Goal: Task Accomplishment & Management: Manage account settings

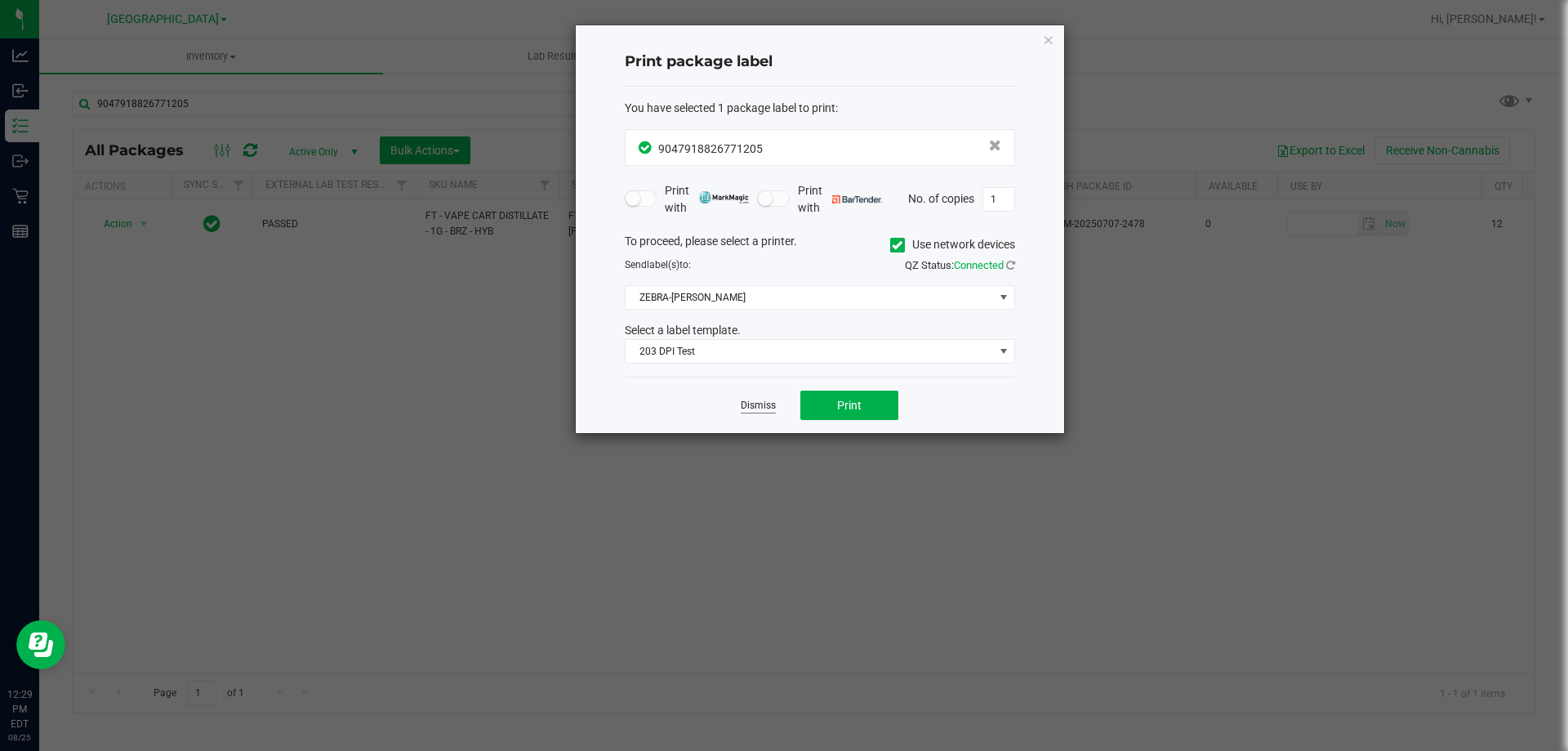
click at [756, 401] on link "Dismiss" at bounding box center [758, 405] width 35 height 14
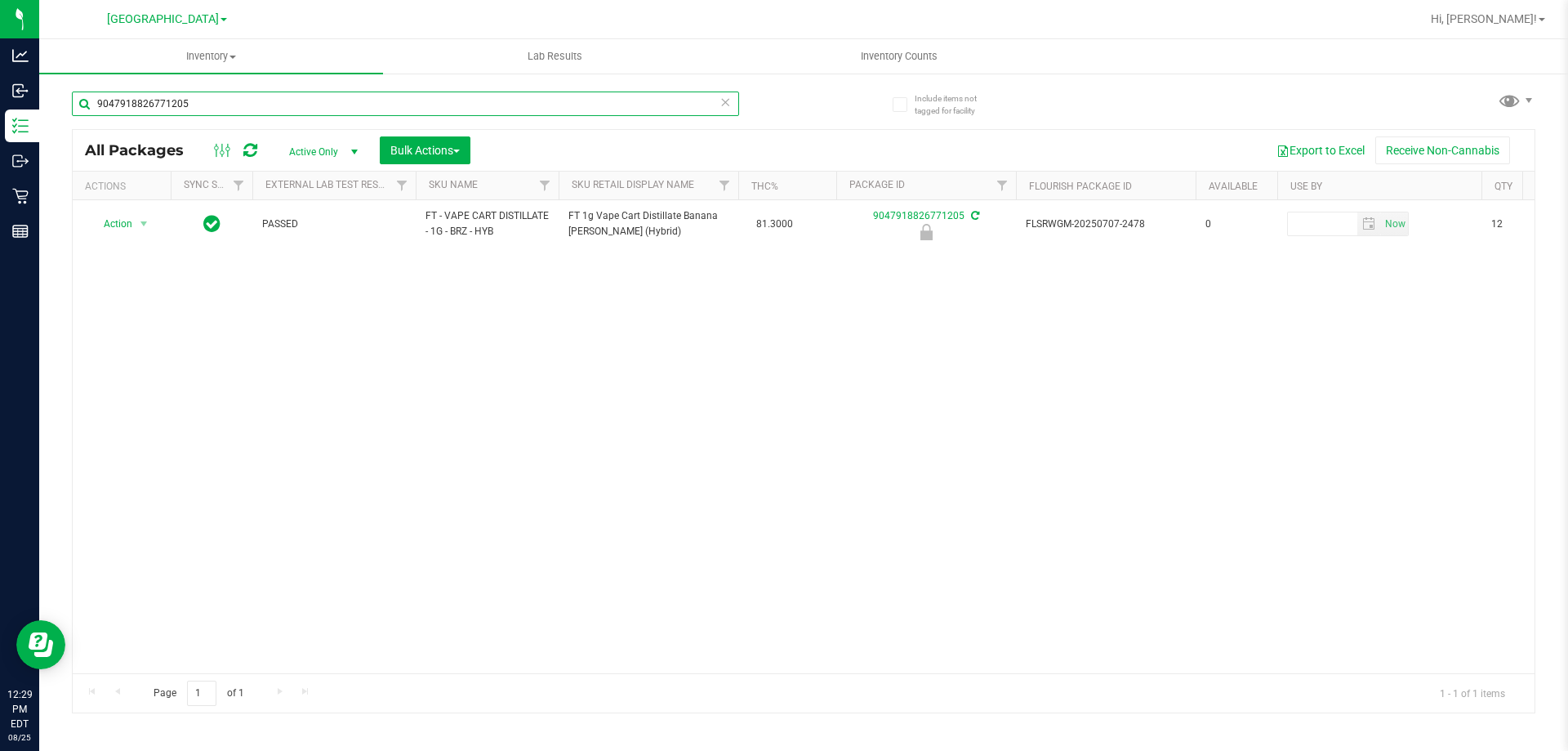
click at [231, 110] on input "9047918826771205" at bounding box center [406, 103] width 667 height 24
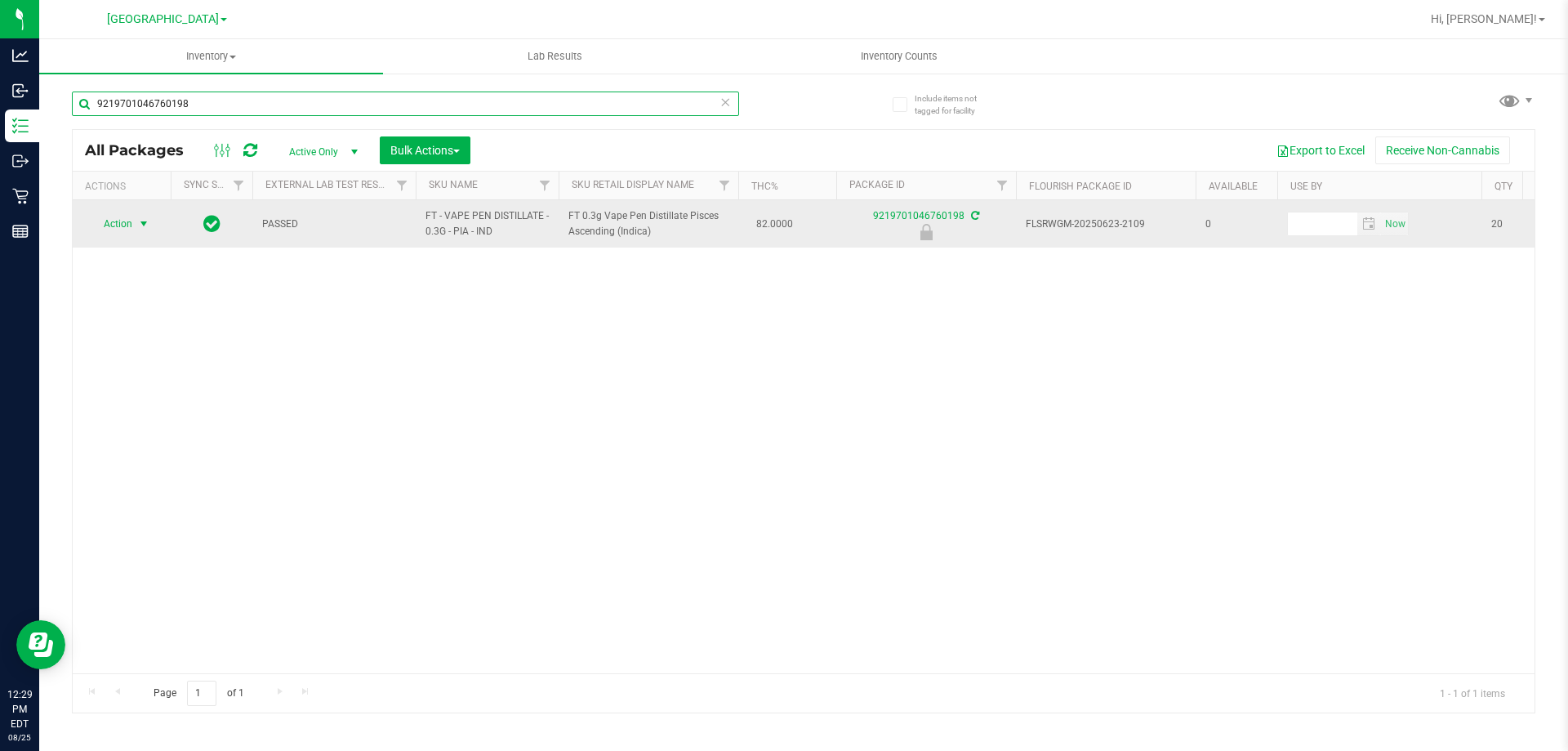
type input "9219701046760198"
click at [140, 223] on span "select" at bounding box center [144, 224] width 13 height 13
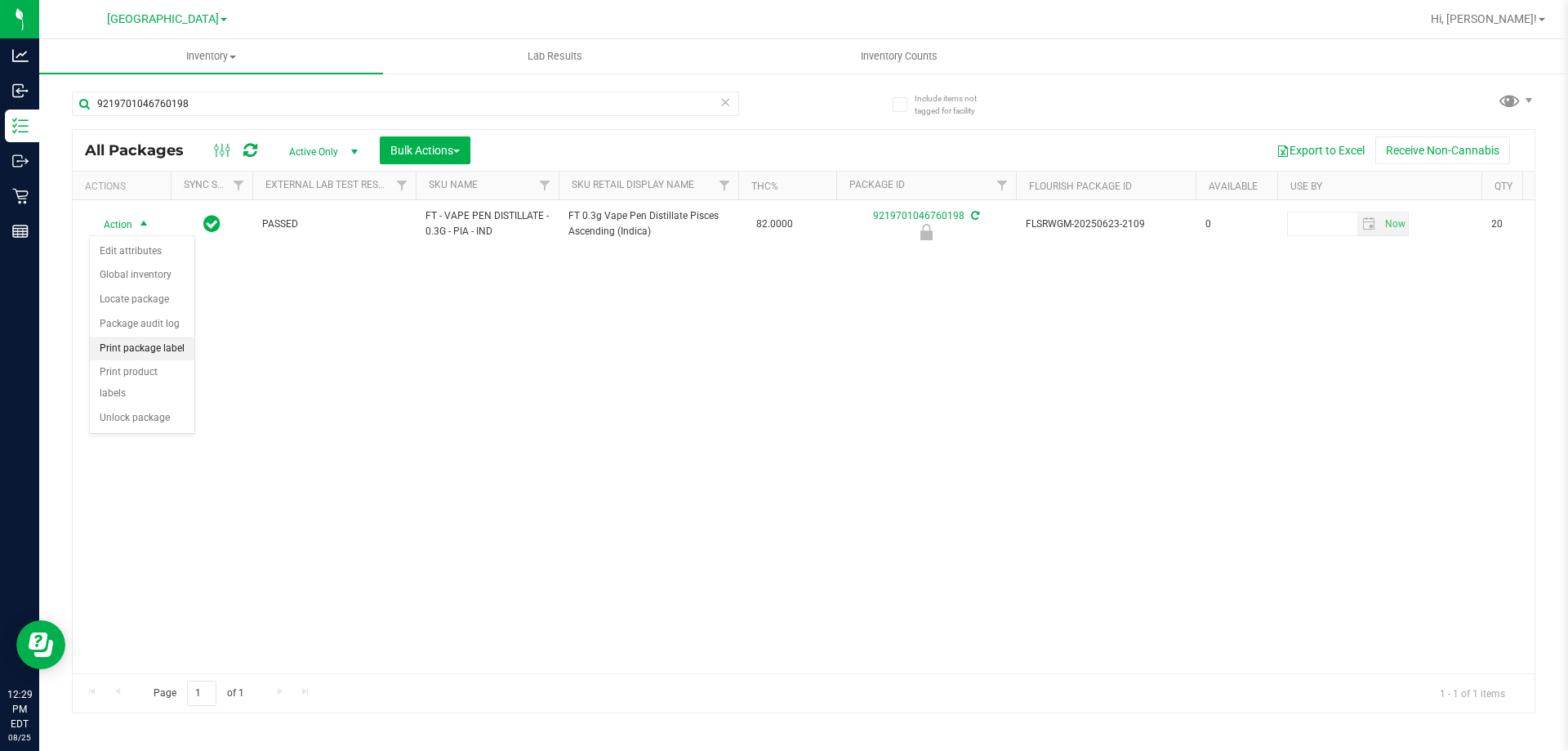
click at [170, 339] on li "Print package label" at bounding box center [142, 349] width 104 height 24
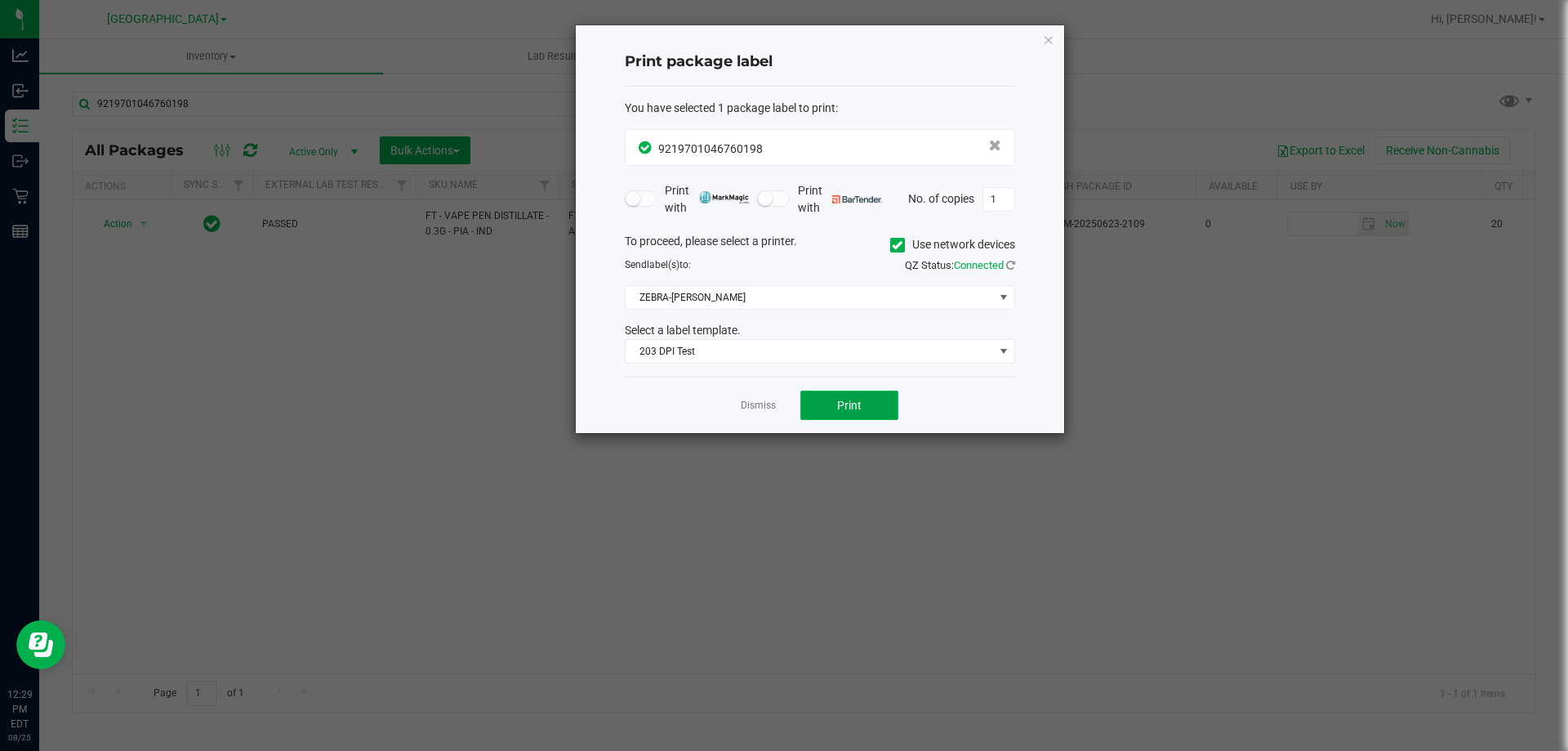
click at [851, 400] on span "Print" at bounding box center [849, 405] width 24 height 13
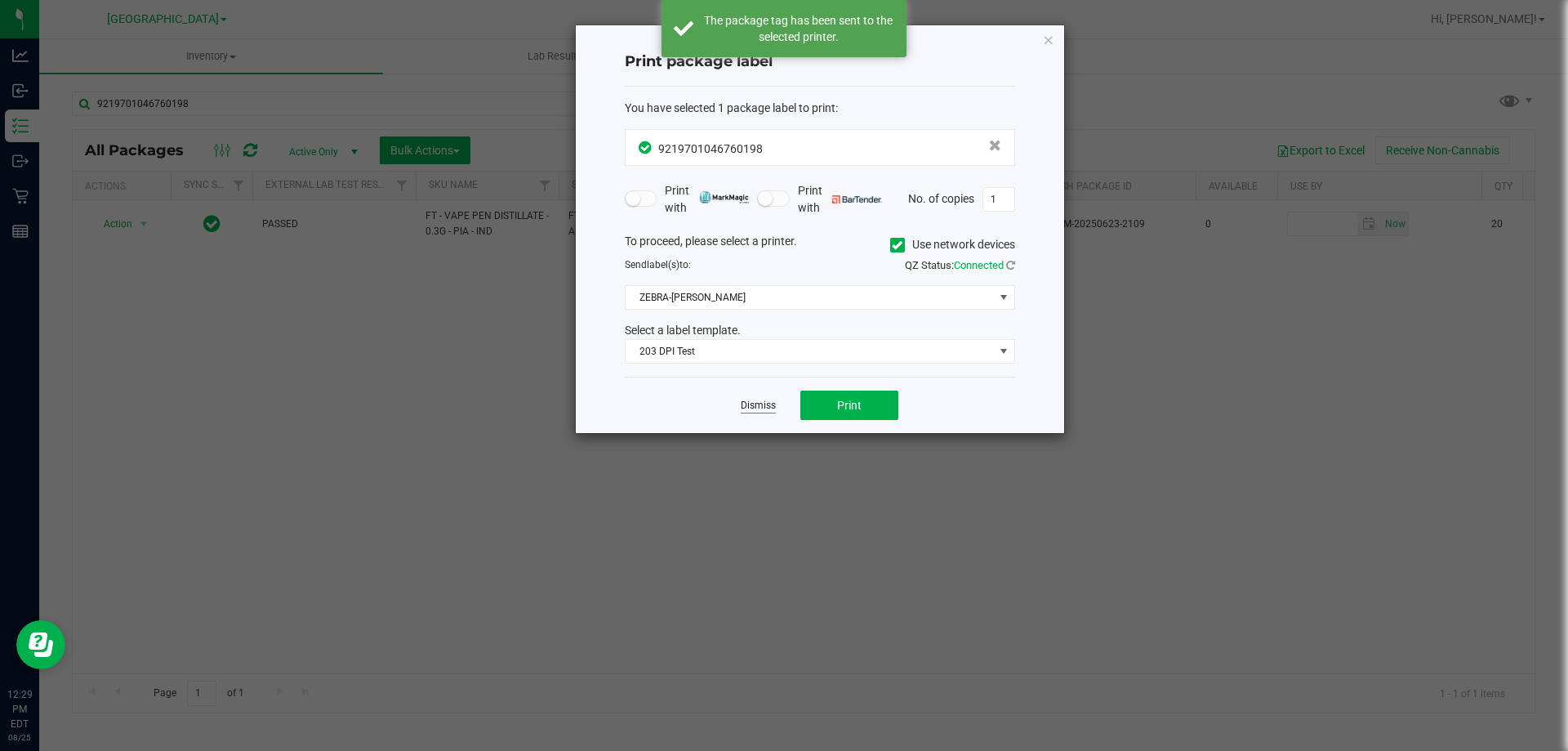
click at [766, 403] on link "Dismiss" at bounding box center [758, 405] width 35 height 14
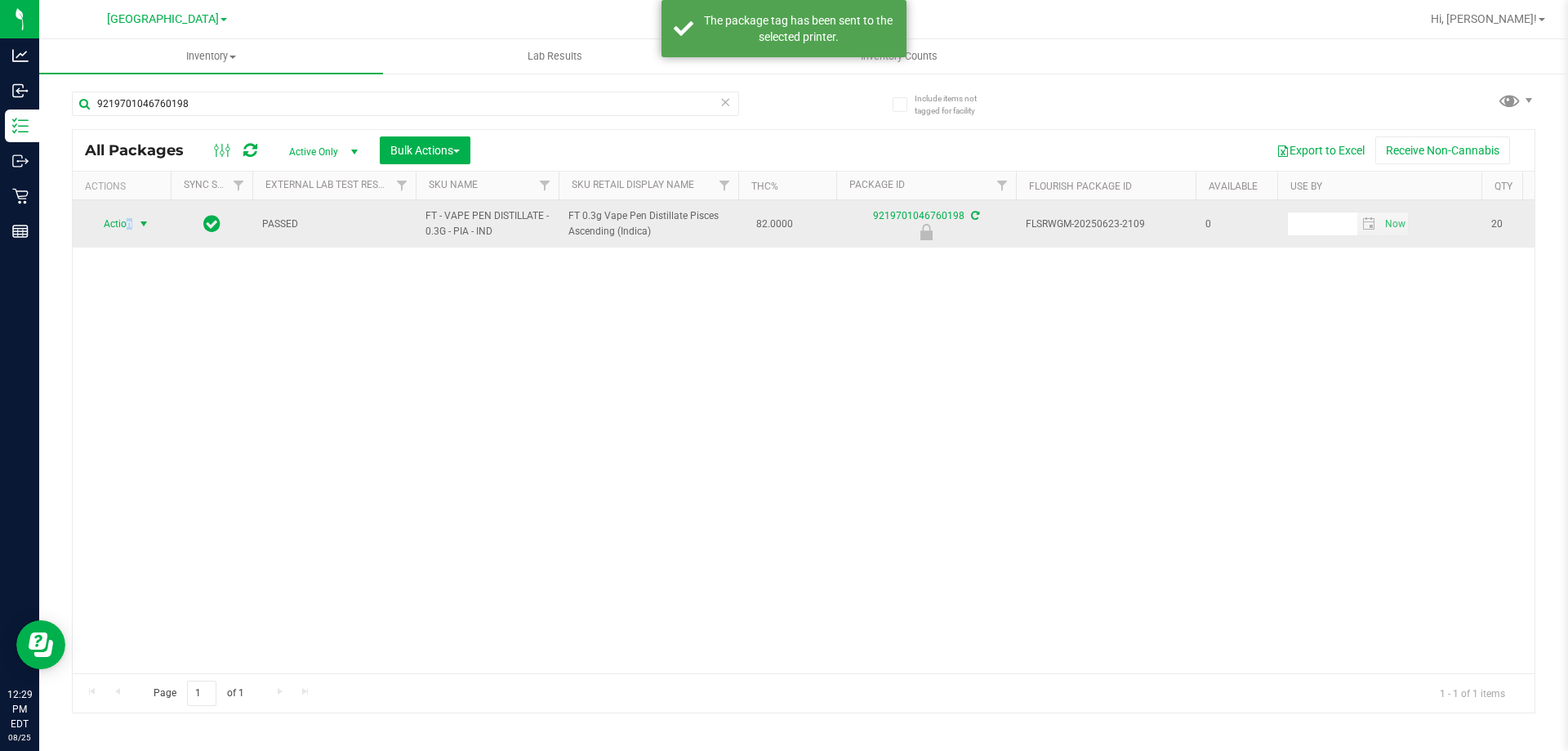
click at [128, 229] on span "Action" at bounding box center [111, 223] width 45 height 23
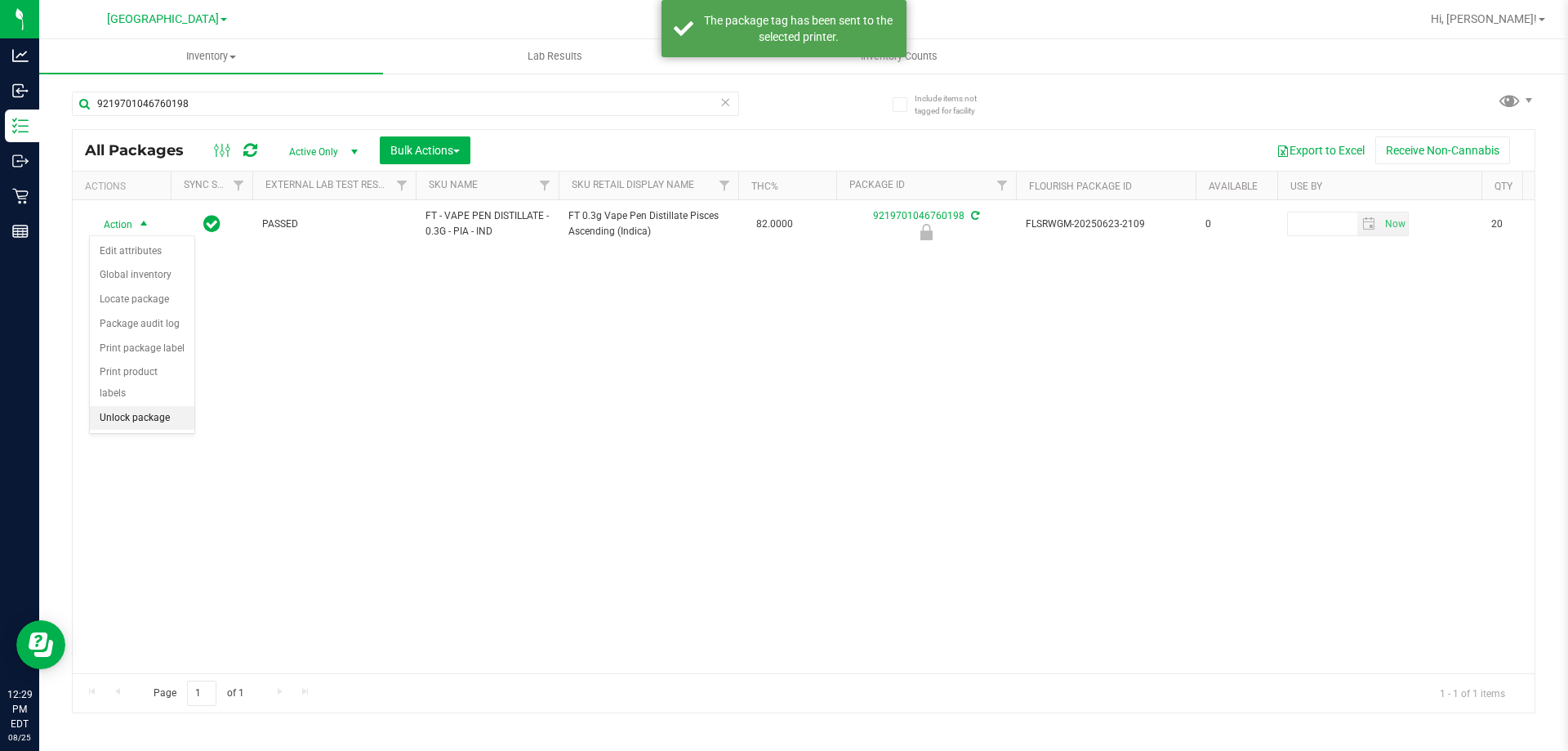
click at [137, 406] on li "Unlock package" at bounding box center [142, 418] width 104 height 24
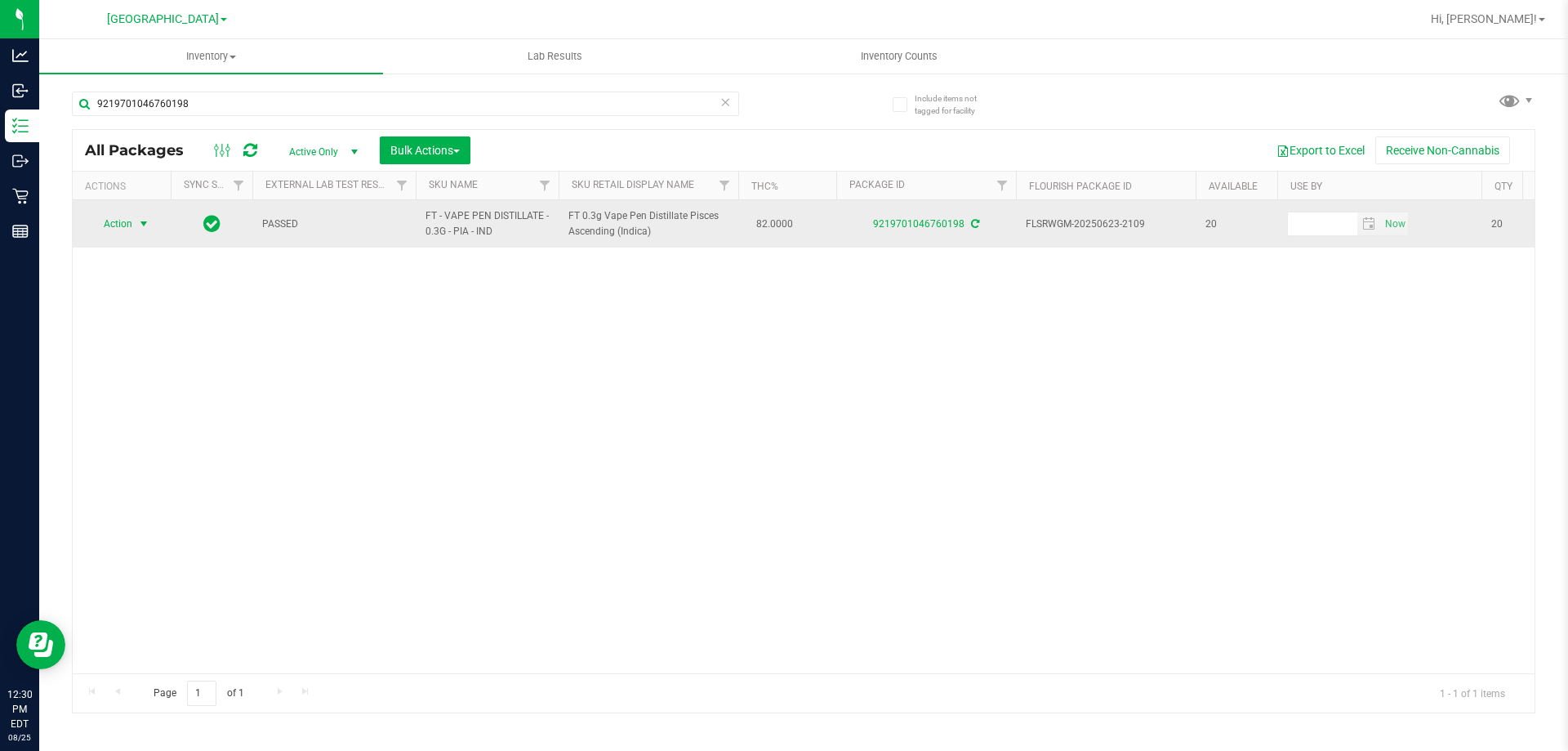
click at [134, 224] on span "select" at bounding box center [144, 223] width 20 height 23
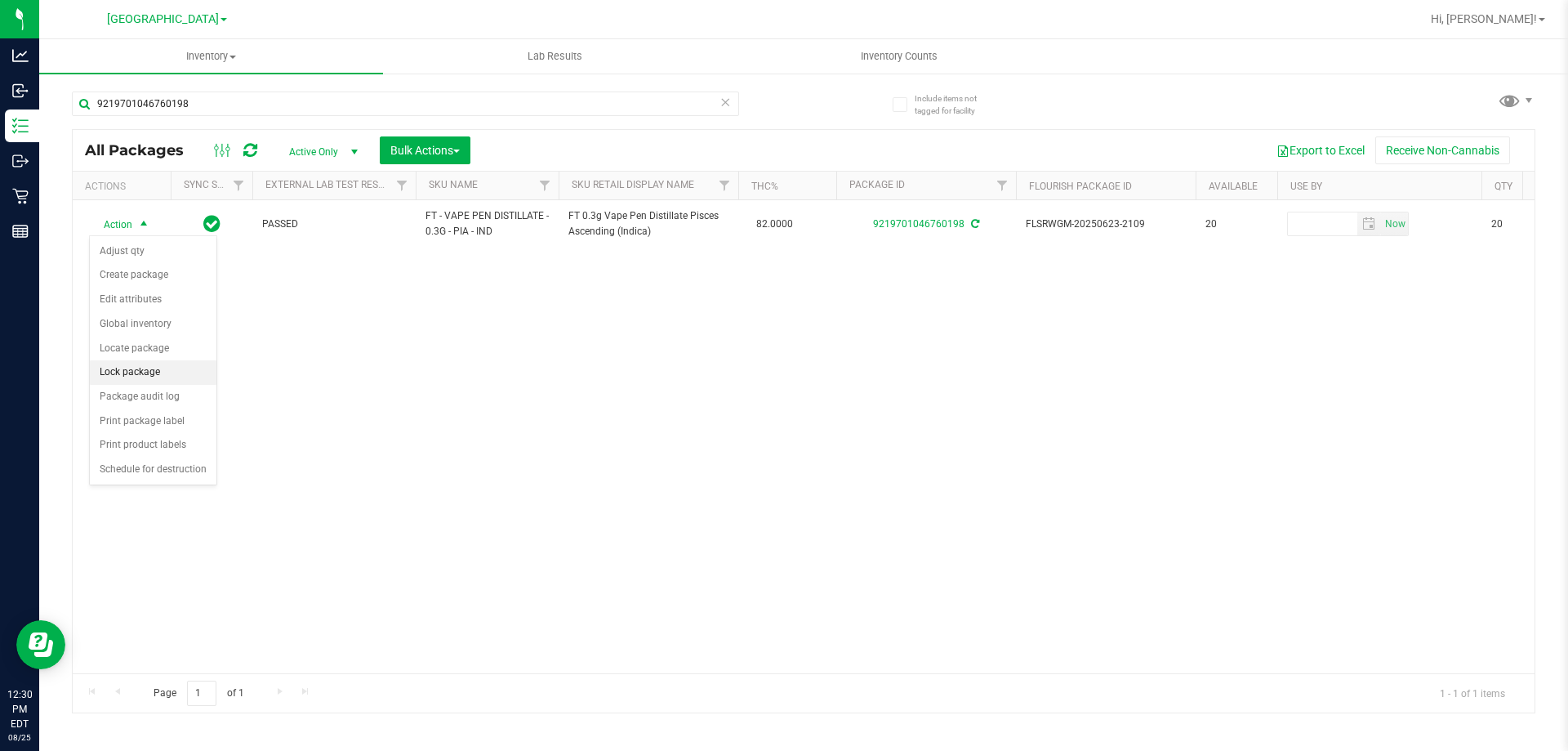
click at [181, 367] on li "Lock package" at bounding box center [153, 372] width 127 height 24
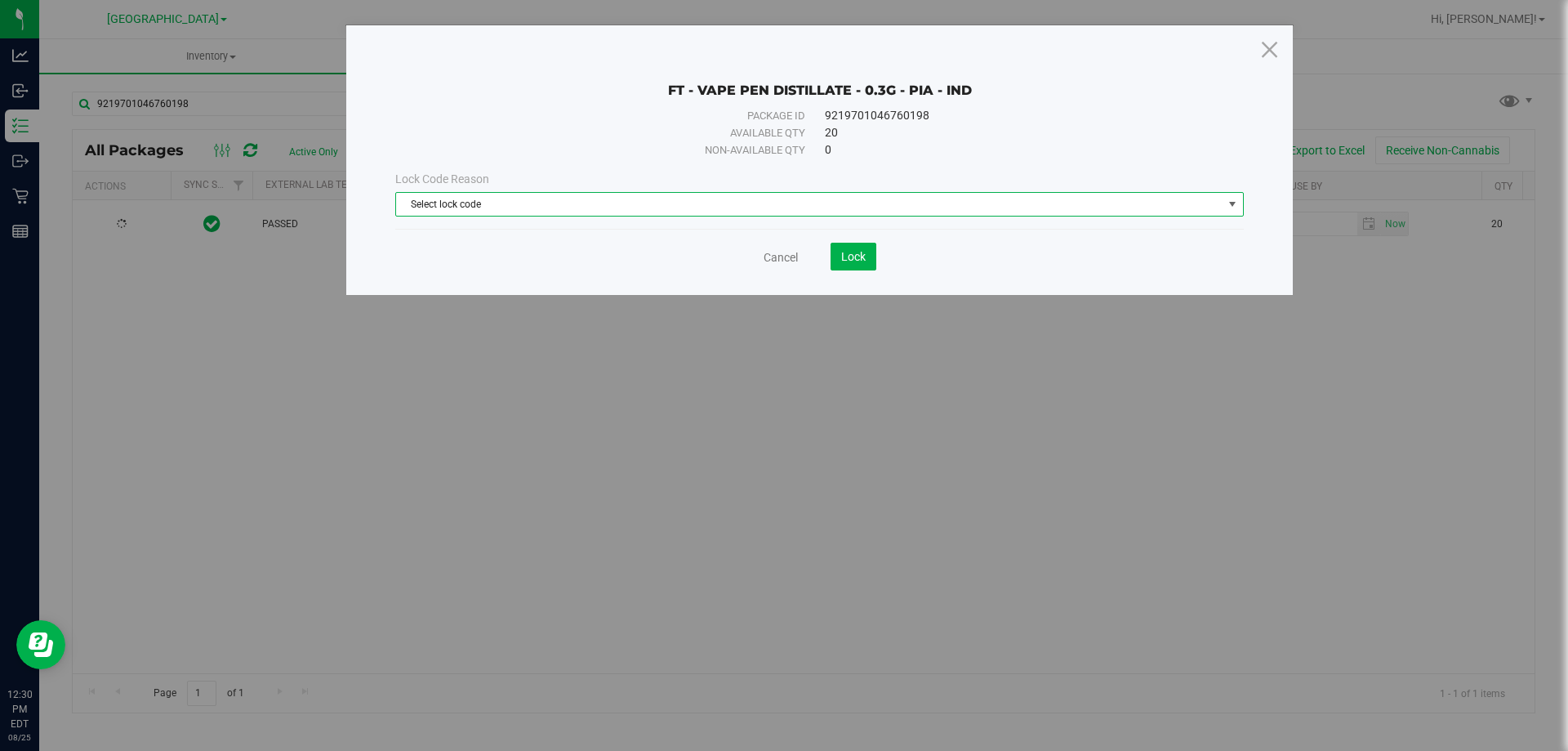
click at [779, 210] on span "Select lock code" at bounding box center [810, 203] width 826 height 23
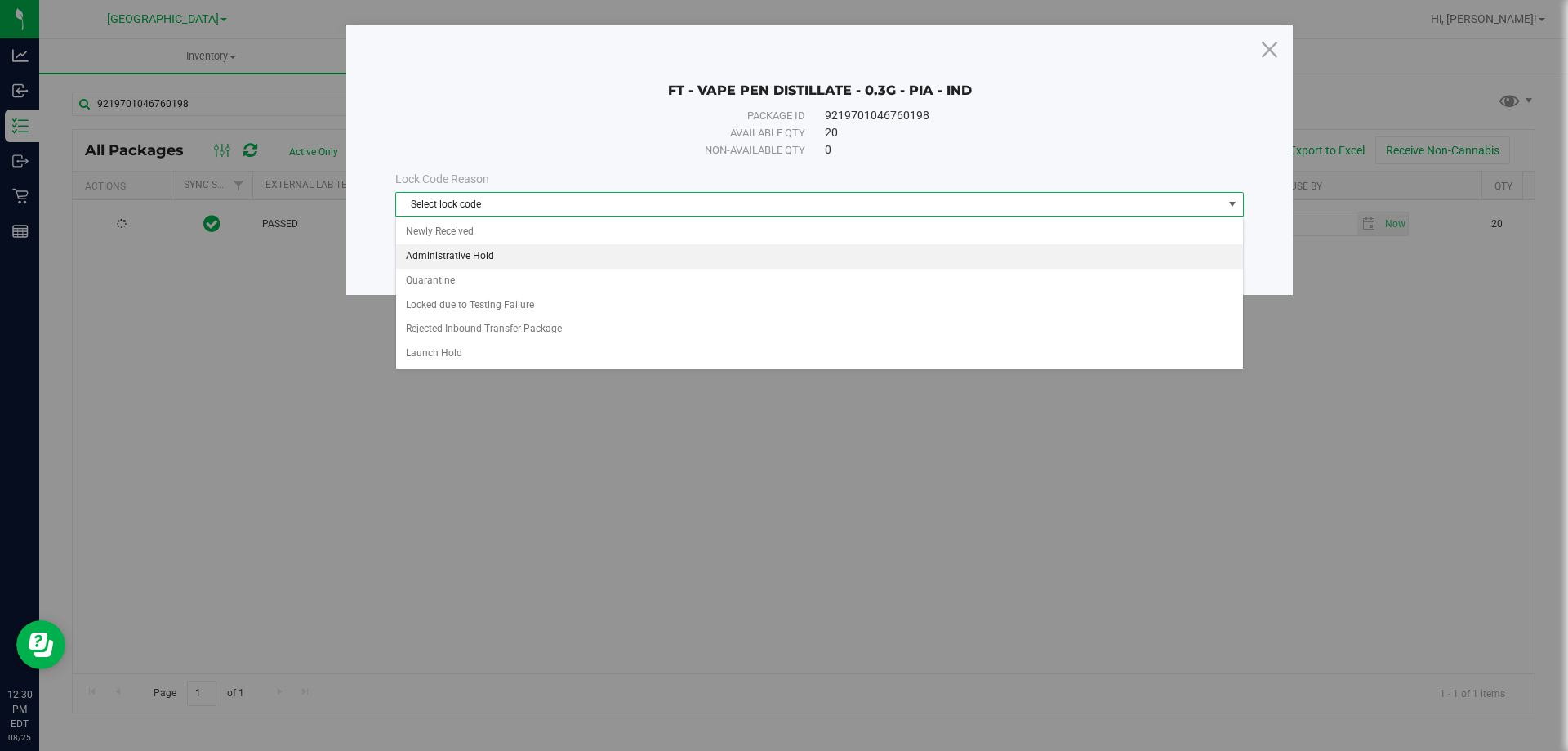
click at [507, 261] on li "Administrative Hold" at bounding box center [820, 256] width 847 height 24
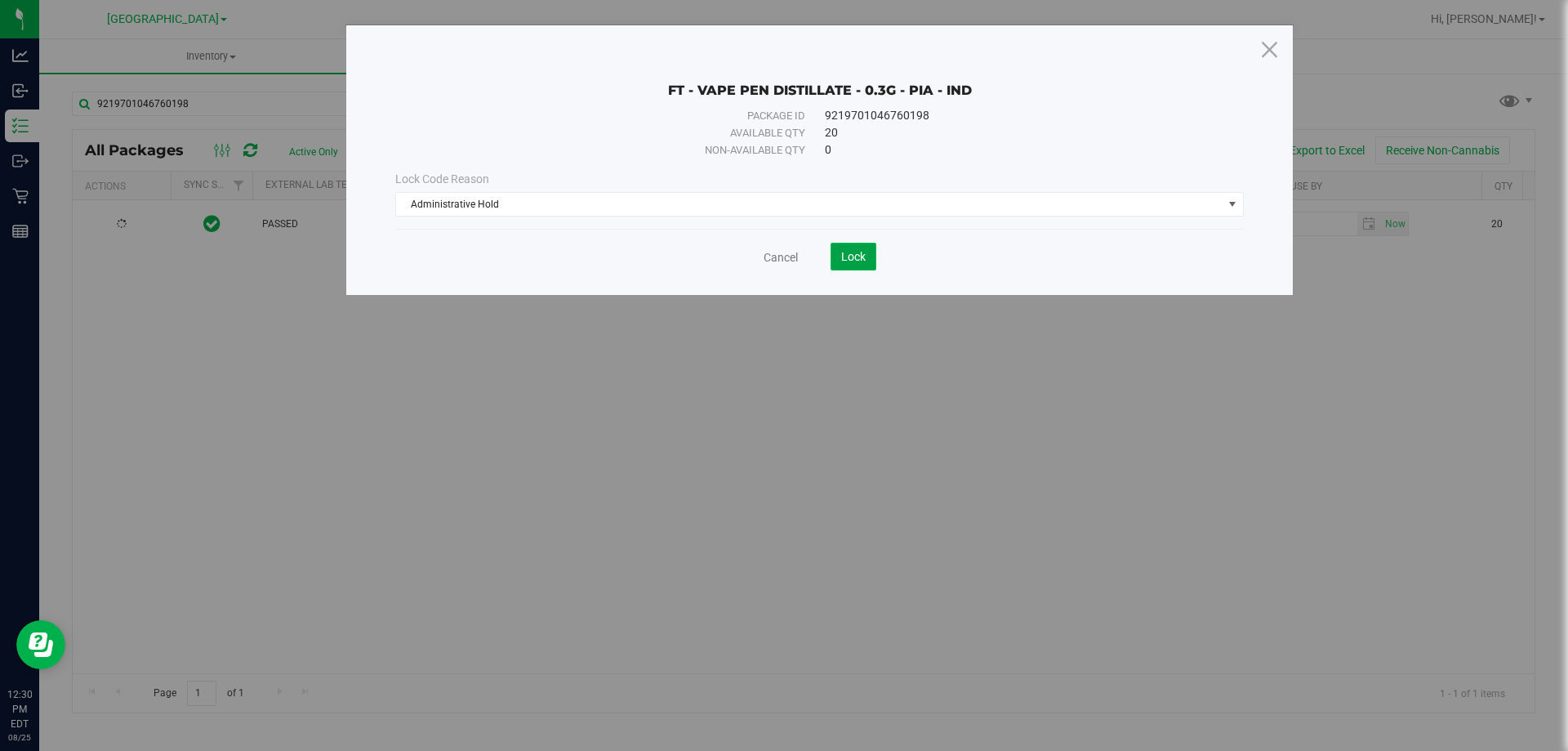
click at [863, 251] on span "Lock" at bounding box center [852, 257] width 24 height 13
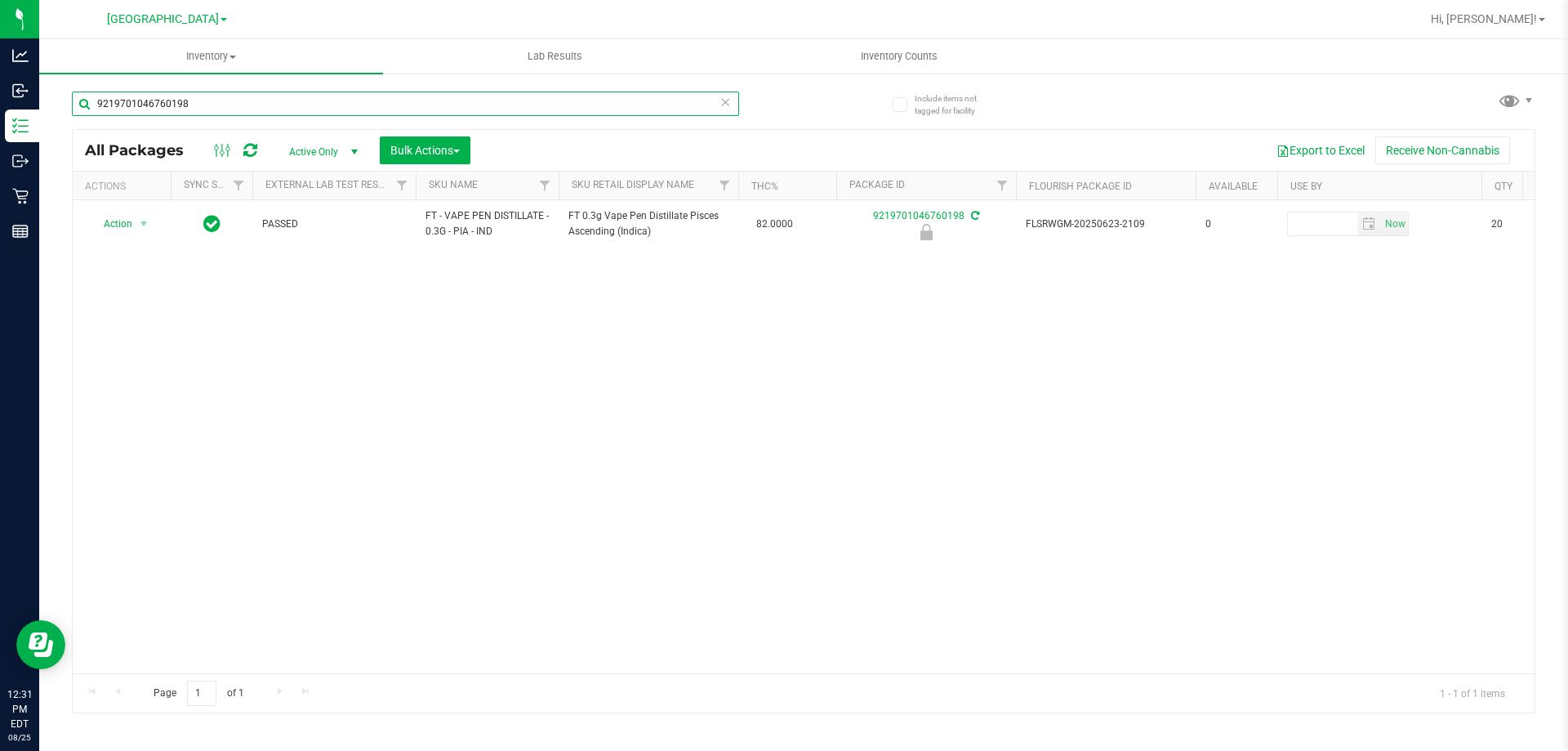
click at [563, 99] on input "9219701046760198" at bounding box center [406, 103] width 667 height 24
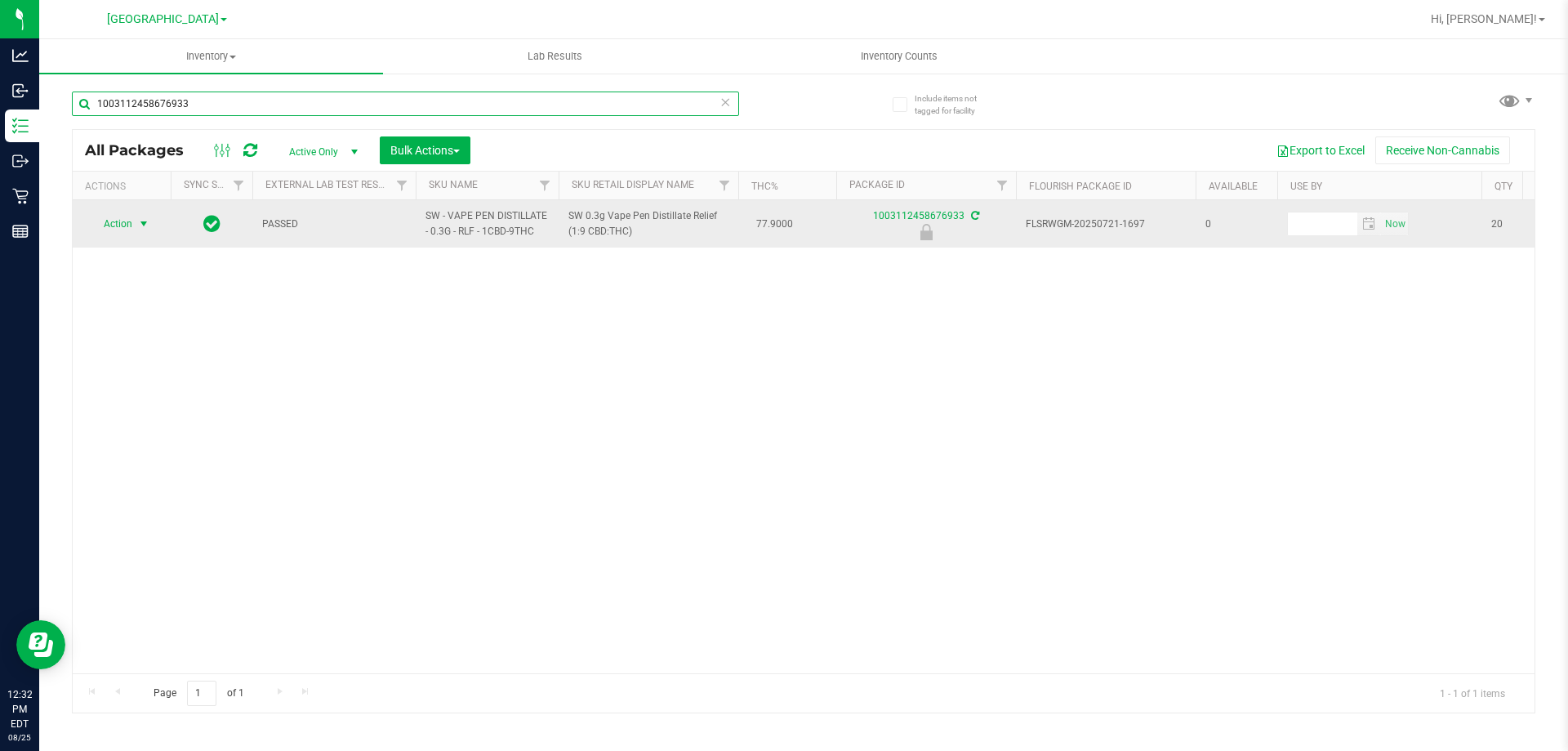
type input "1003112458676933"
click at [134, 222] on span "select" at bounding box center [144, 223] width 20 height 23
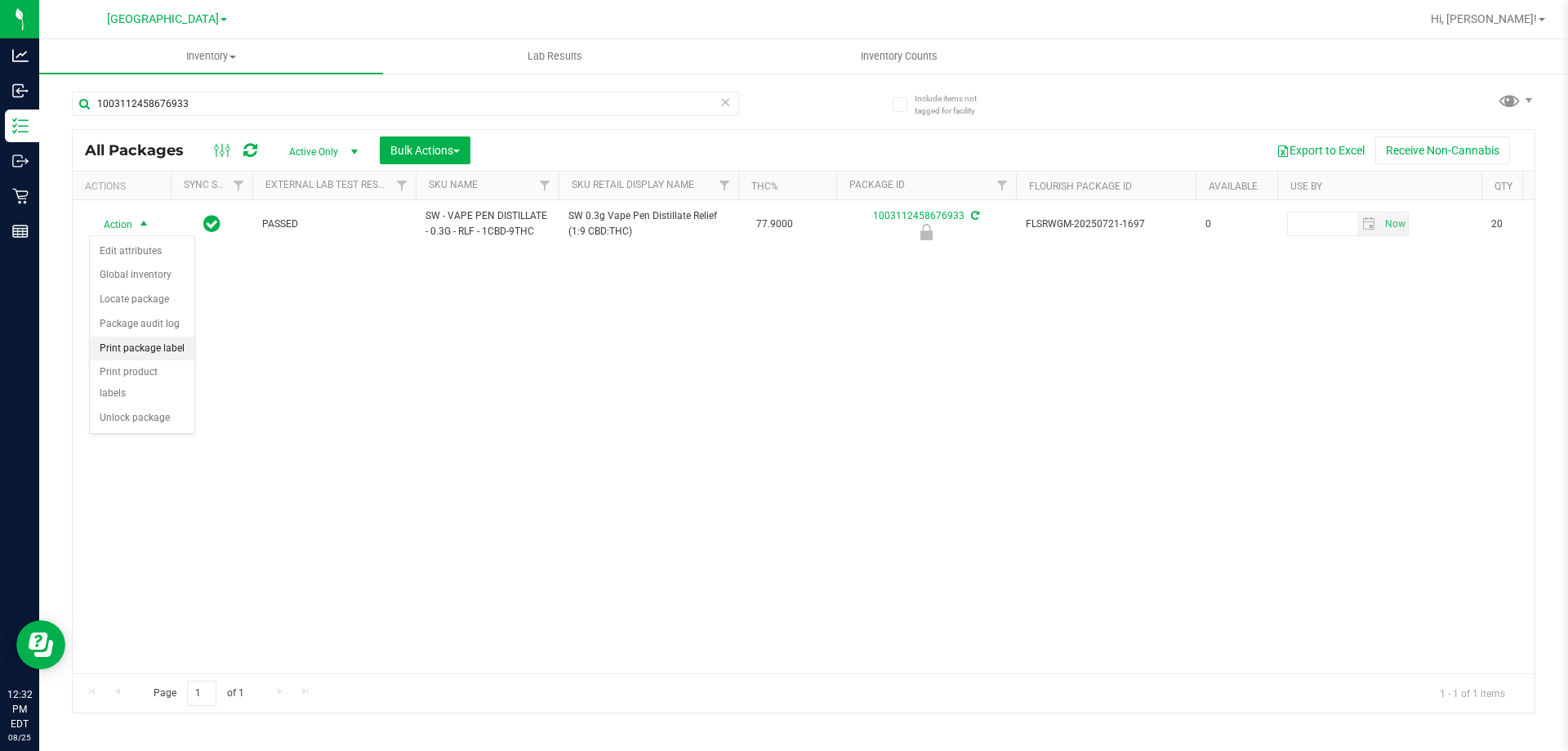
click at [149, 358] on li "Print package label" at bounding box center [142, 349] width 104 height 24
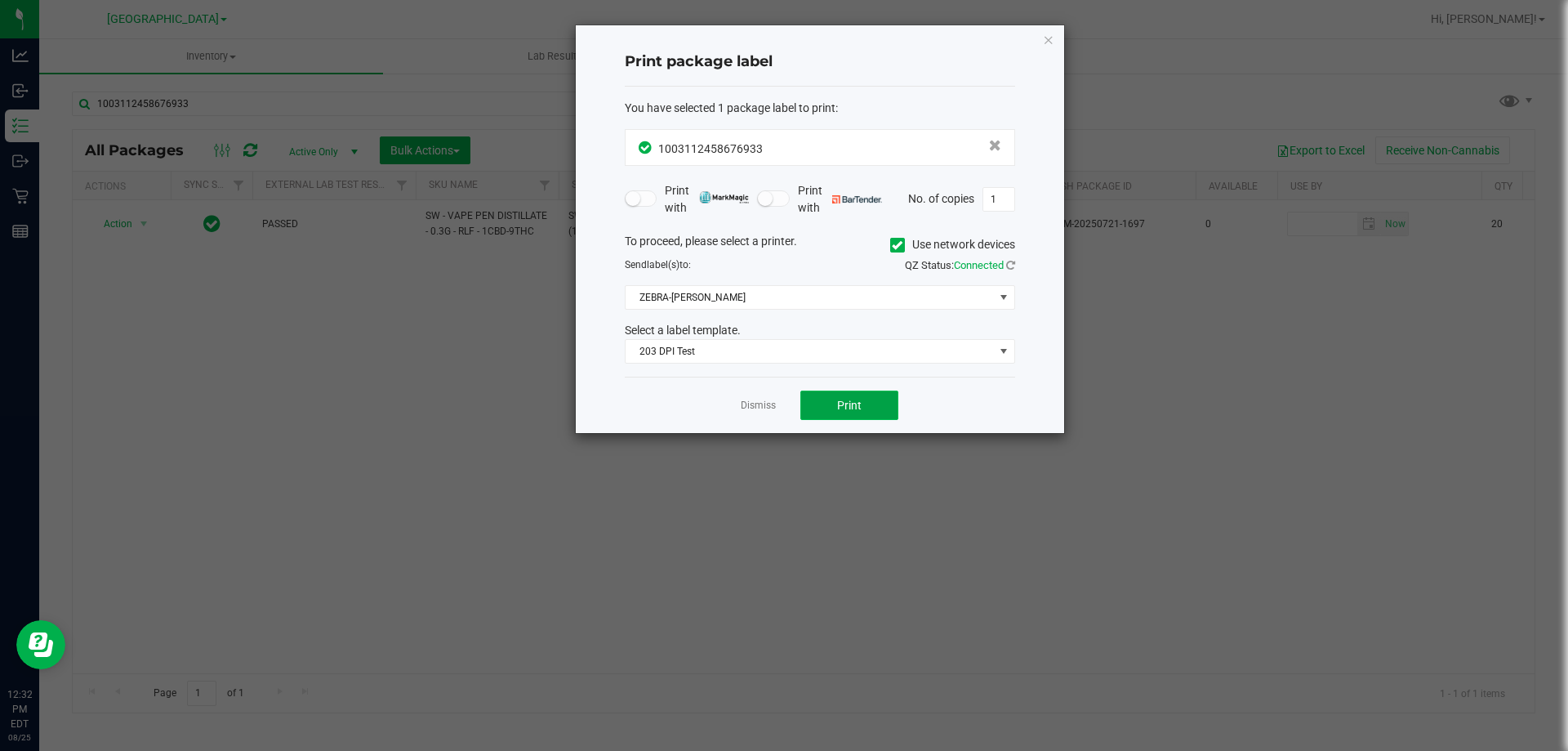
click at [845, 404] on span "Print" at bounding box center [849, 405] width 24 height 13
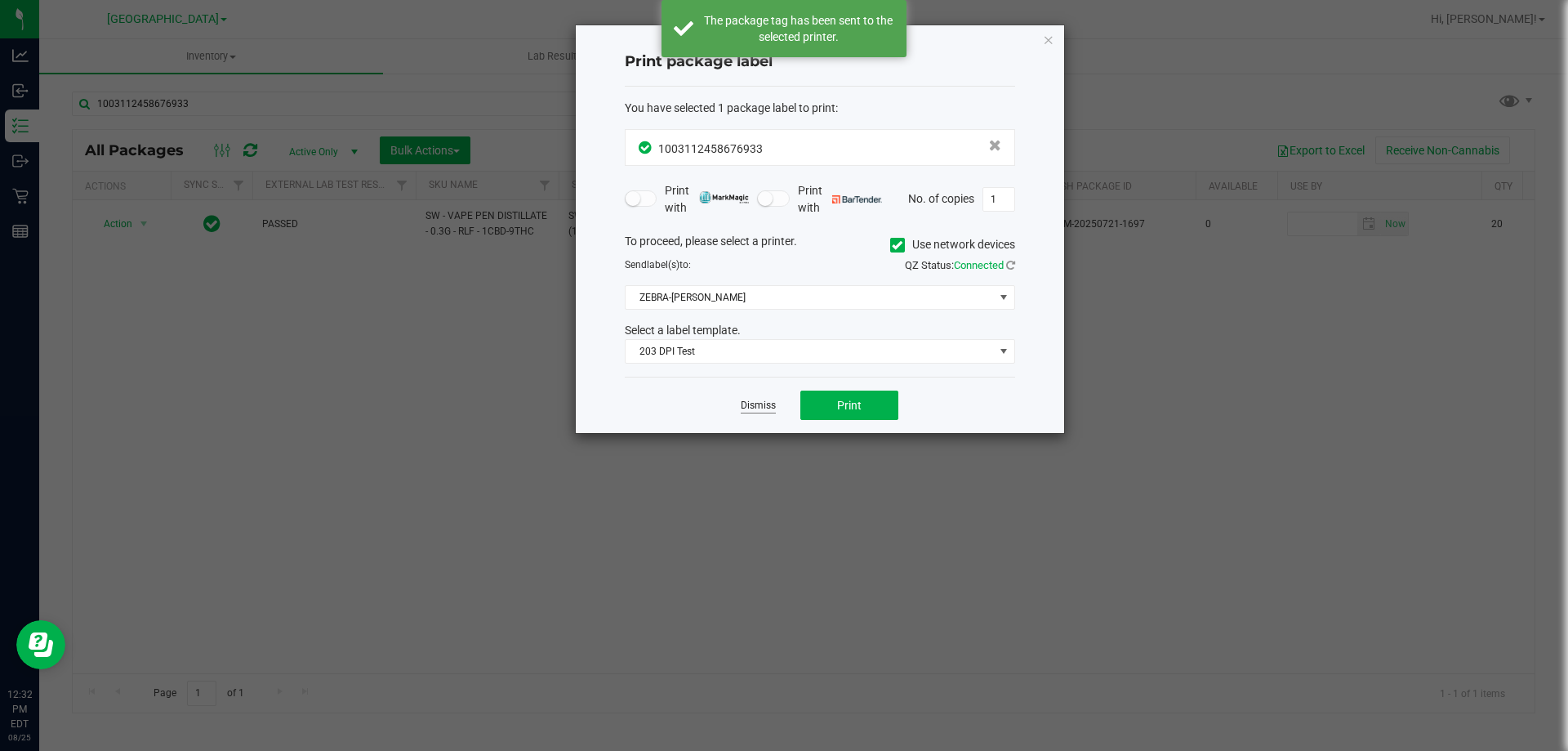
click at [769, 407] on link "Dismiss" at bounding box center [758, 405] width 35 height 14
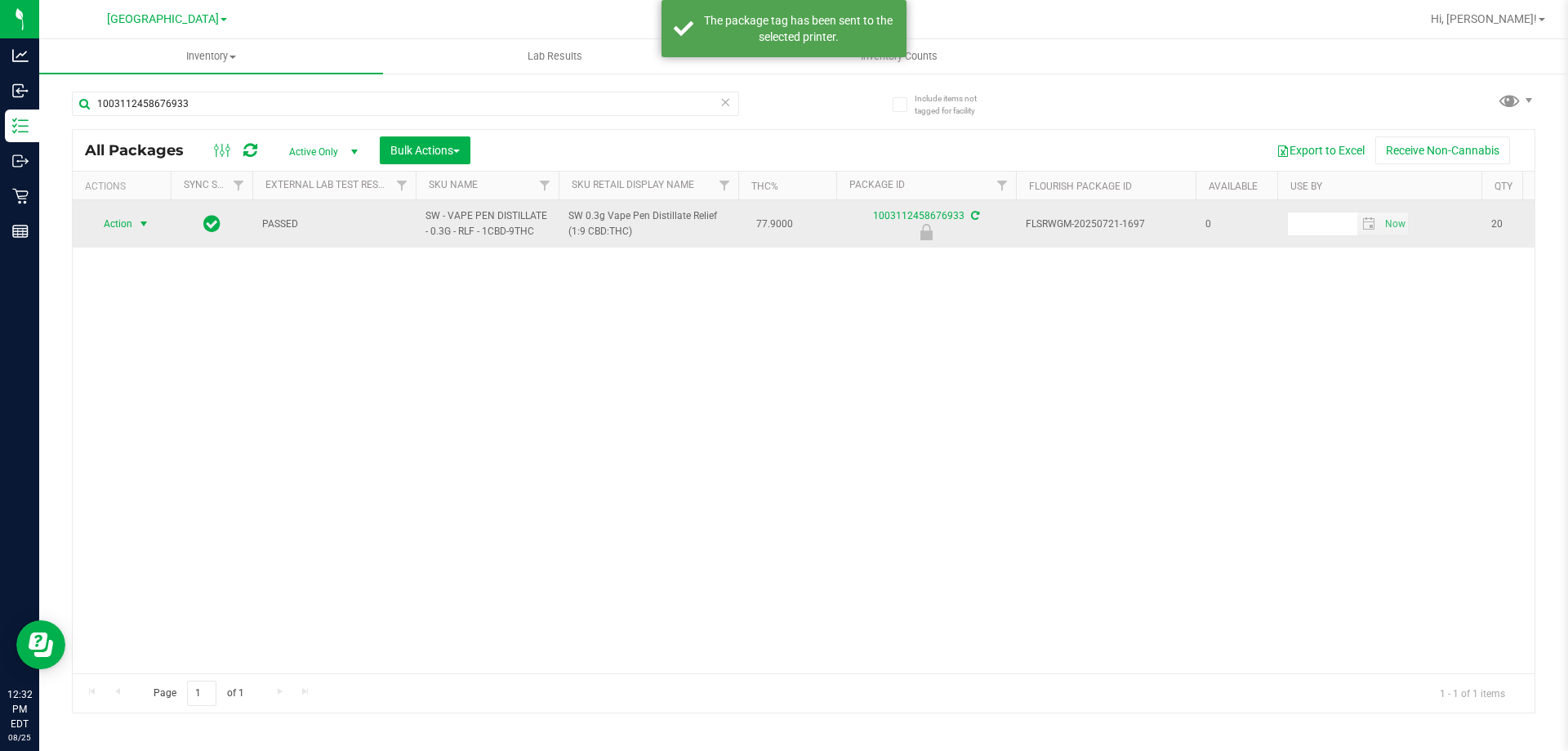
click at [138, 225] on span "select" at bounding box center [144, 224] width 13 height 13
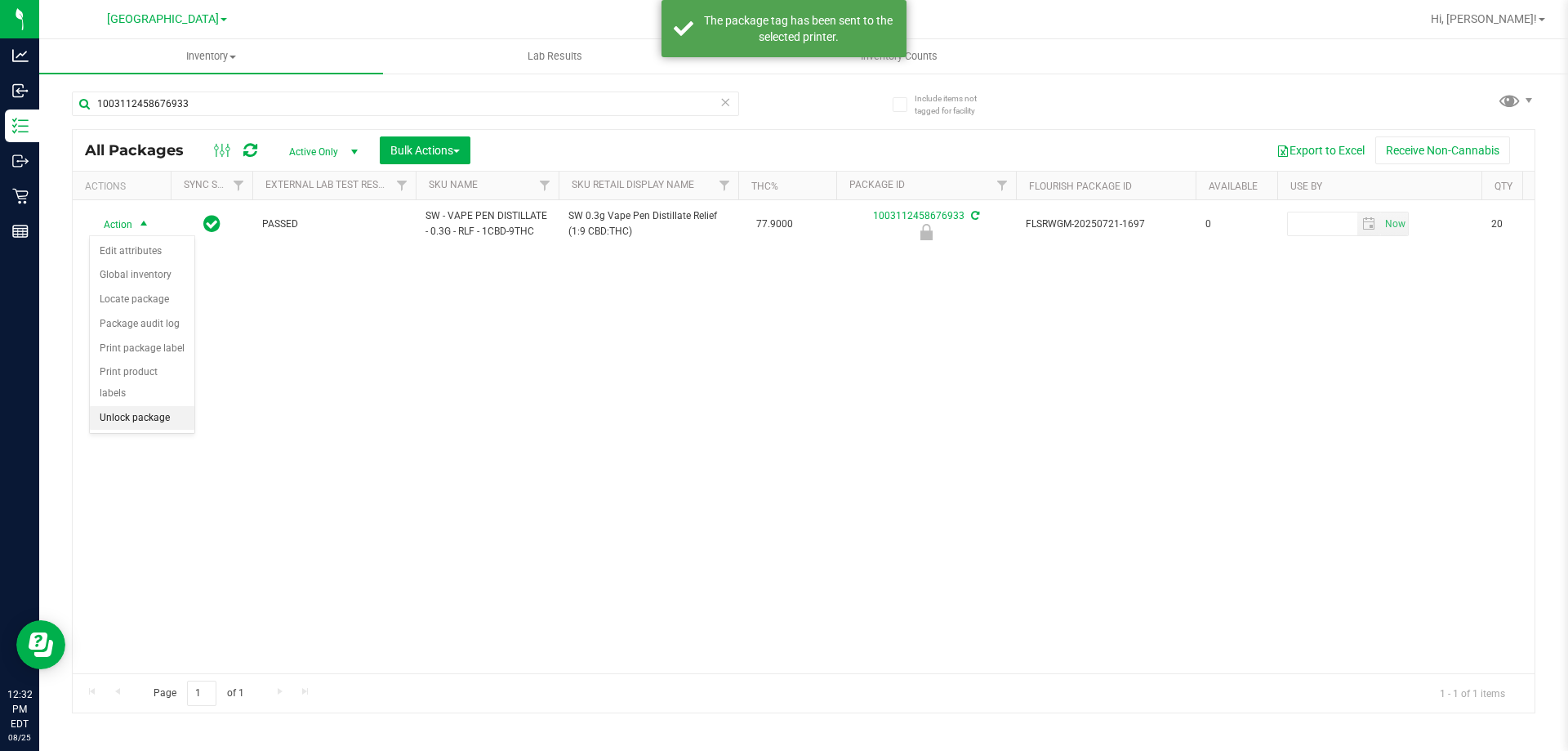
drag, startPoint x: 158, startPoint y: 396, endPoint x: 187, endPoint y: 409, distance: 31.8
click at [159, 406] on li "Unlock package" at bounding box center [142, 418] width 104 height 24
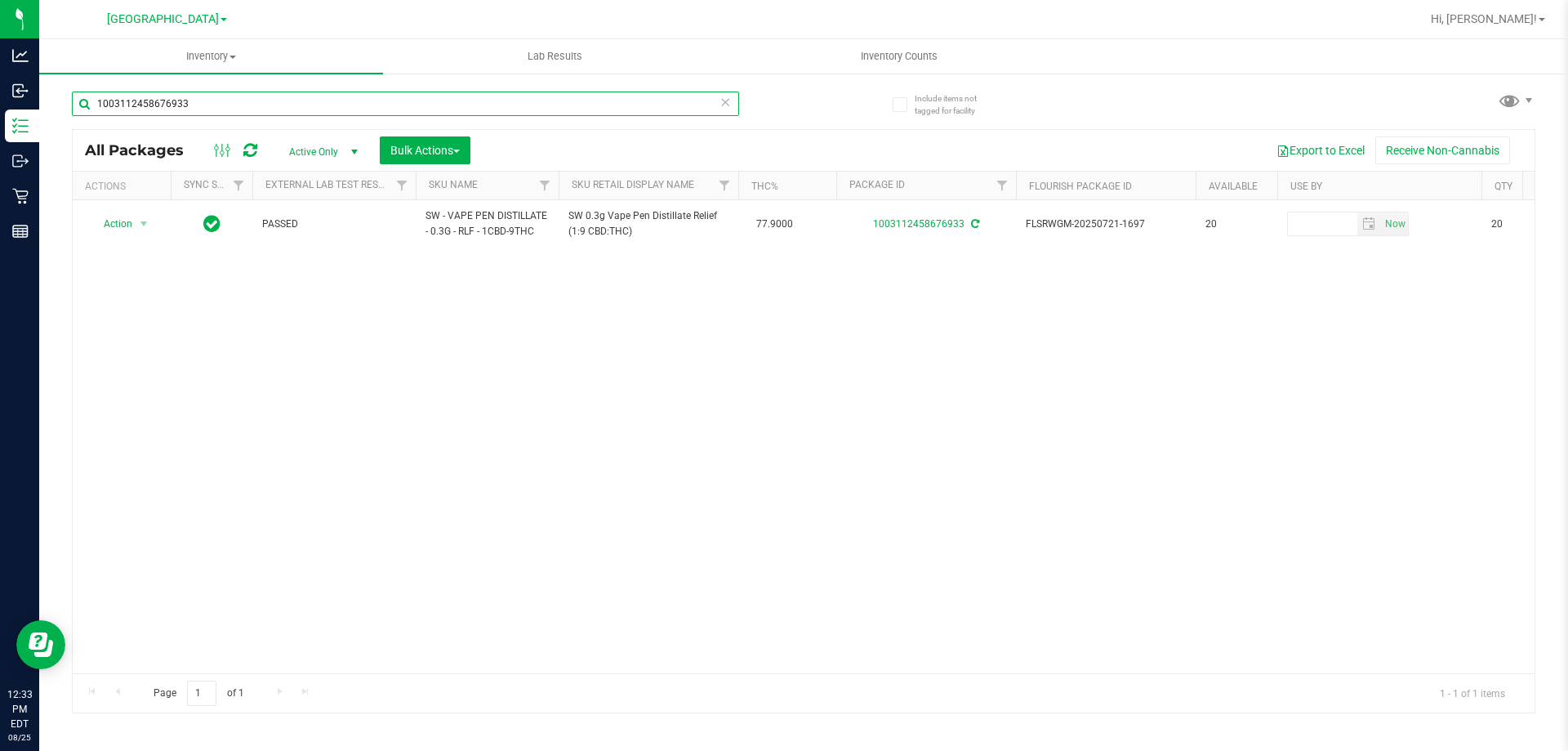
click at [232, 101] on input "1003112458676933" at bounding box center [406, 103] width 667 height 24
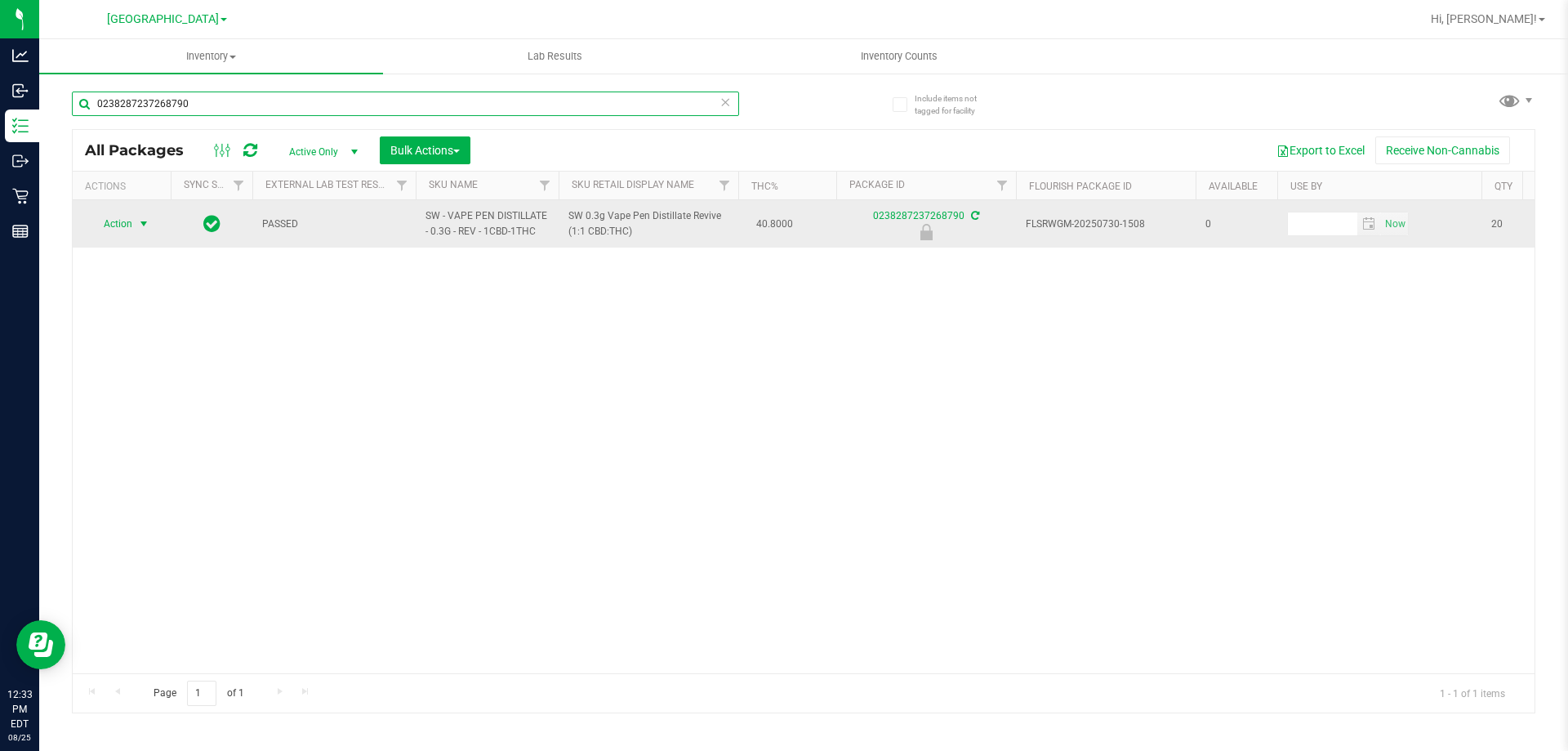
type input "0238287237268790"
drag, startPoint x: 106, startPoint y: 221, endPoint x: 109, endPoint y: 230, distance: 9.5
click at [107, 221] on span "Action" at bounding box center [111, 223] width 45 height 23
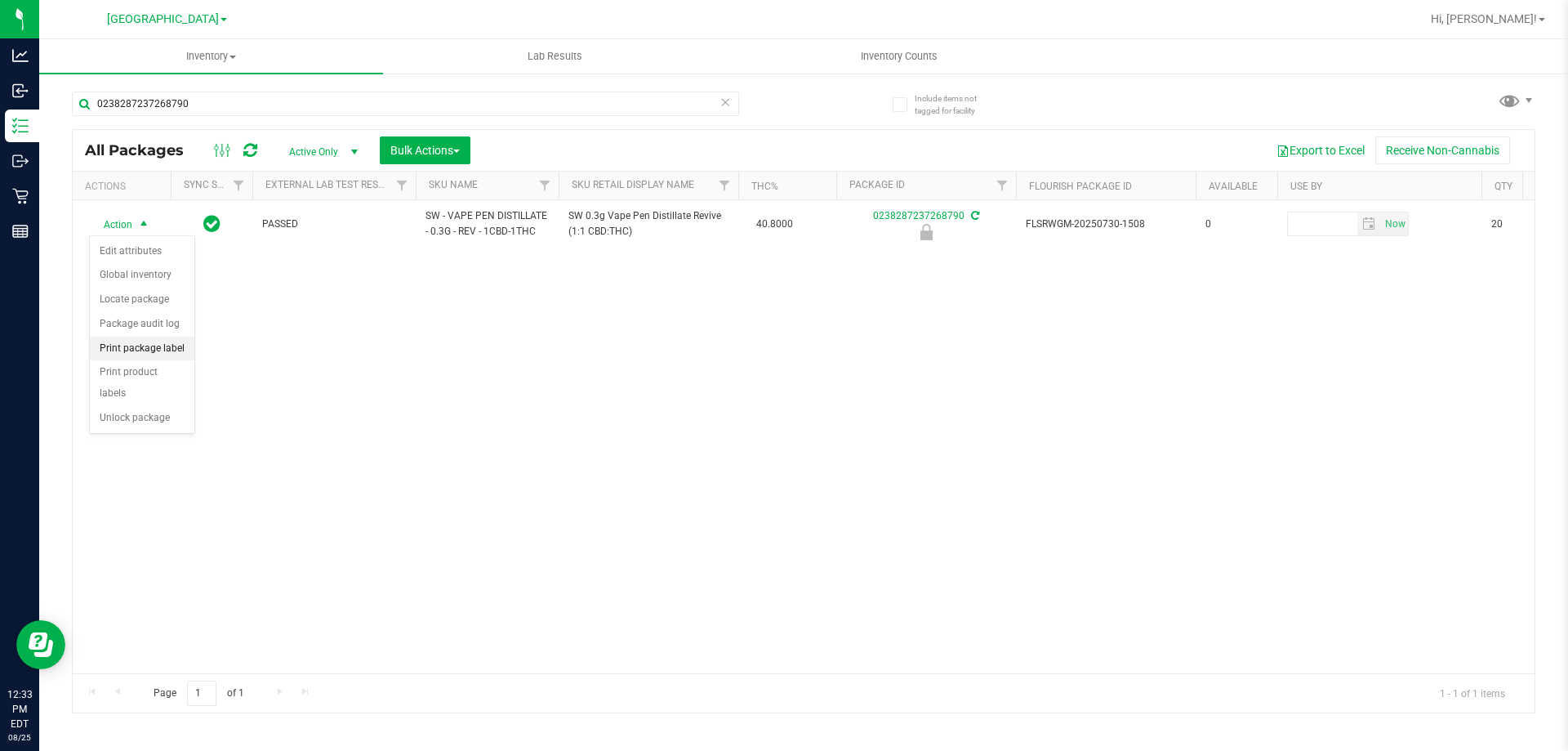
click at [173, 354] on li "Print package label" at bounding box center [142, 349] width 104 height 24
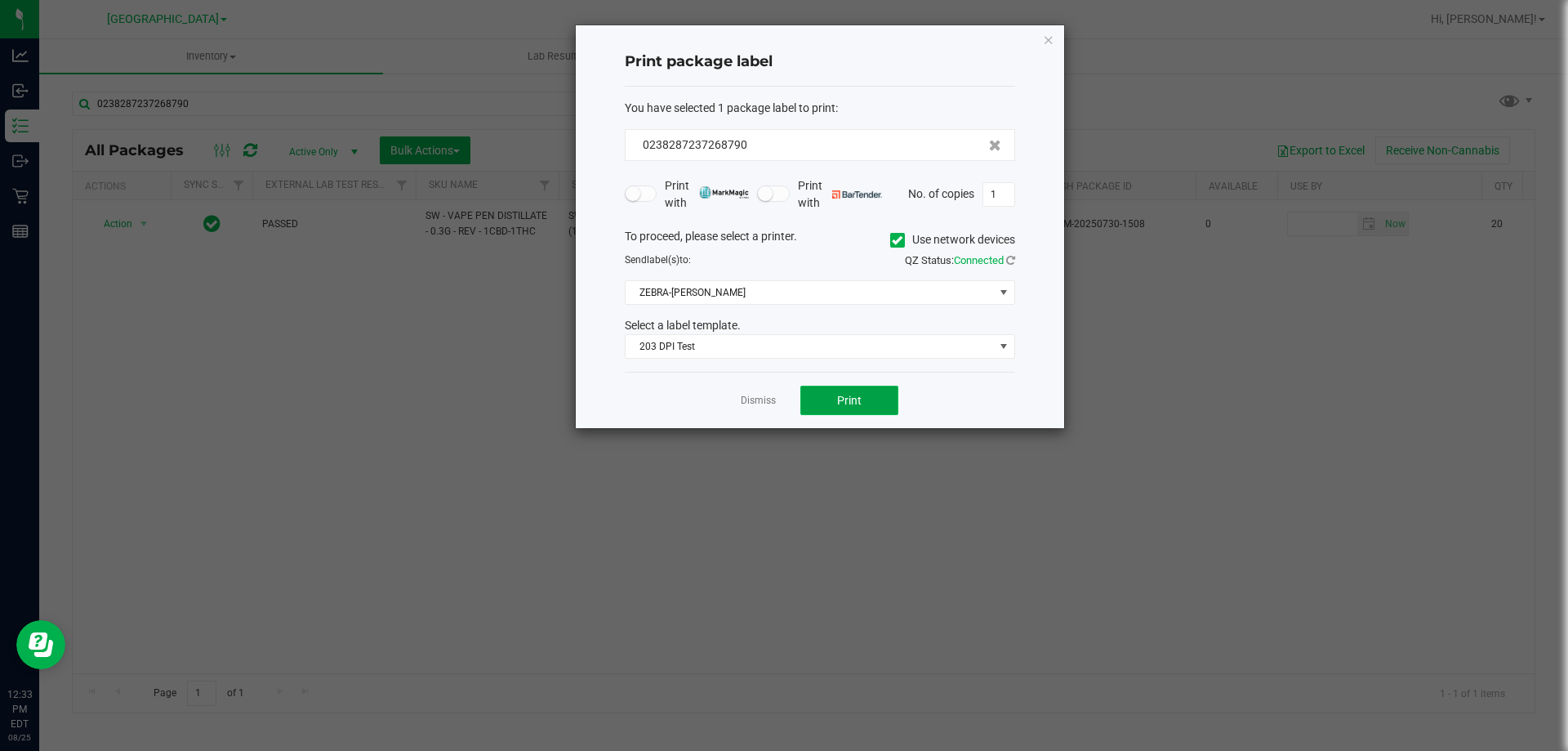
click at [841, 399] on span "Print" at bounding box center [849, 401] width 24 height 13
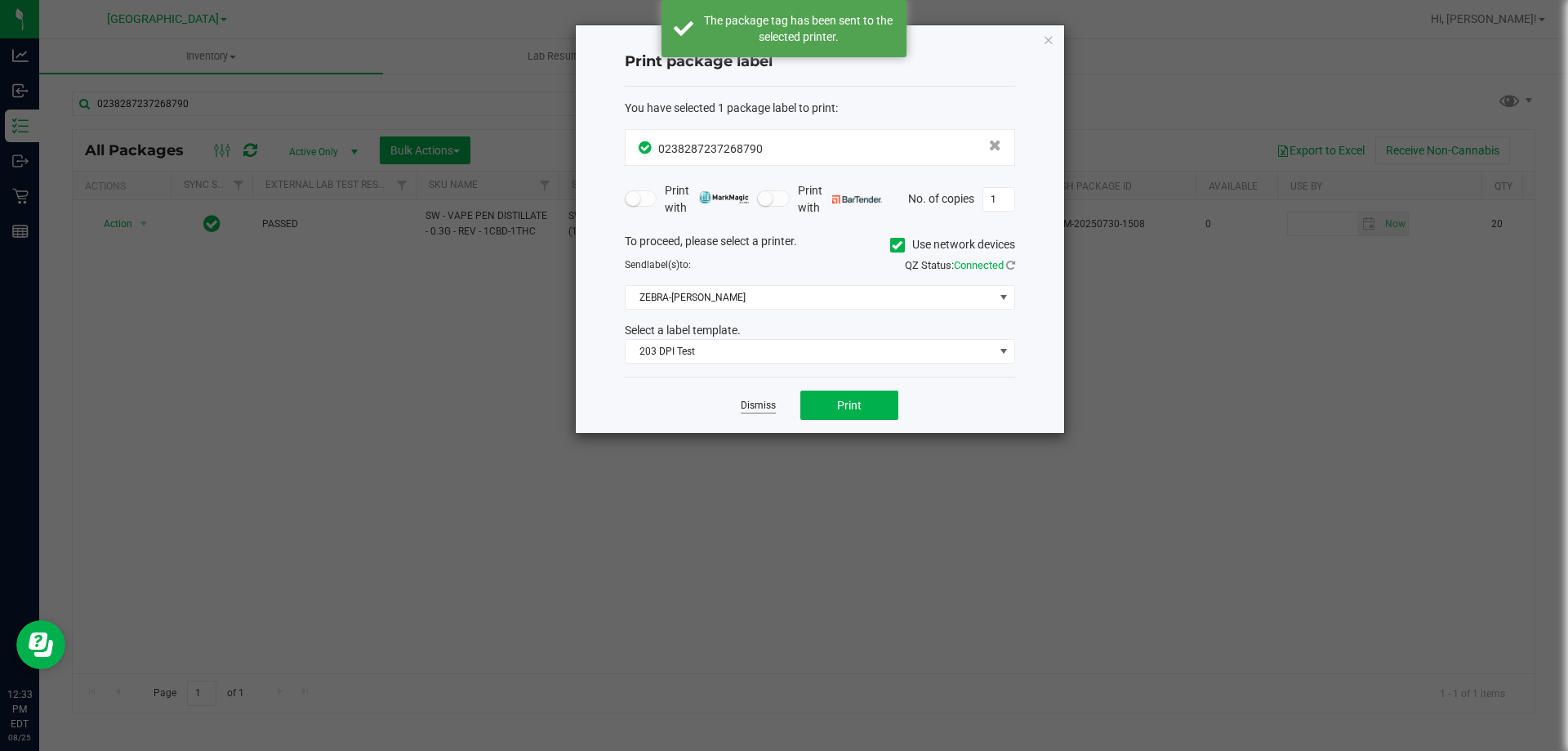
click at [751, 402] on link "Dismiss" at bounding box center [758, 405] width 35 height 14
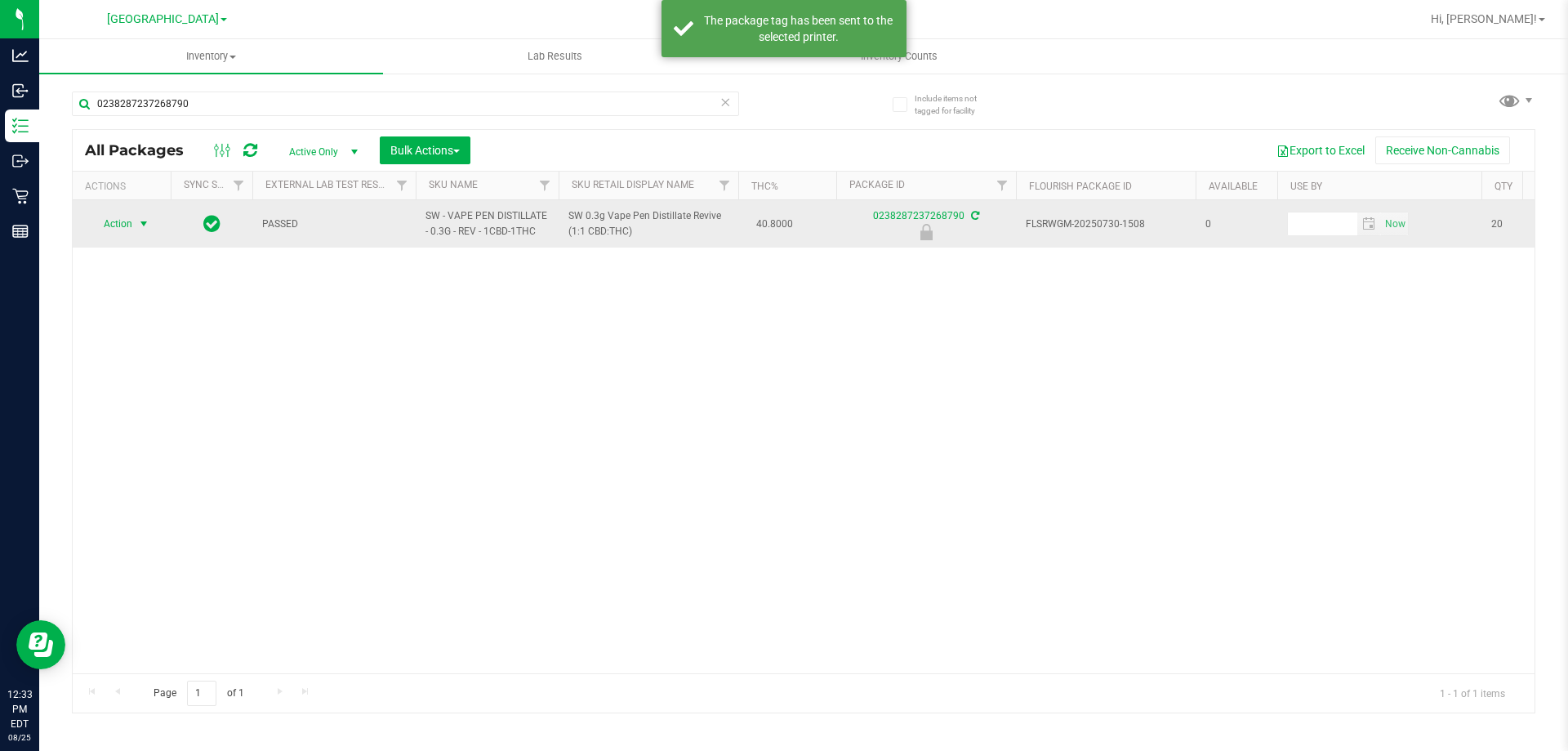
click at [114, 220] on span "Action" at bounding box center [111, 223] width 45 height 23
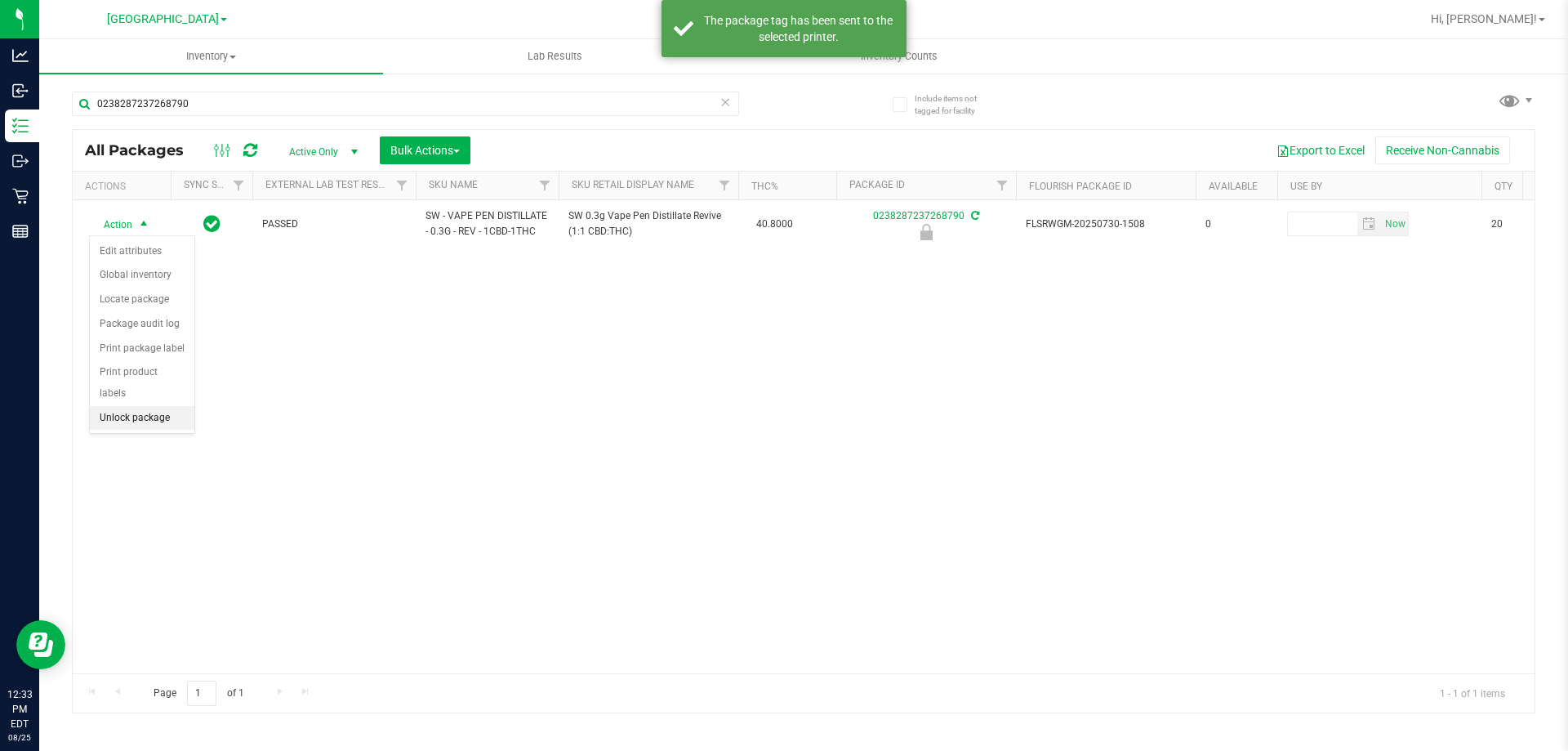
click at [135, 406] on li "Unlock package" at bounding box center [142, 418] width 104 height 24
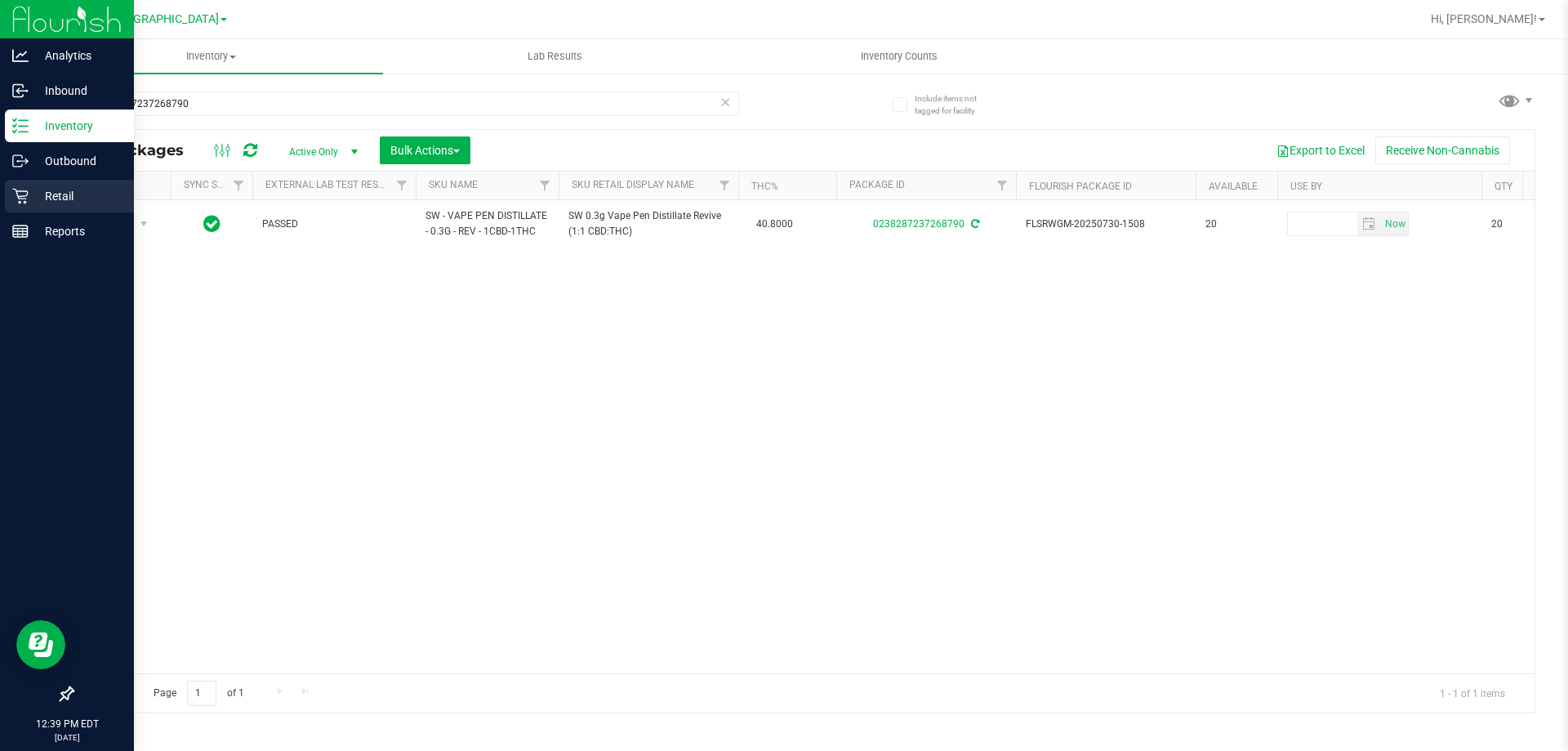
click at [9, 202] on div "Retail" at bounding box center [70, 196] width 129 height 33
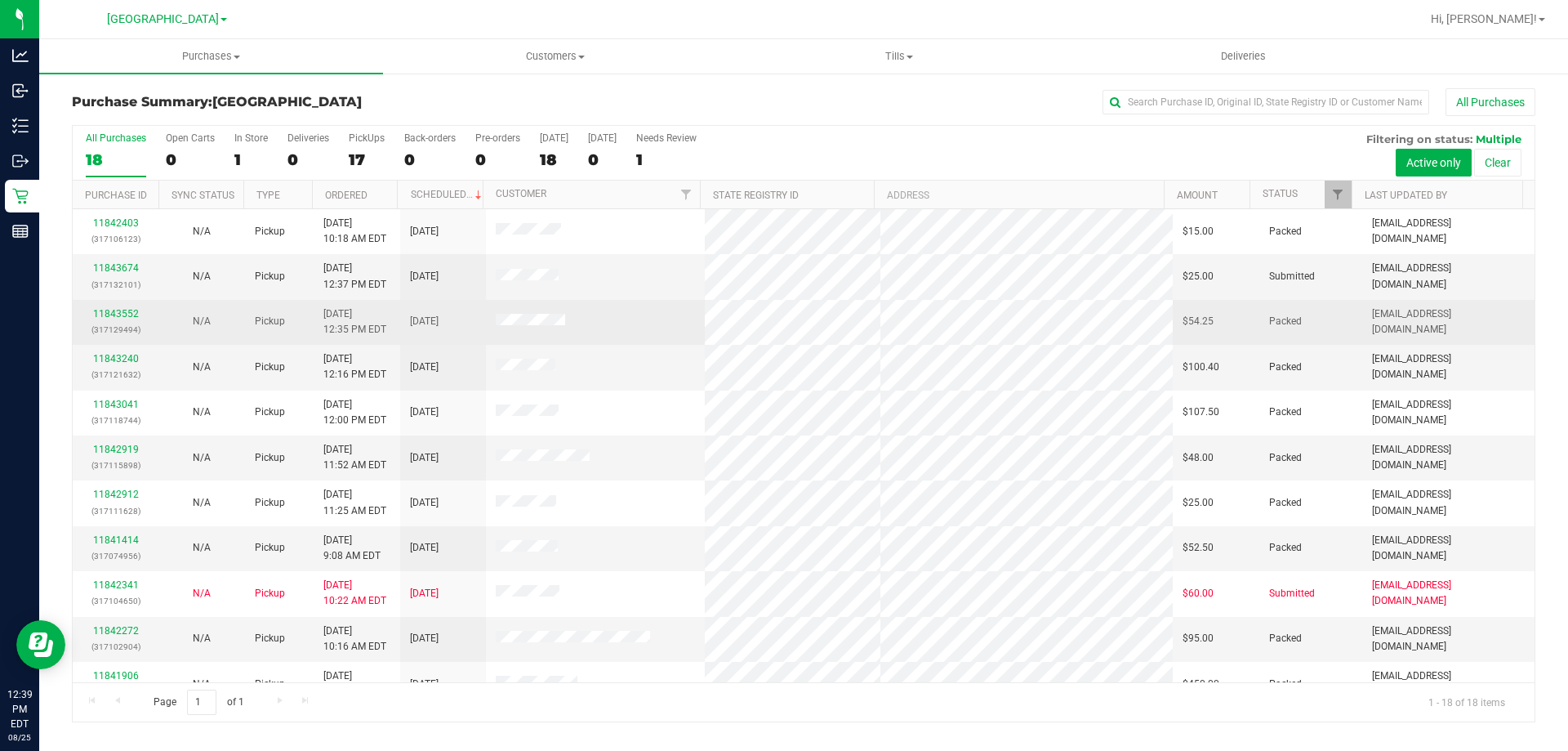
scroll to position [340, 0]
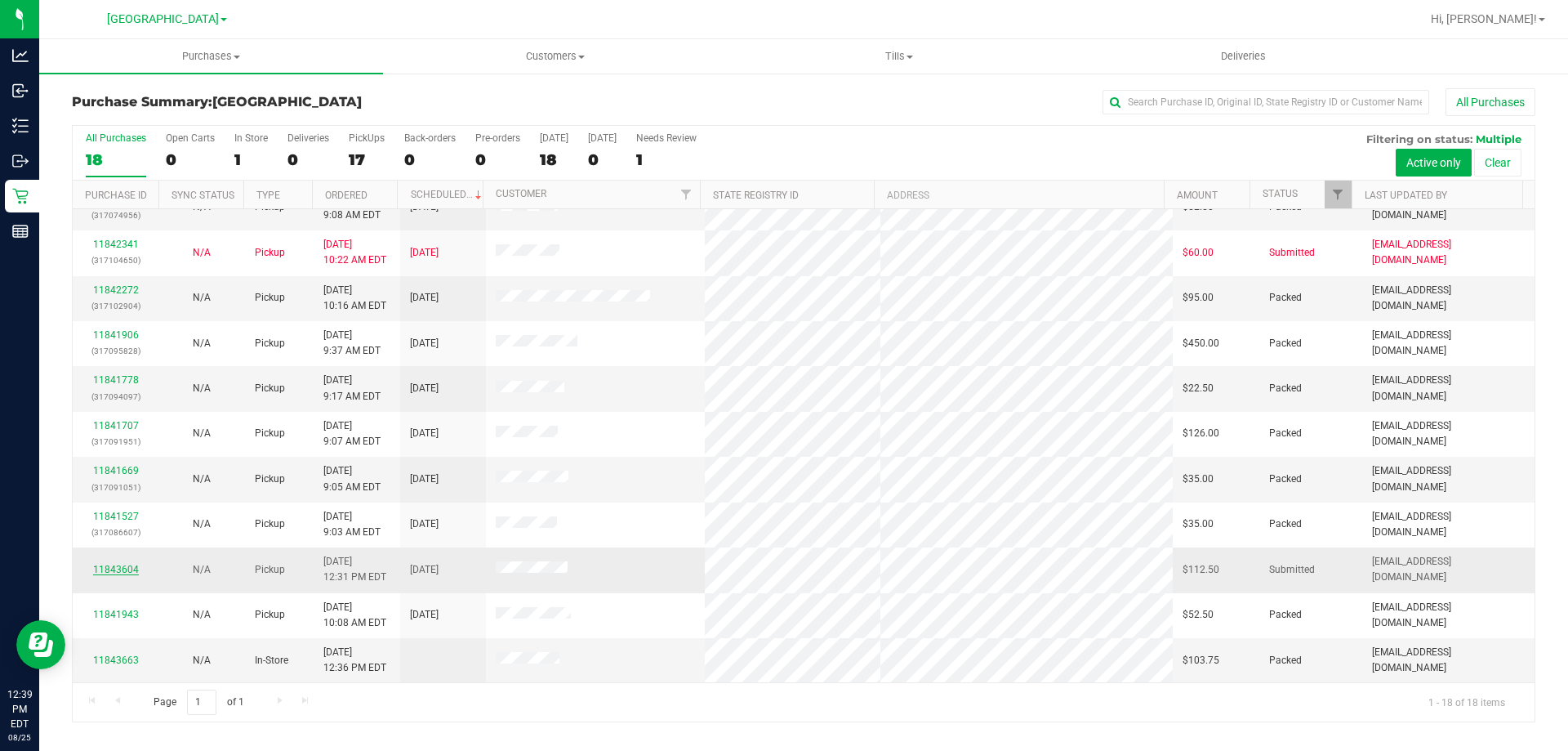
click at [126, 570] on link "11843604" at bounding box center [116, 570] width 45 height 12
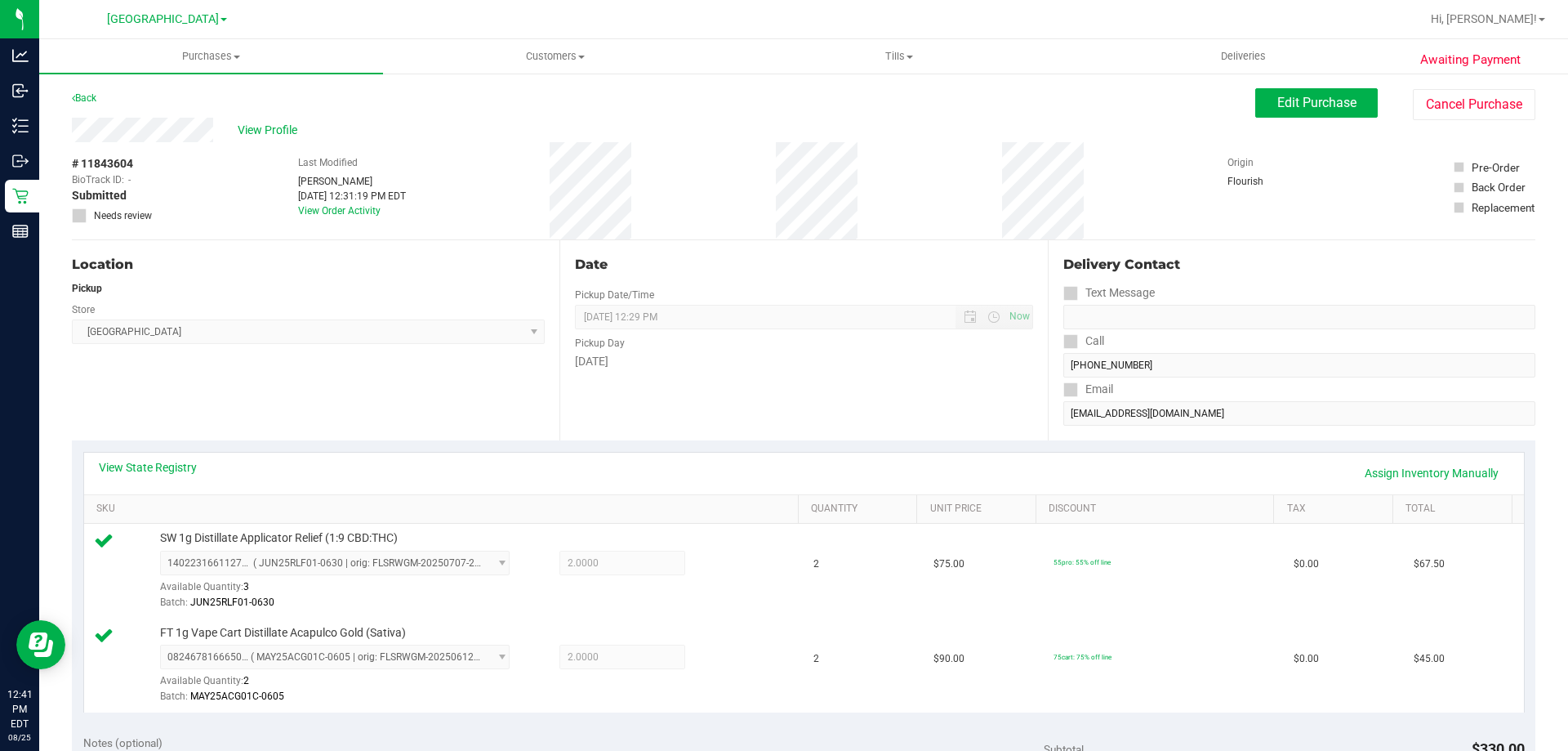
scroll to position [490, 0]
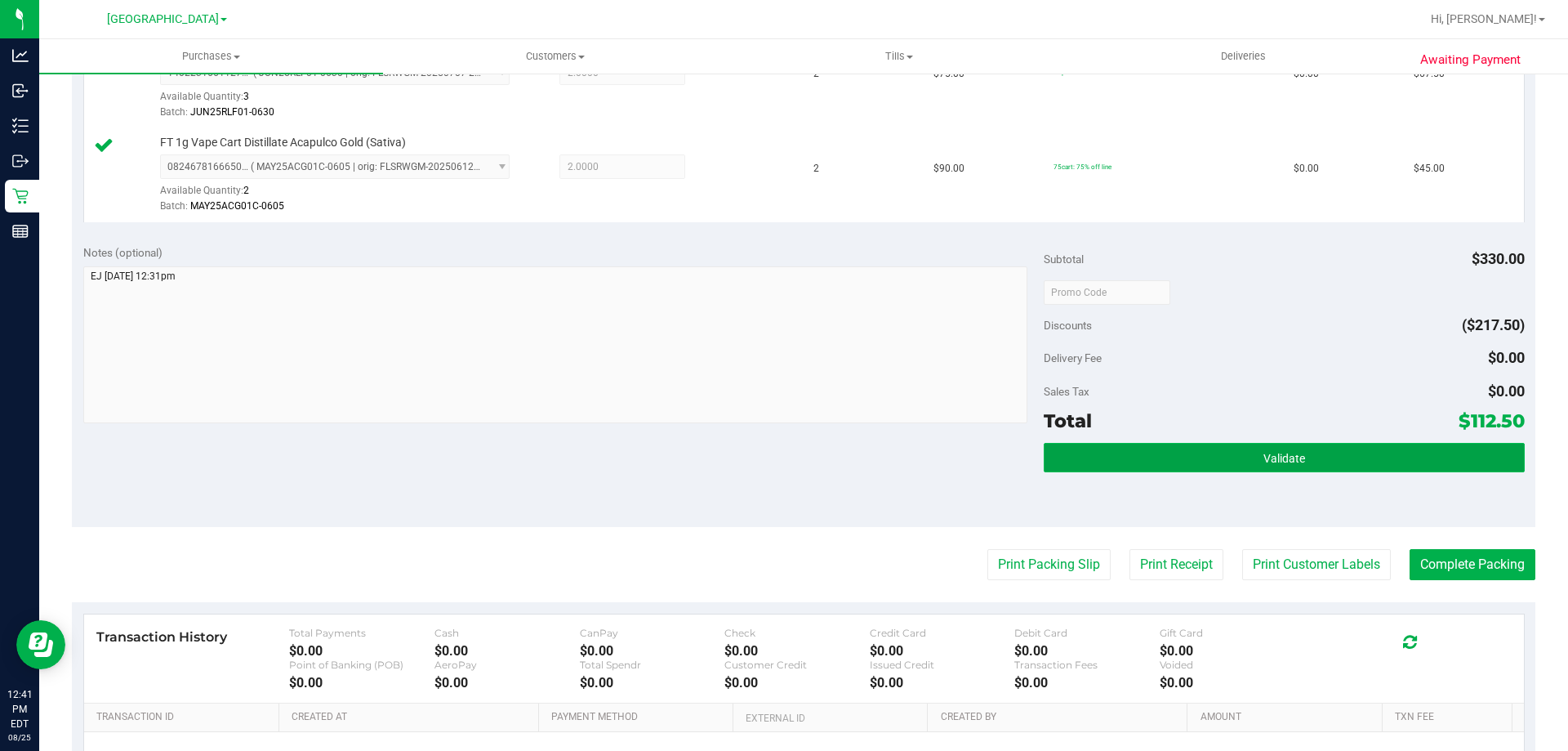
click at [1384, 457] on button "Validate" at bounding box center [1284, 457] width 480 height 29
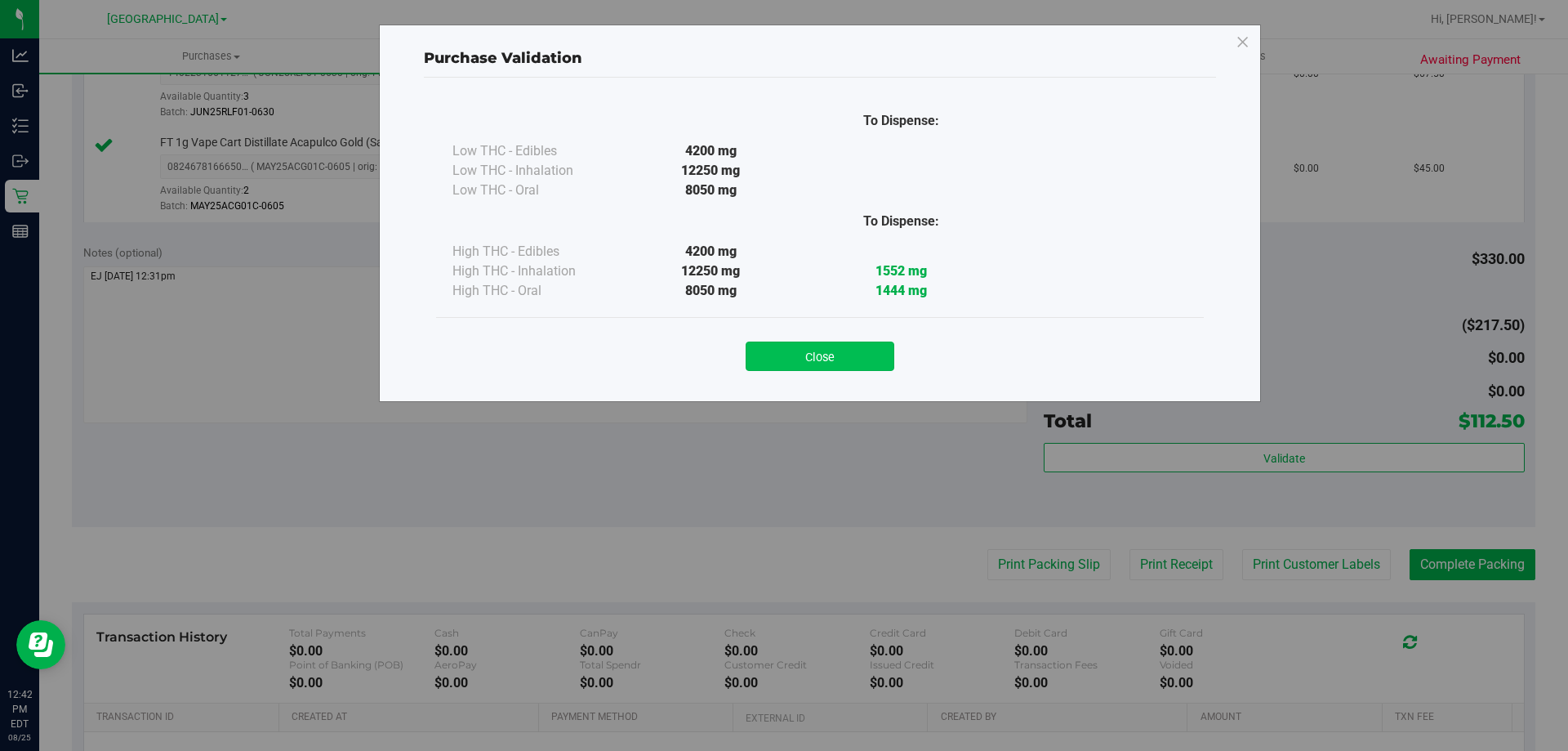
click at [826, 360] on button "Close" at bounding box center [820, 355] width 149 height 29
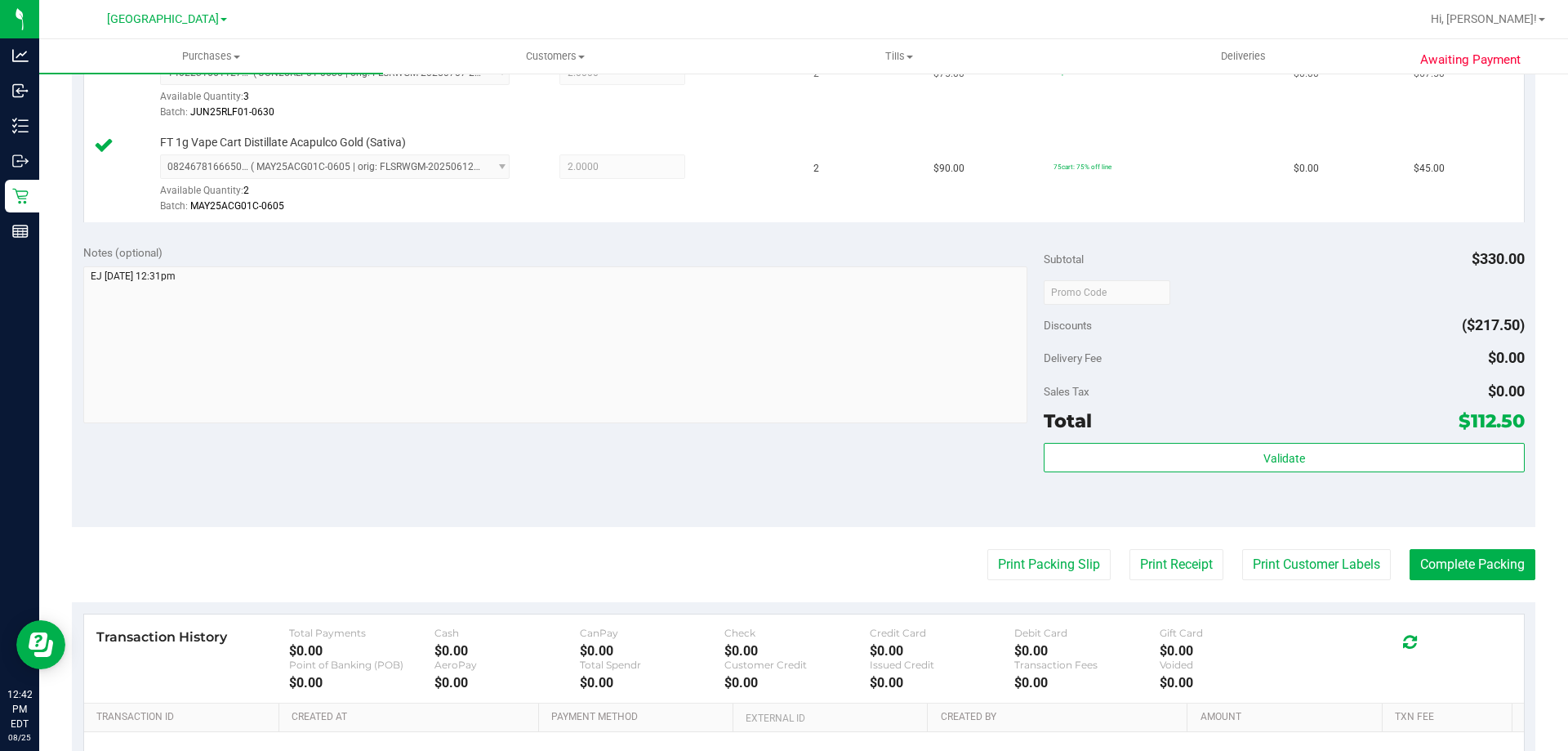
scroll to position [680, 0]
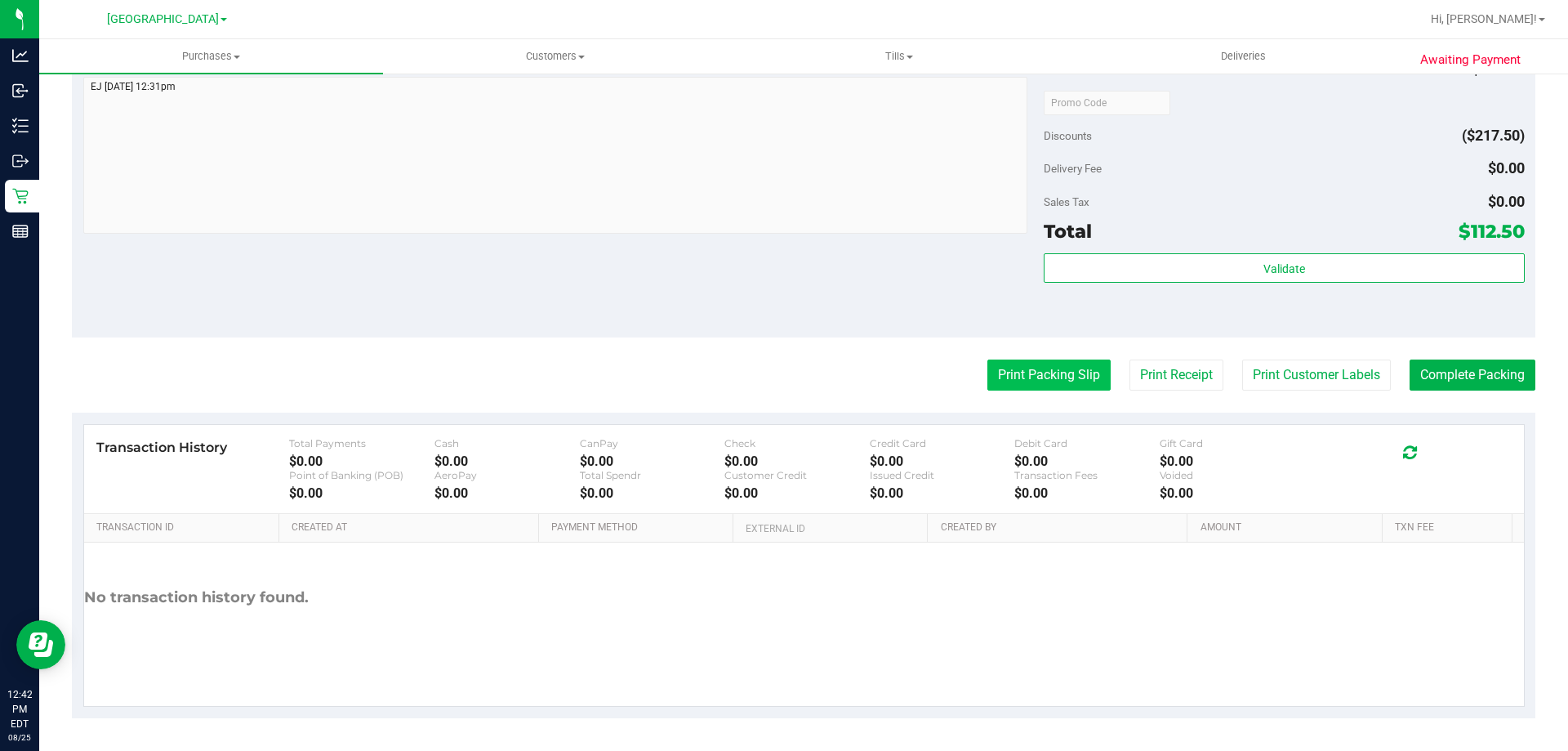
click at [1016, 378] on button "Print Packing Slip" at bounding box center [1049, 375] width 123 height 31
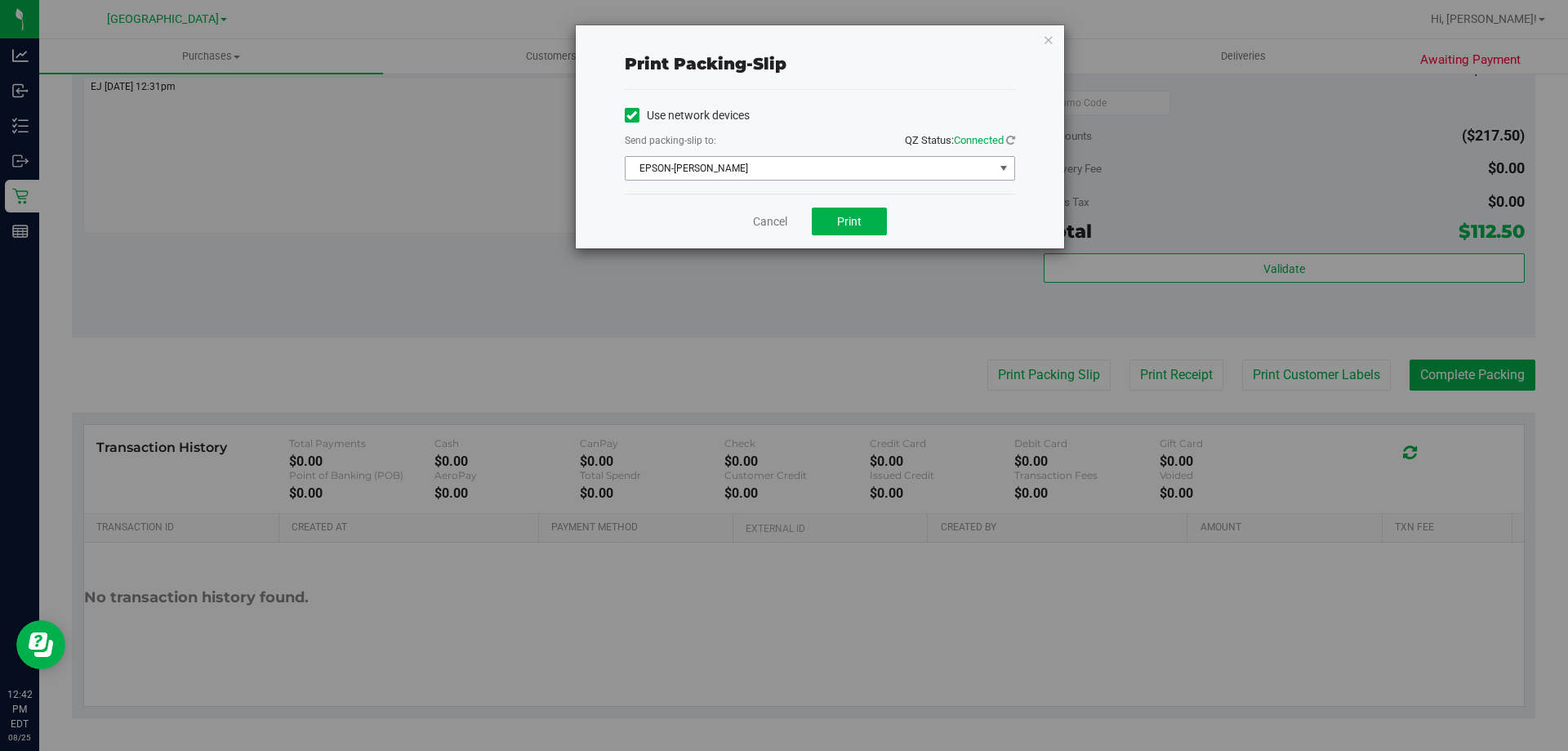
click at [831, 176] on span "EPSON-[PERSON_NAME]" at bounding box center [810, 168] width 369 height 23
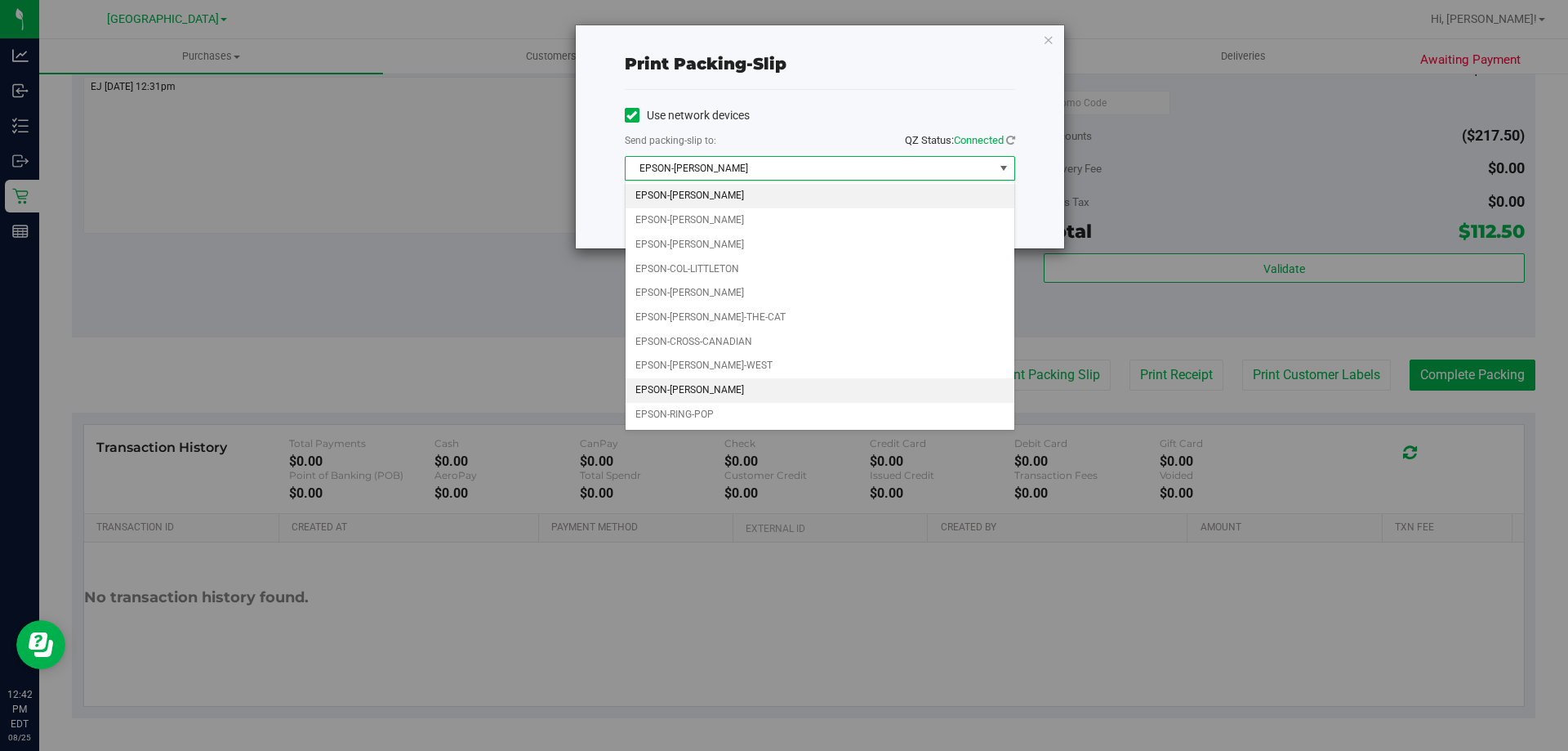
click at [734, 383] on li "EPSON-[PERSON_NAME]" at bounding box center [820, 390] width 389 height 24
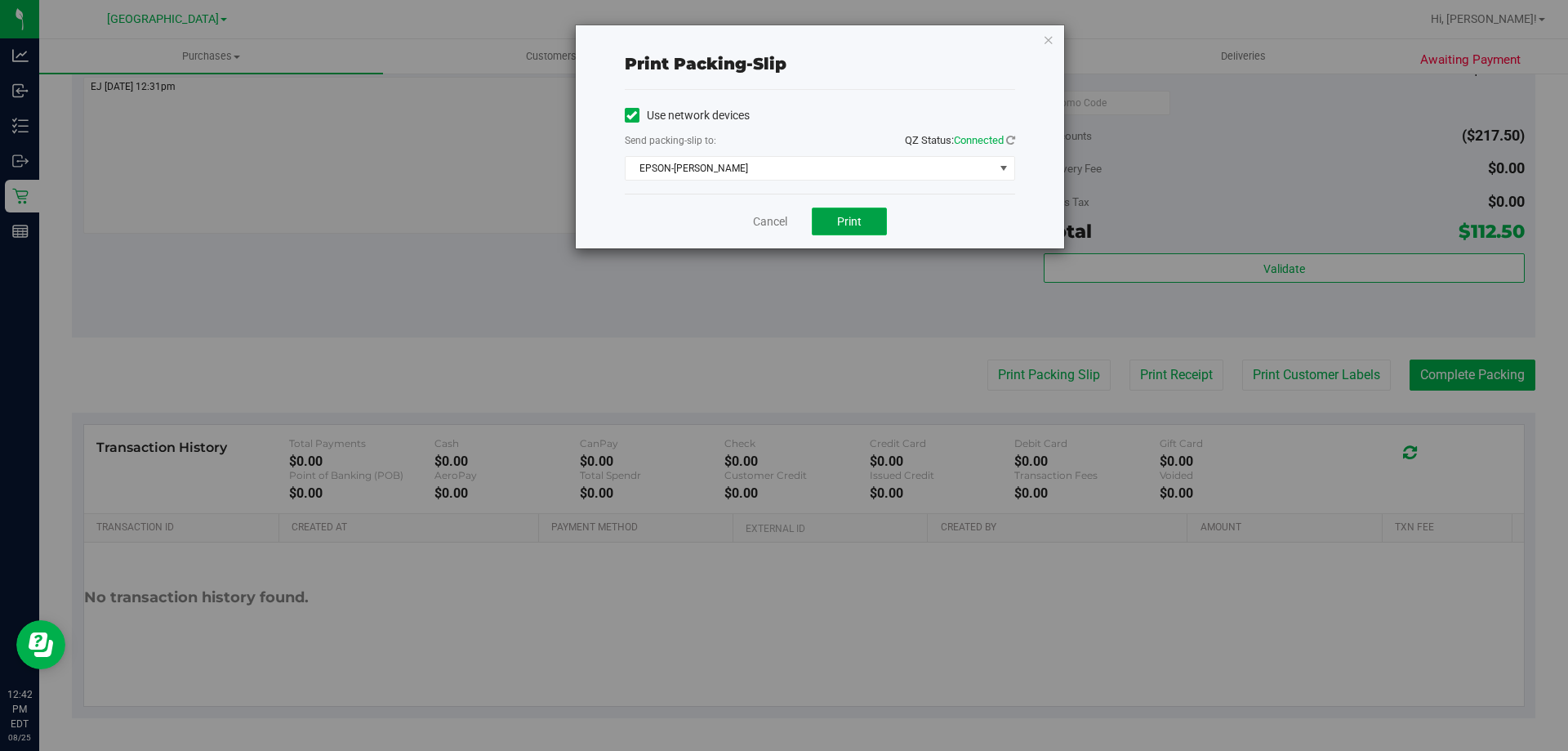
click at [857, 224] on span "Print" at bounding box center [849, 222] width 24 height 13
click at [770, 223] on link "Cancel" at bounding box center [769, 222] width 34 height 17
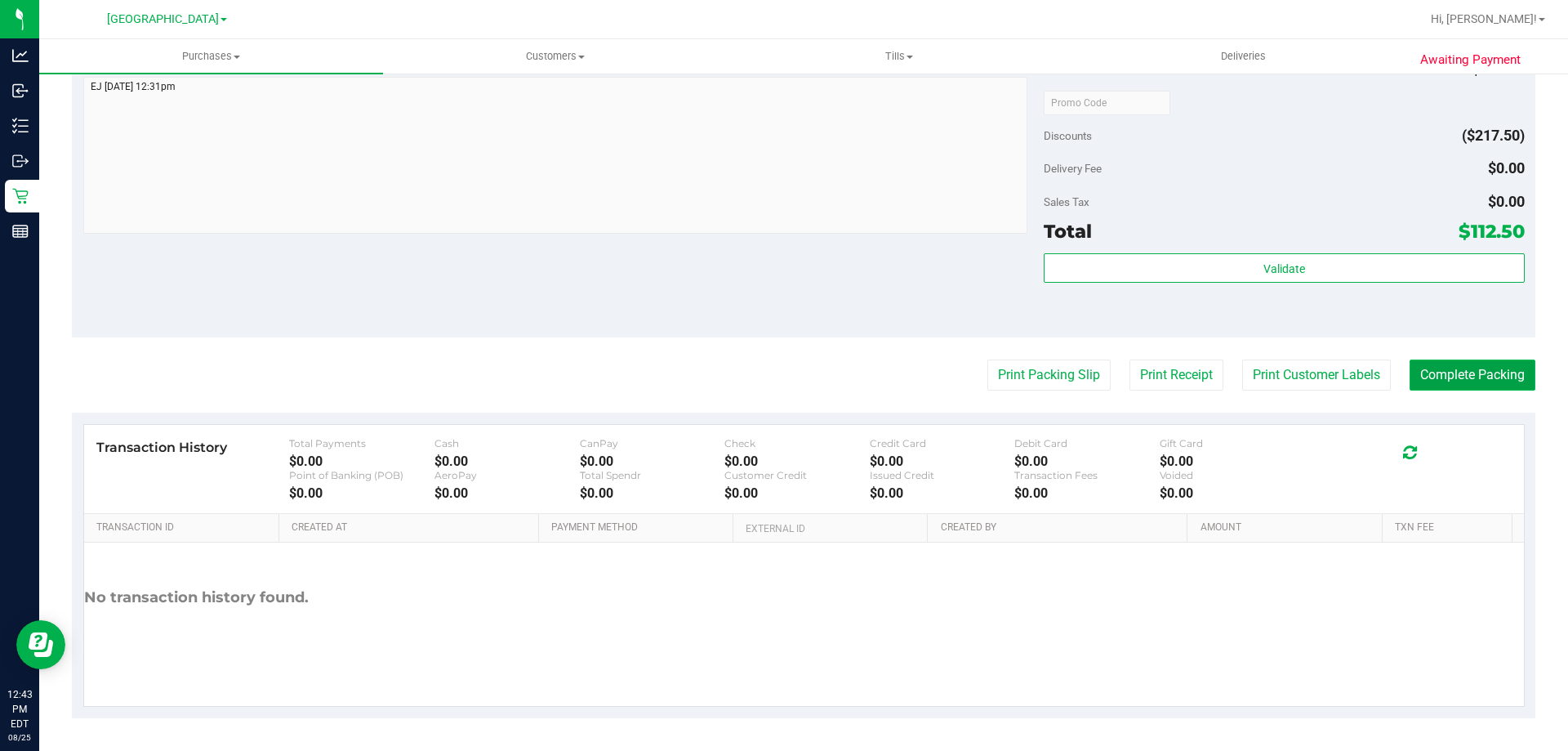
click at [1462, 370] on button "Complete Packing" at bounding box center [1472, 375] width 126 height 31
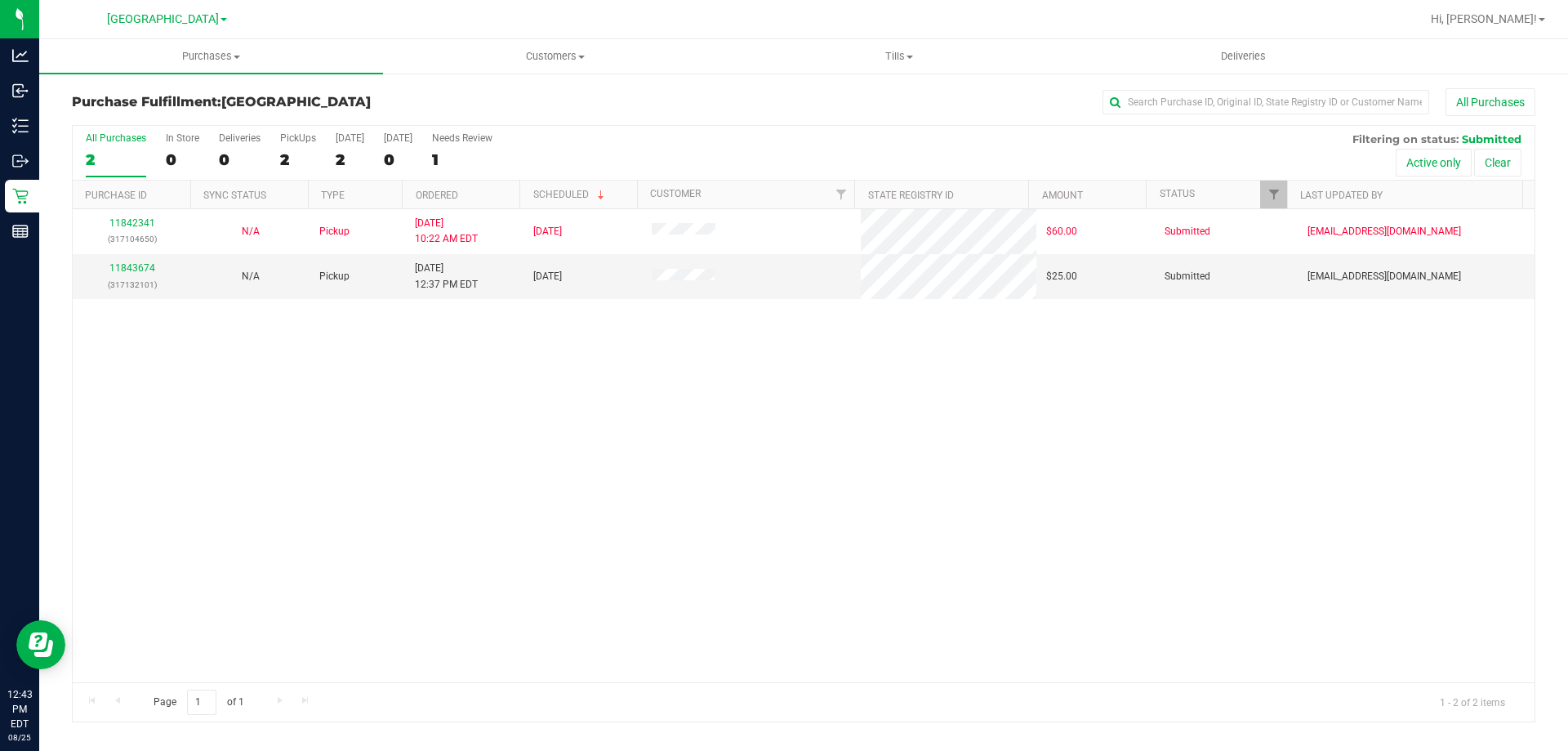
click at [153, 332] on div "11842341 (317104650) N/A Pickup [DATE] 10:22 AM EDT 8/25/2025 $60.00 Submitted …" at bounding box center [804, 445] width 1461 height 473
click at [276, 395] on div "11842341 (317104650) N/A Pickup [DATE] 10:22 AM EDT 8/25/2025 $60.00 Submitted …" at bounding box center [804, 445] width 1461 height 473
drag, startPoint x: 280, startPoint y: 527, endPoint x: 295, endPoint y: 500, distance: 30.9
click at [278, 526] on div "11842341 (317104650) N/A Pickup [DATE] 10:22 AM EDT 8/25/2025 $60.00 Submitted …" at bounding box center [804, 445] width 1461 height 473
click at [296, 486] on div "11842341 (317104650) N/A Pickup [DATE] 10:22 AM EDT 8/25/2025 $60.00 Submitted …" at bounding box center [804, 445] width 1461 height 473
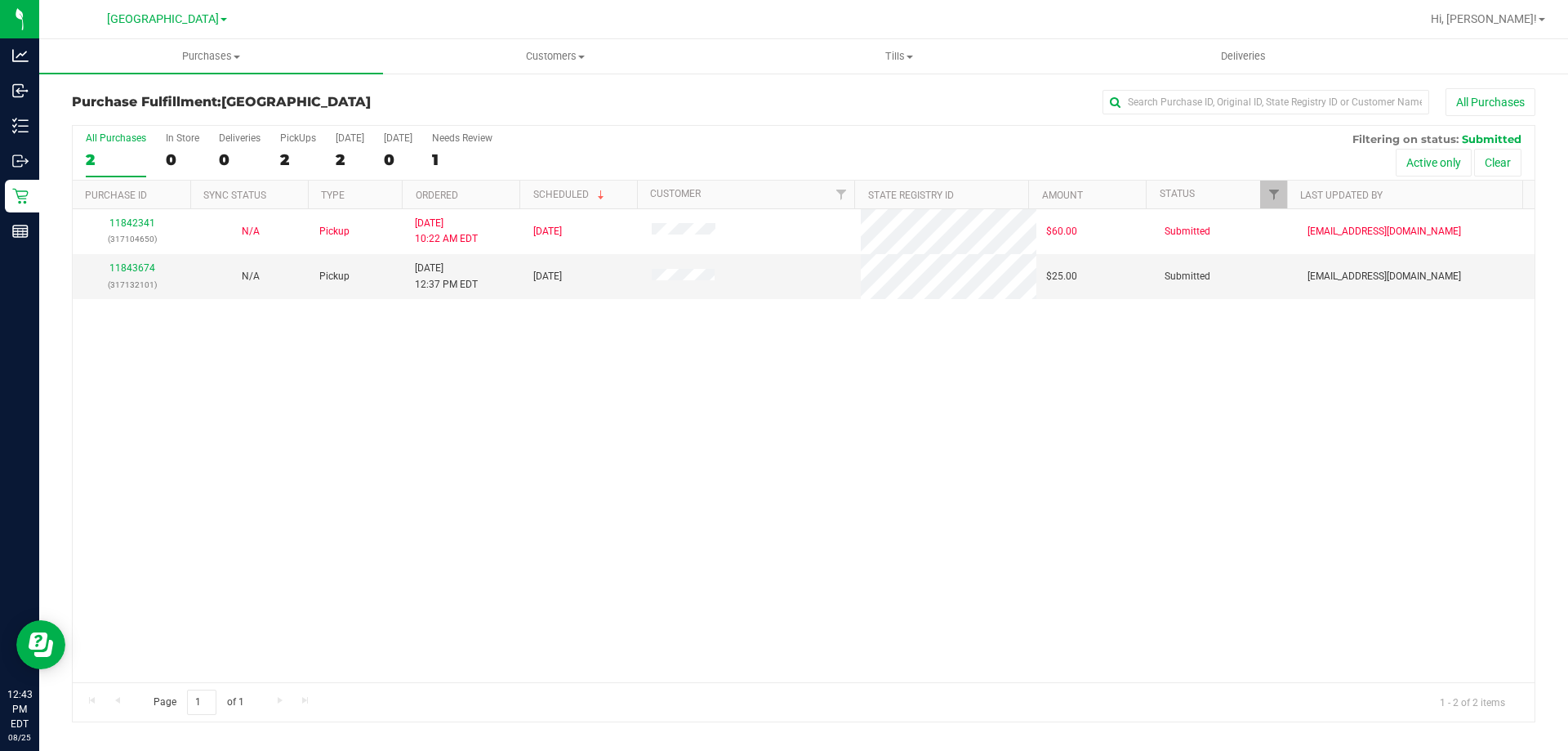
drag, startPoint x: 202, startPoint y: 421, endPoint x: 228, endPoint y: 14, distance: 407.8
click at [202, 408] on div "11842341 (317104650) N/A Pickup [DATE] 10:22 AM EDT 8/25/2025 $60.00 Submitted …" at bounding box center [804, 445] width 1461 height 473
click at [474, 470] on div "11842341 (317104650) N/A Pickup [DATE] 10:22 AM EDT 8/25/2025 $60.00 Submitted …" at bounding box center [804, 445] width 1461 height 473
click at [131, 268] on link "11843674" at bounding box center [132, 268] width 45 height 12
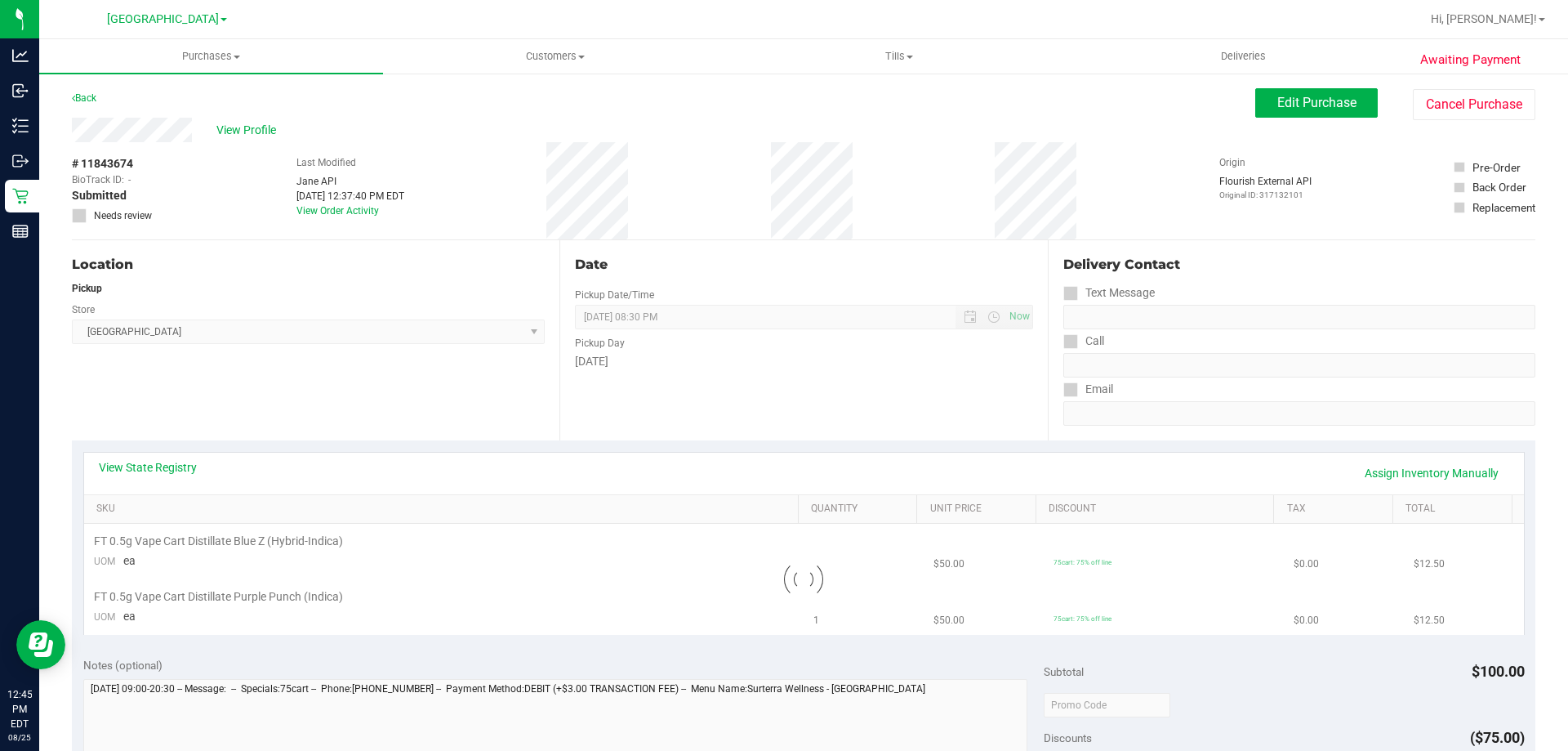
click at [380, 466] on div "View State Registry Assign Inventory Manually" at bounding box center [804, 472] width 1410 height 28
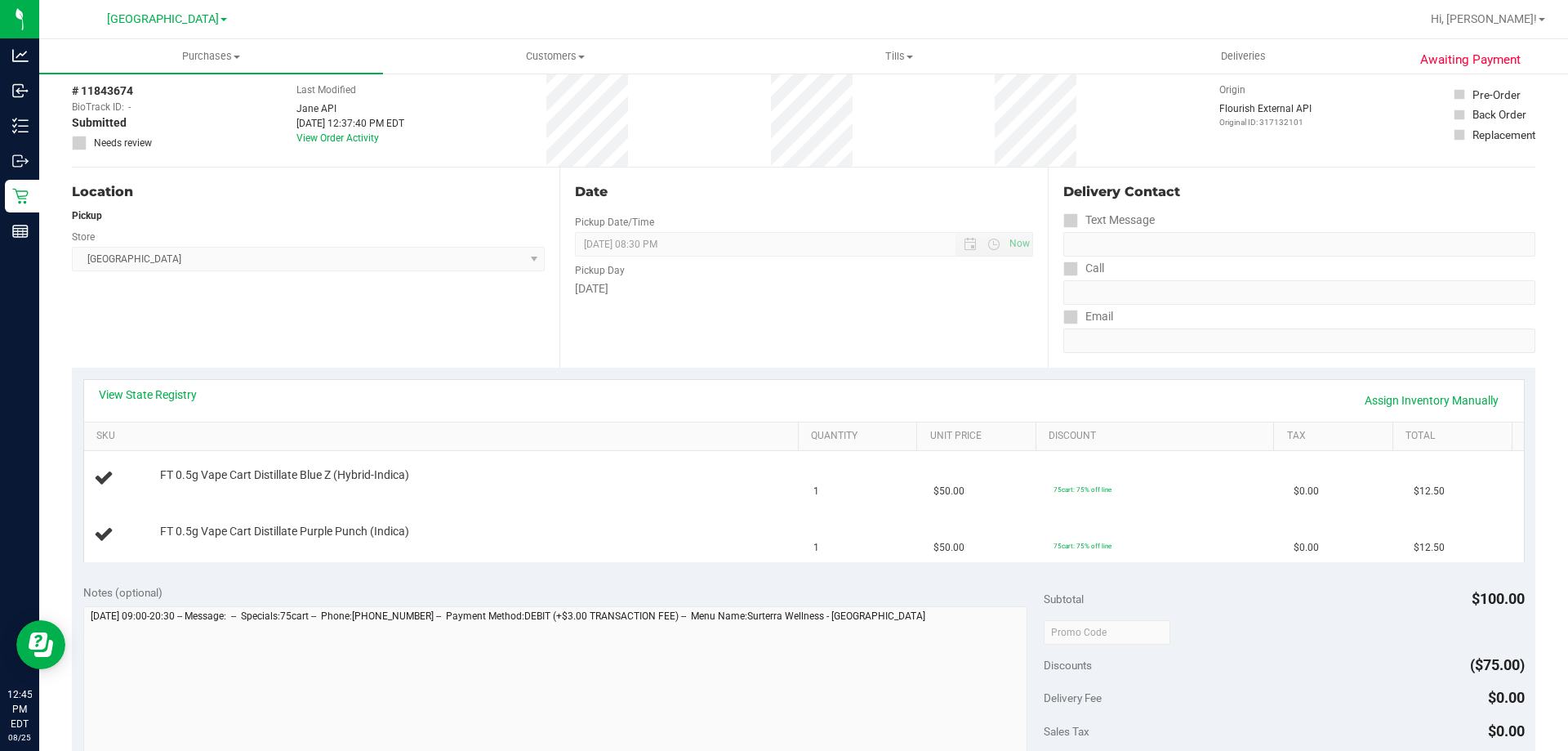
scroll to position [163, 0]
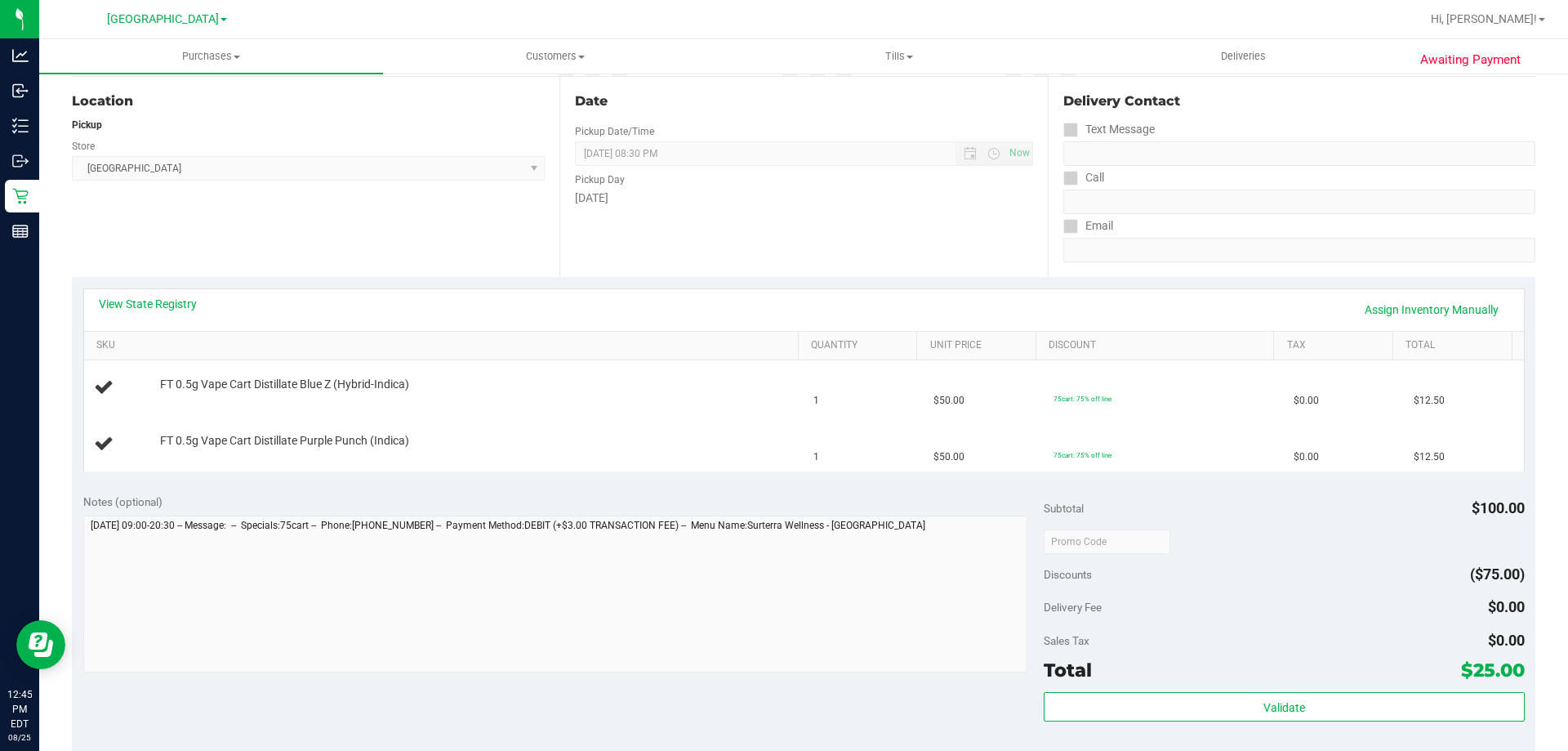
click at [424, 493] on div "Notes (optional)" at bounding box center [564, 501] width 961 height 16
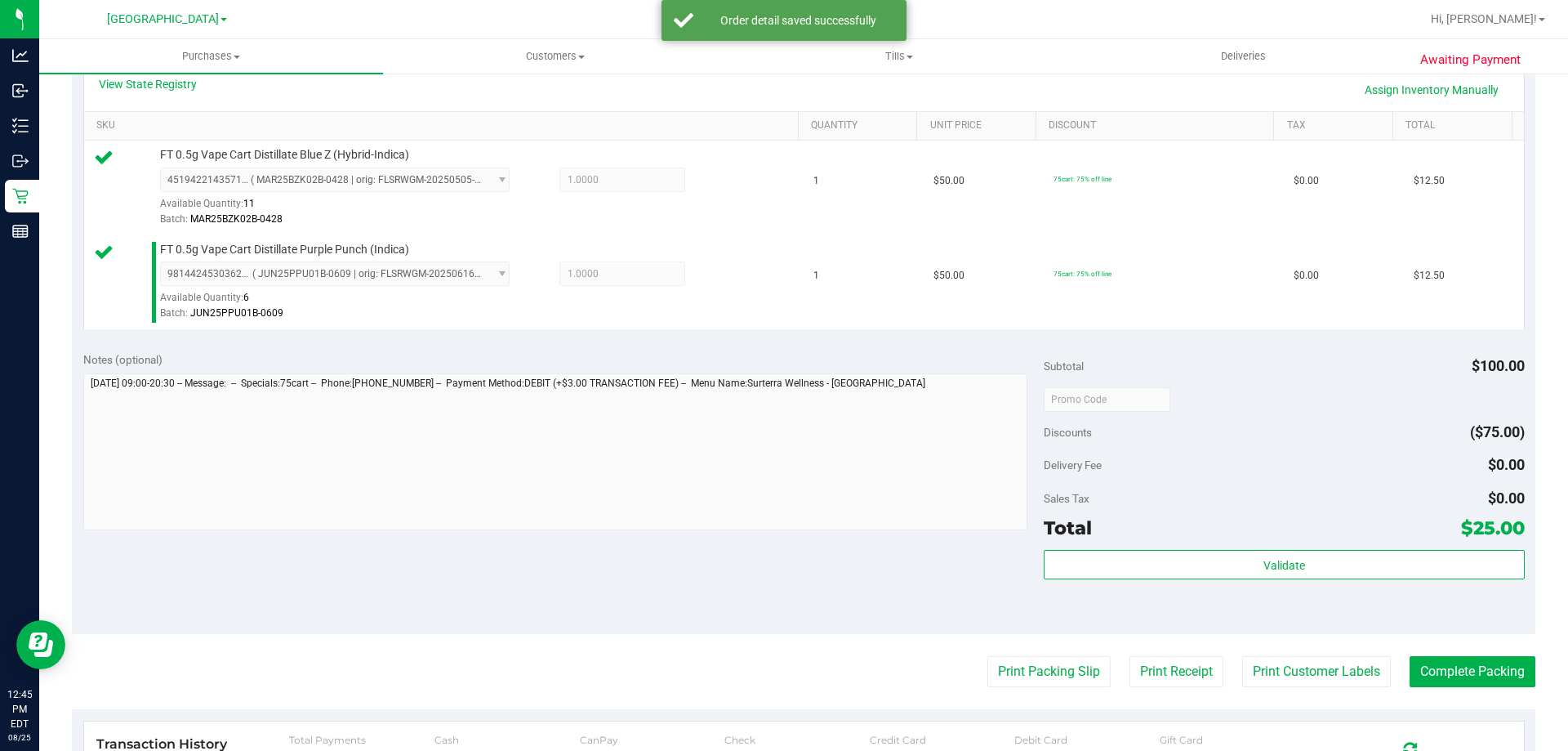
scroll to position [408, 0]
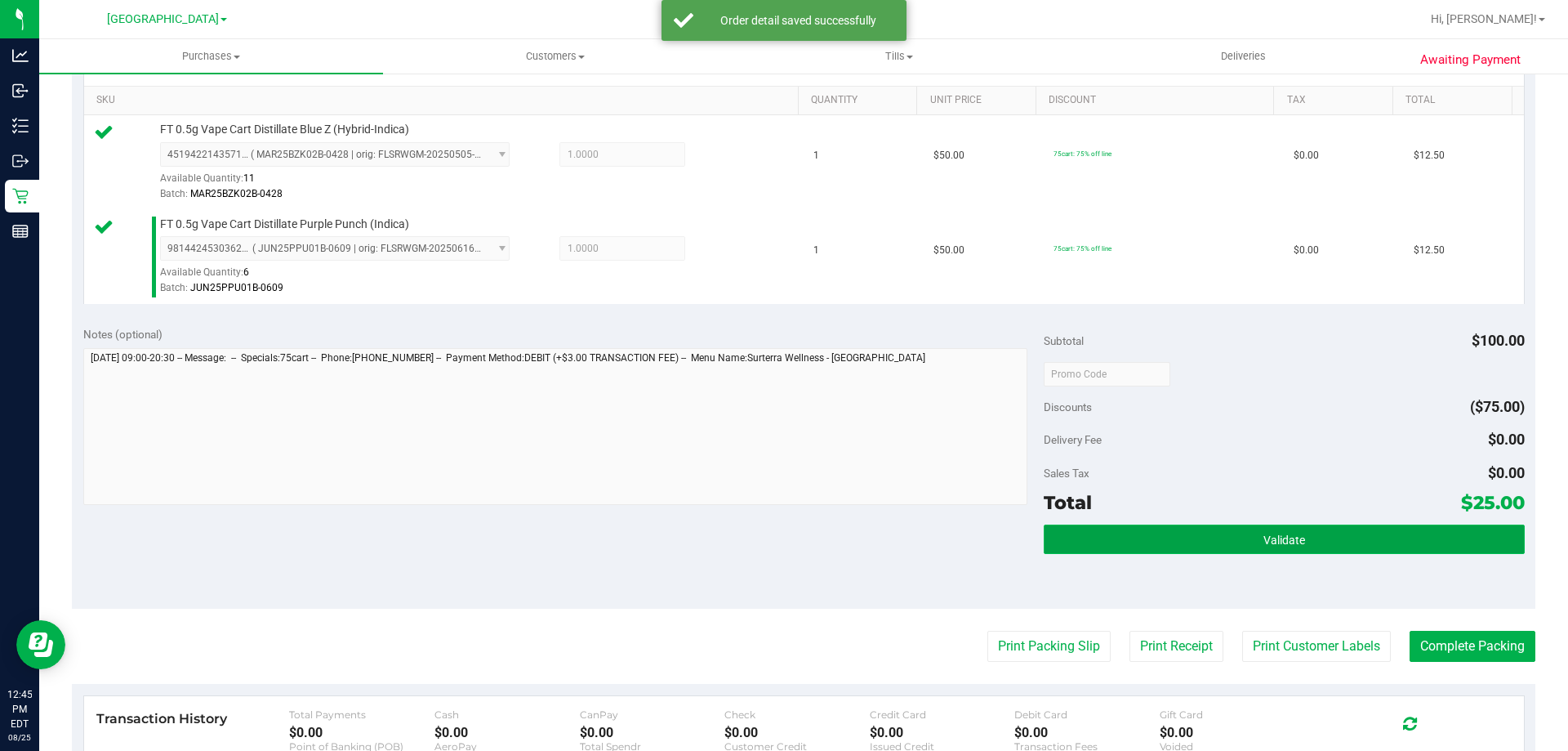
click at [1270, 548] on button "Validate" at bounding box center [1284, 538] width 480 height 29
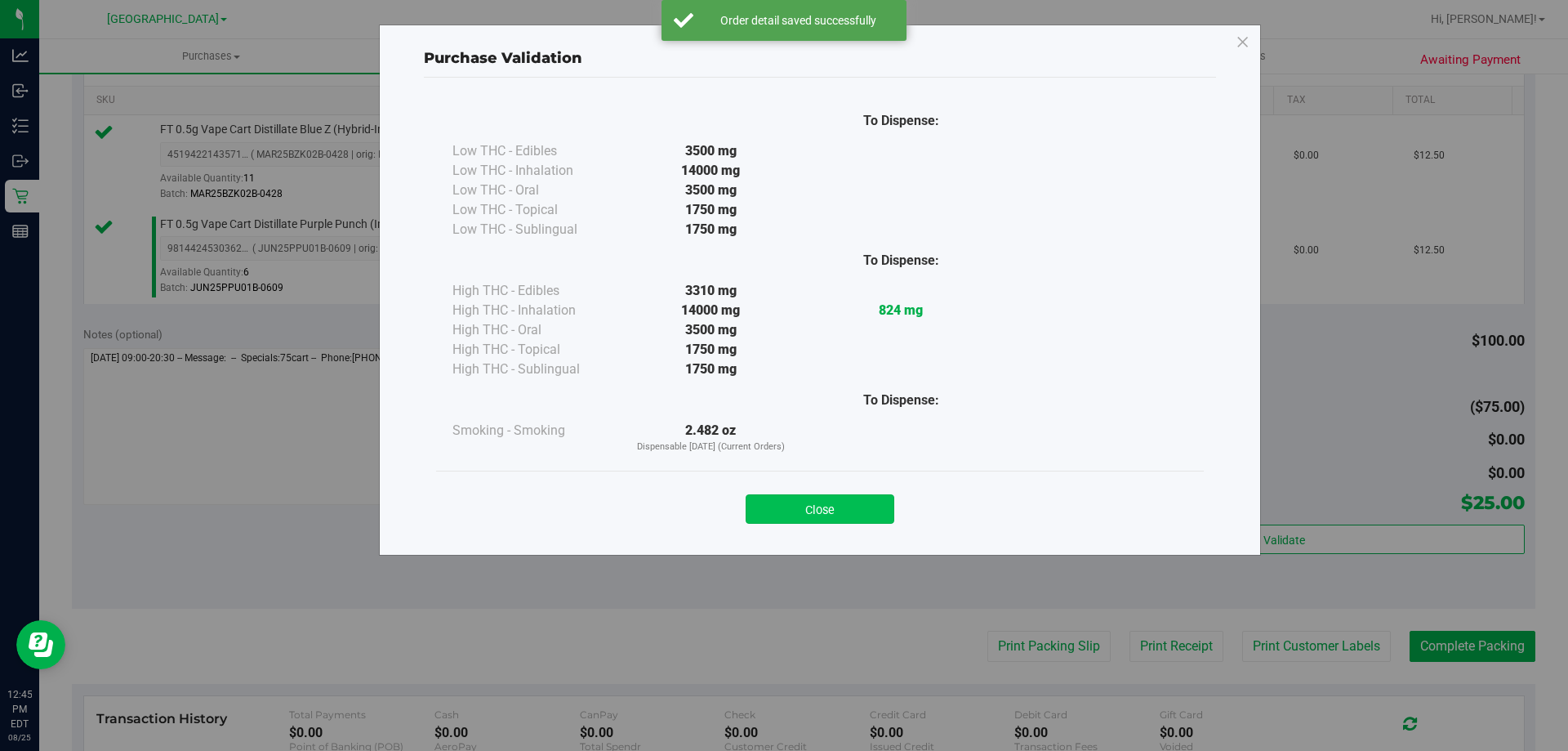
click at [847, 505] on button "Close" at bounding box center [820, 508] width 149 height 29
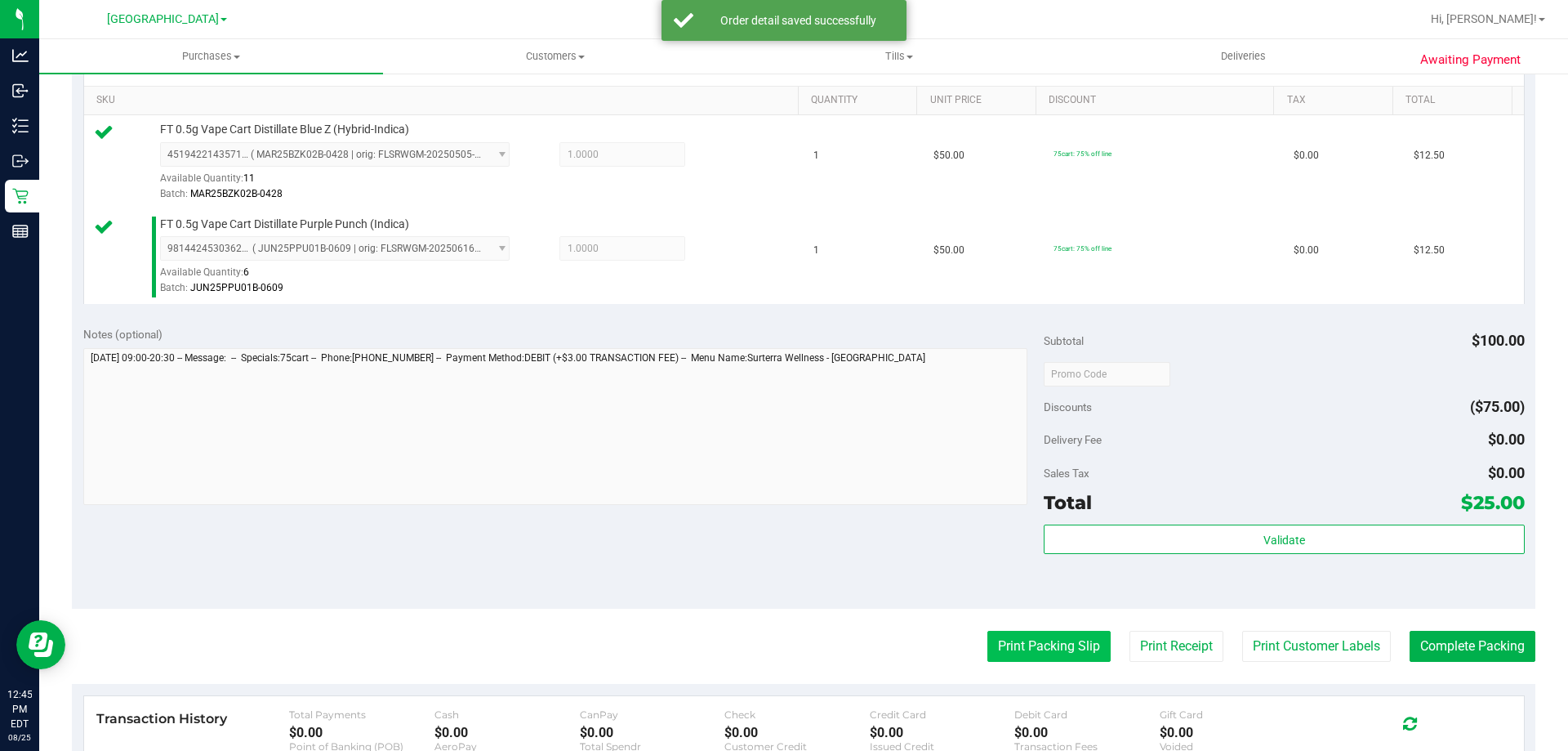
click at [1007, 642] on button "Print Packing Slip" at bounding box center [1049, 646] width 123 height 31
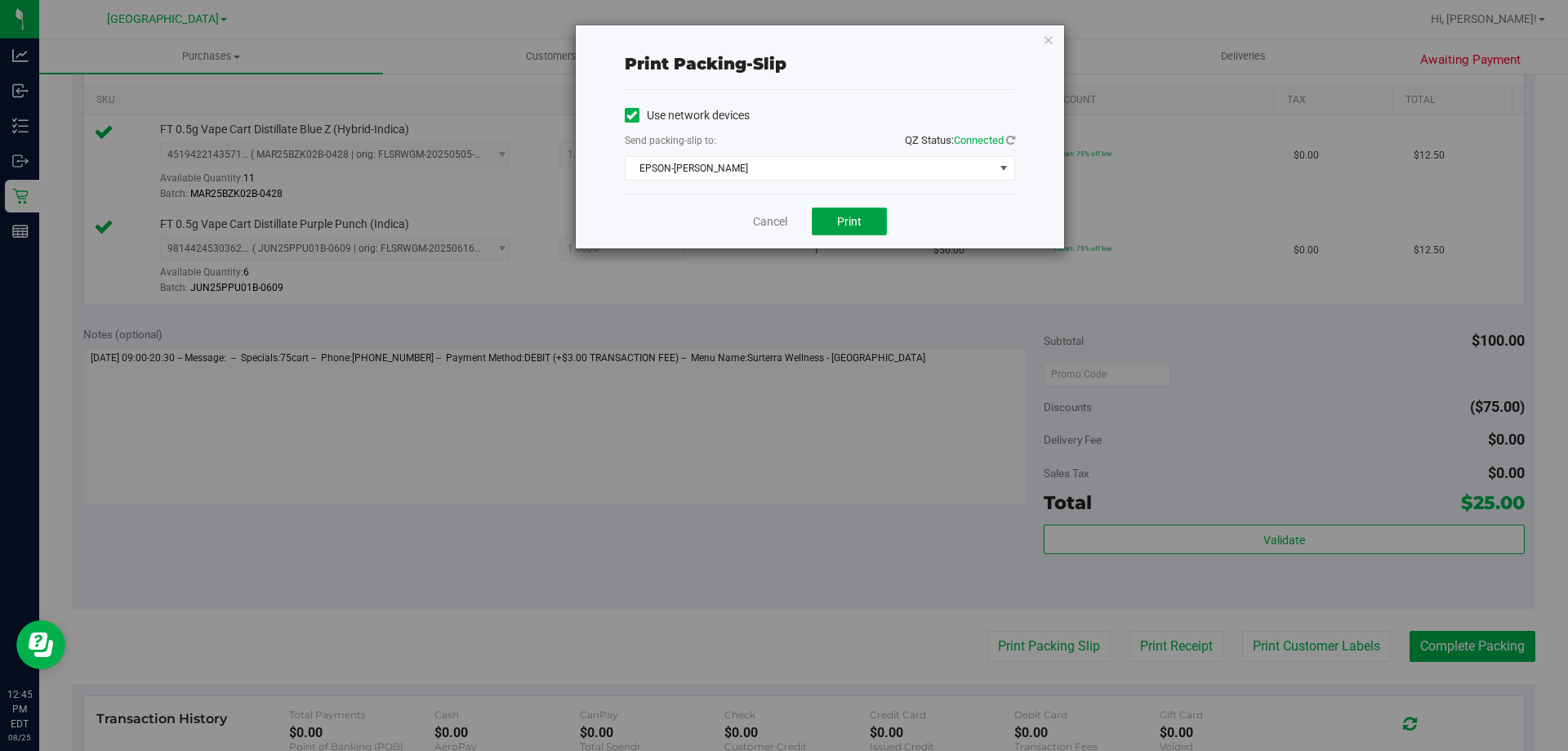
click at [870, 233] on button "Print" at bounding box center [848, 221] width 75 height 28
click at [782, 218] on link "Cancel" at bounding box center [769, 222] width 34 height 17
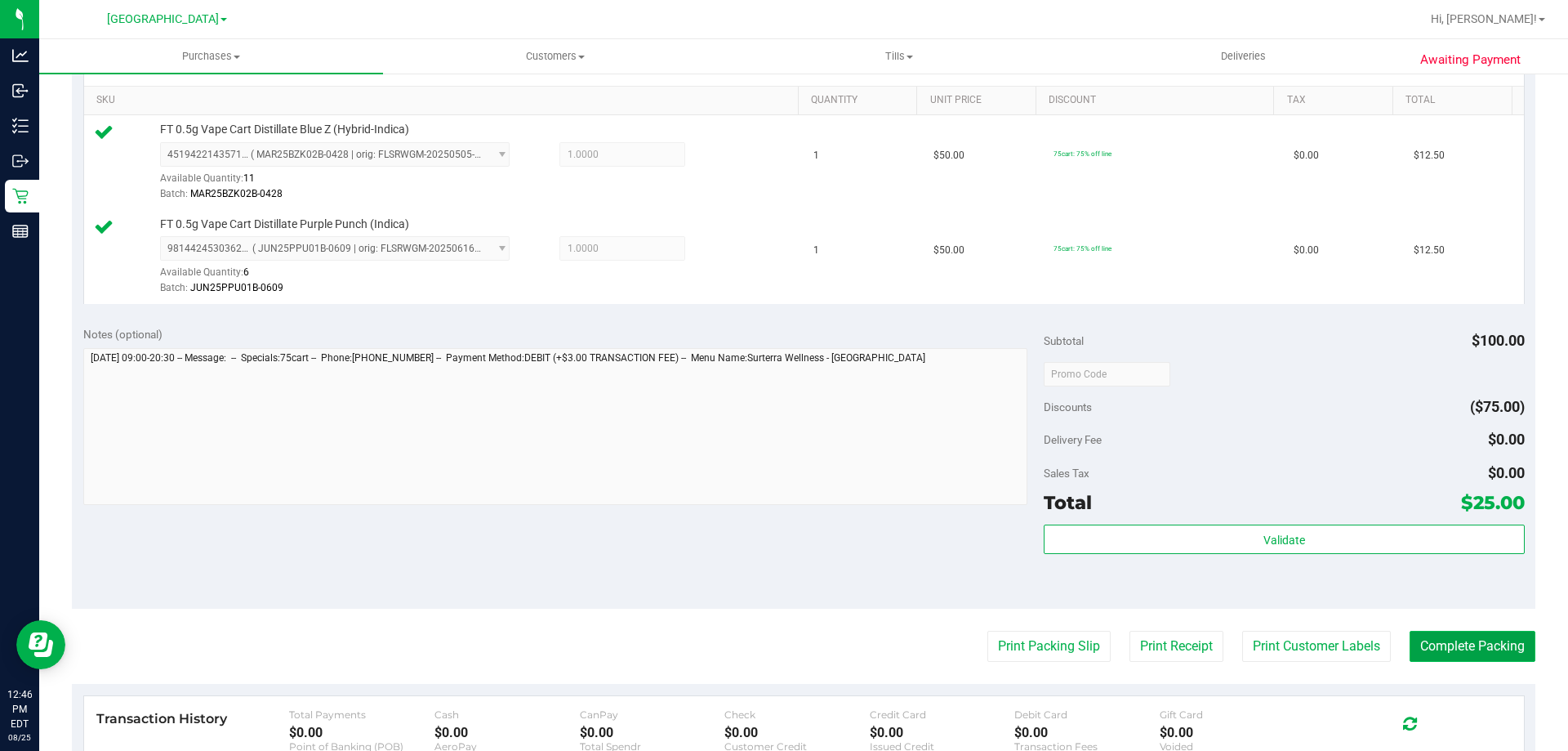
click at [1429, 645] on button "Complete Packing" at bounding box center [1472, 646] width 126 height 31
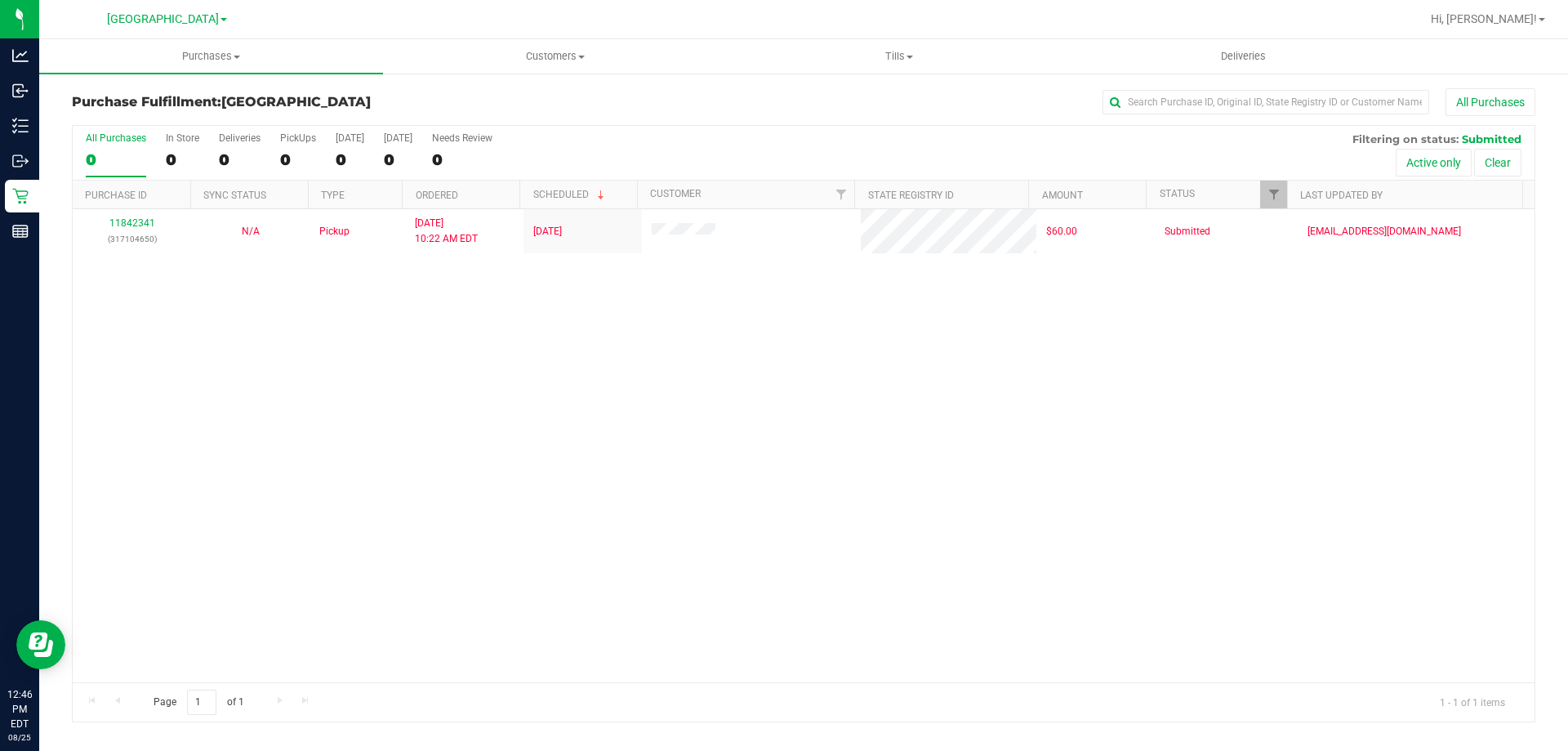
click at [927, 150] on div "All Purchases 0 In Store 0 Deliveries 0 PickUps 0 [DATE] 0 [DATE] 0 Needs Revie…" at bounding box center [804, 153] width 1461 height 55
click at [843, 418] on div "11842341 (317104650) N/A Pickup [DATE] 10:22 AM EDT 8/25/2025 $60.00 Submitted …" at bounding box center [804, 445] width 1461 height 473
click at [634, 389] on div "11842341 (317104650) N/A Pickup [DATE] 10:22 AM EDT 8/25/2025 $60.00 Submitted …" at bounding box center [804, 445] width 1461 height 473
click at [574, 103] on div "All Purchases" at bounding box center [1047, 102] width 976 height 28
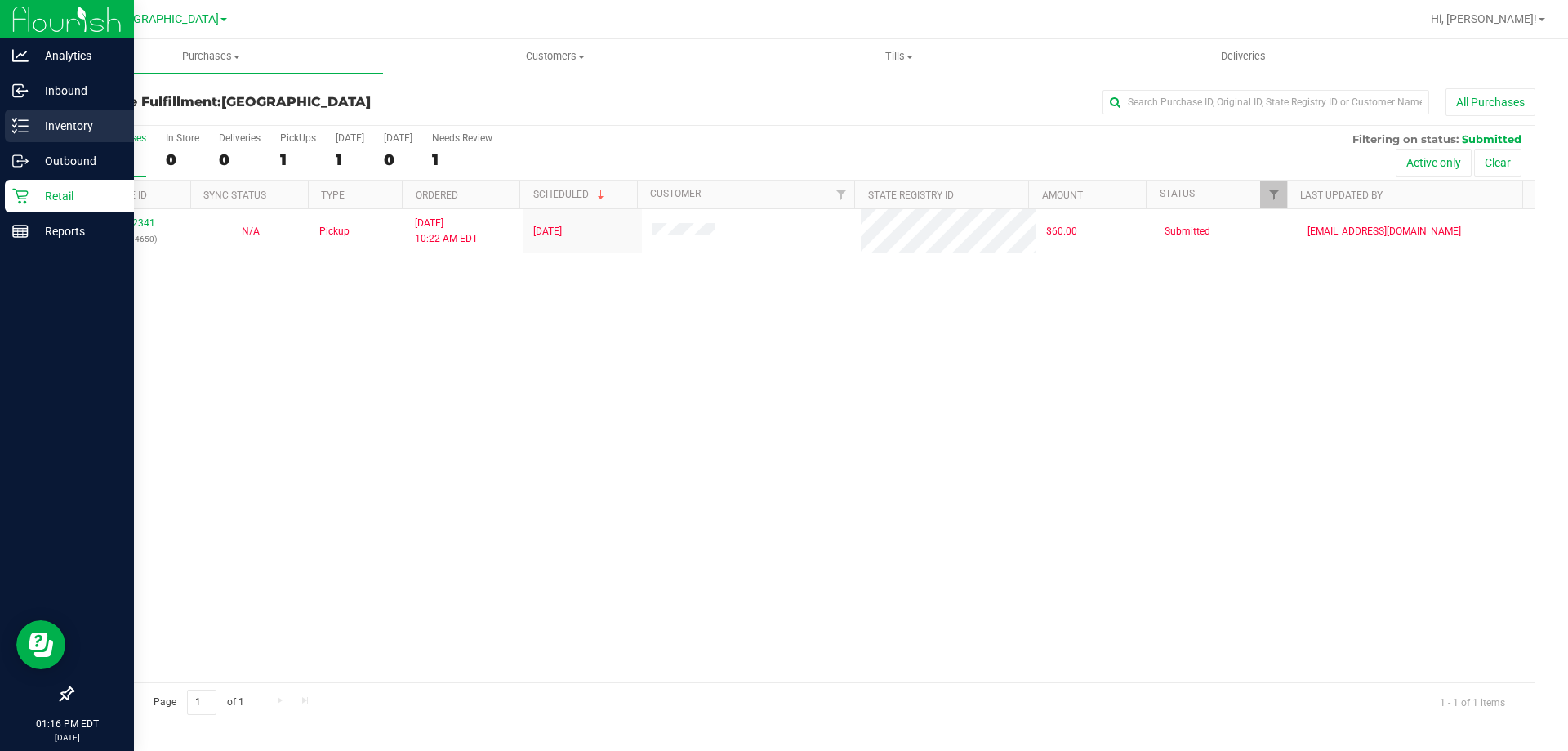
click at [13, 123] on icon at bounding box center [20, 125] width 16 height 16
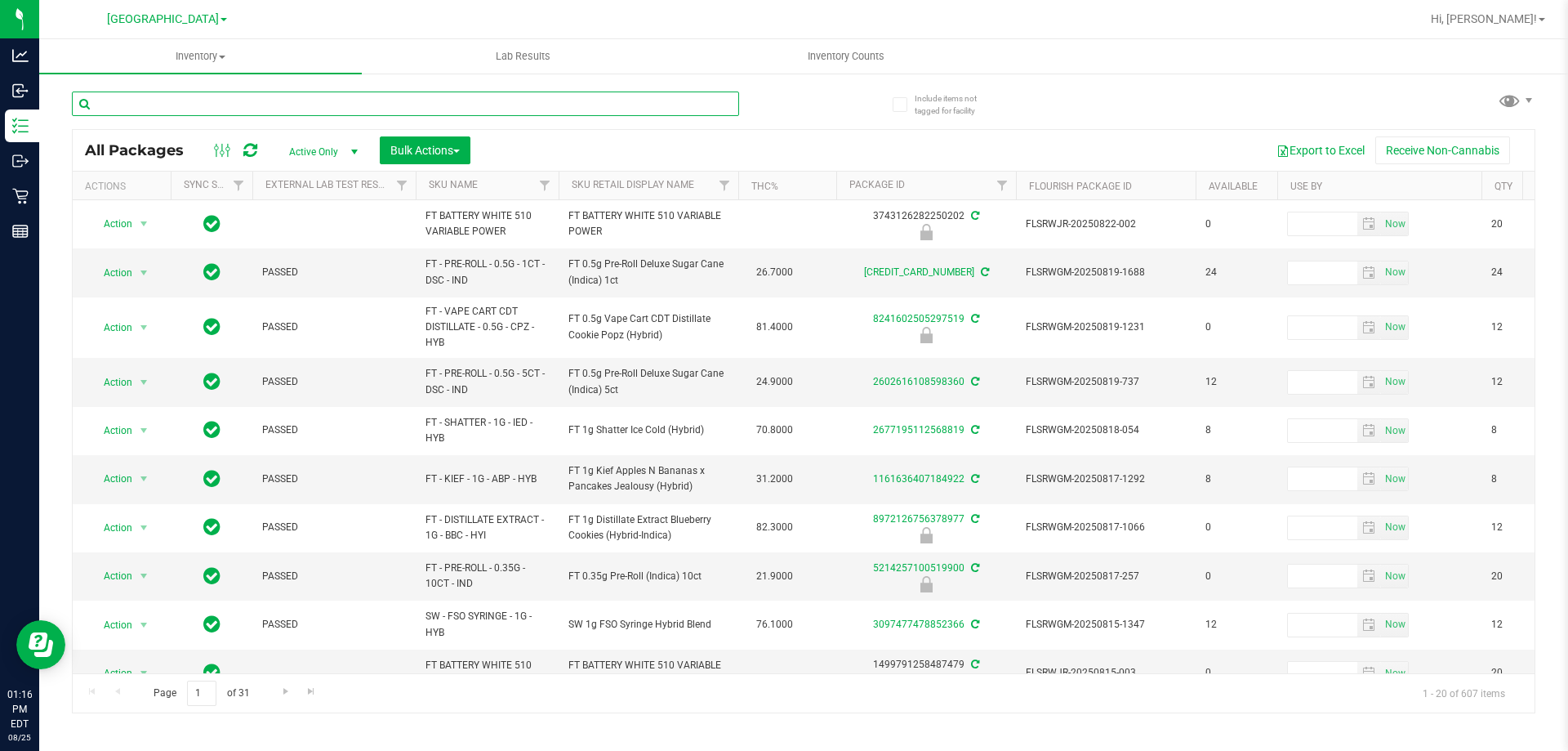
click at [242, 102] on input "text" at bounding box center [406, 103] width 667 height 24
type input "dark"
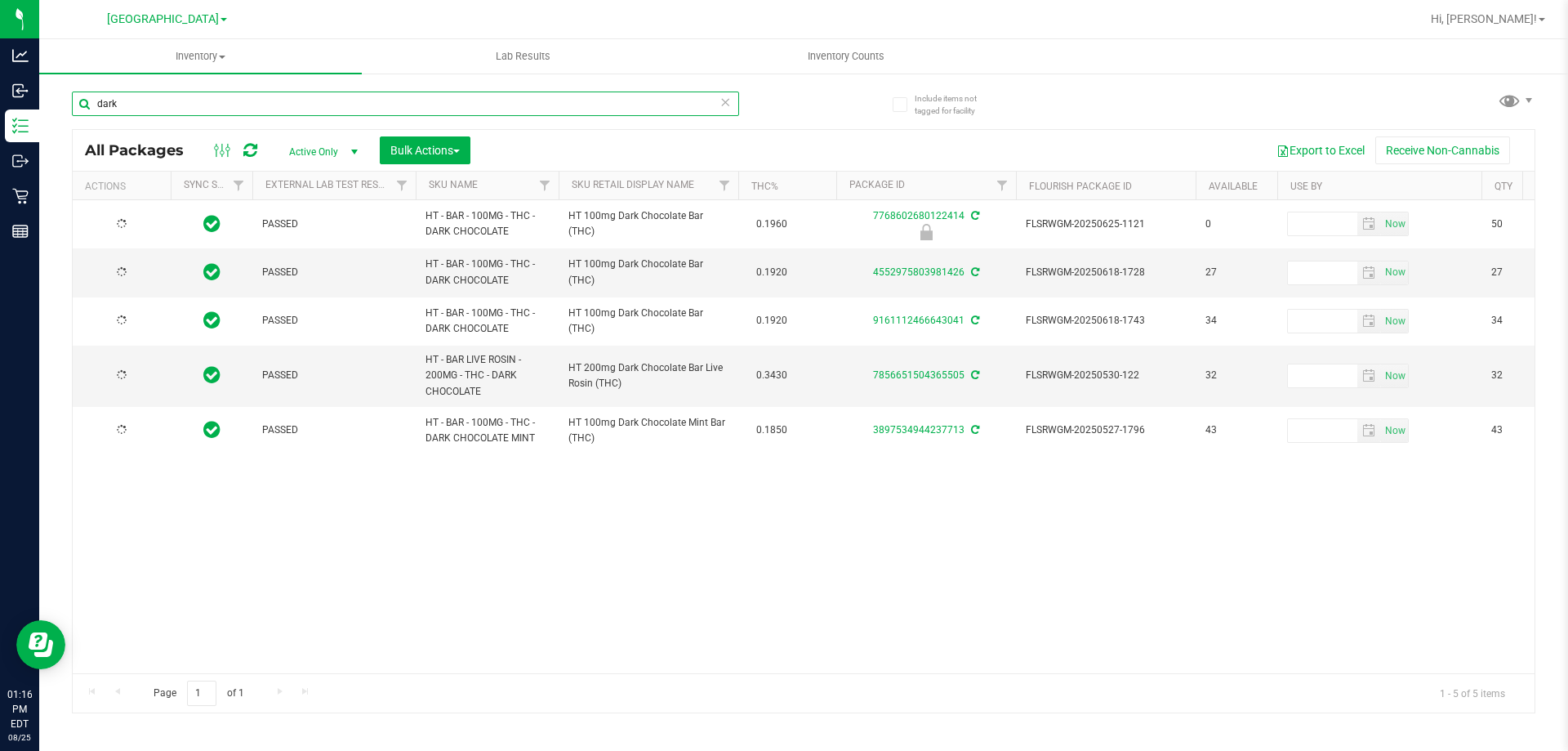
type input "[DATE]"
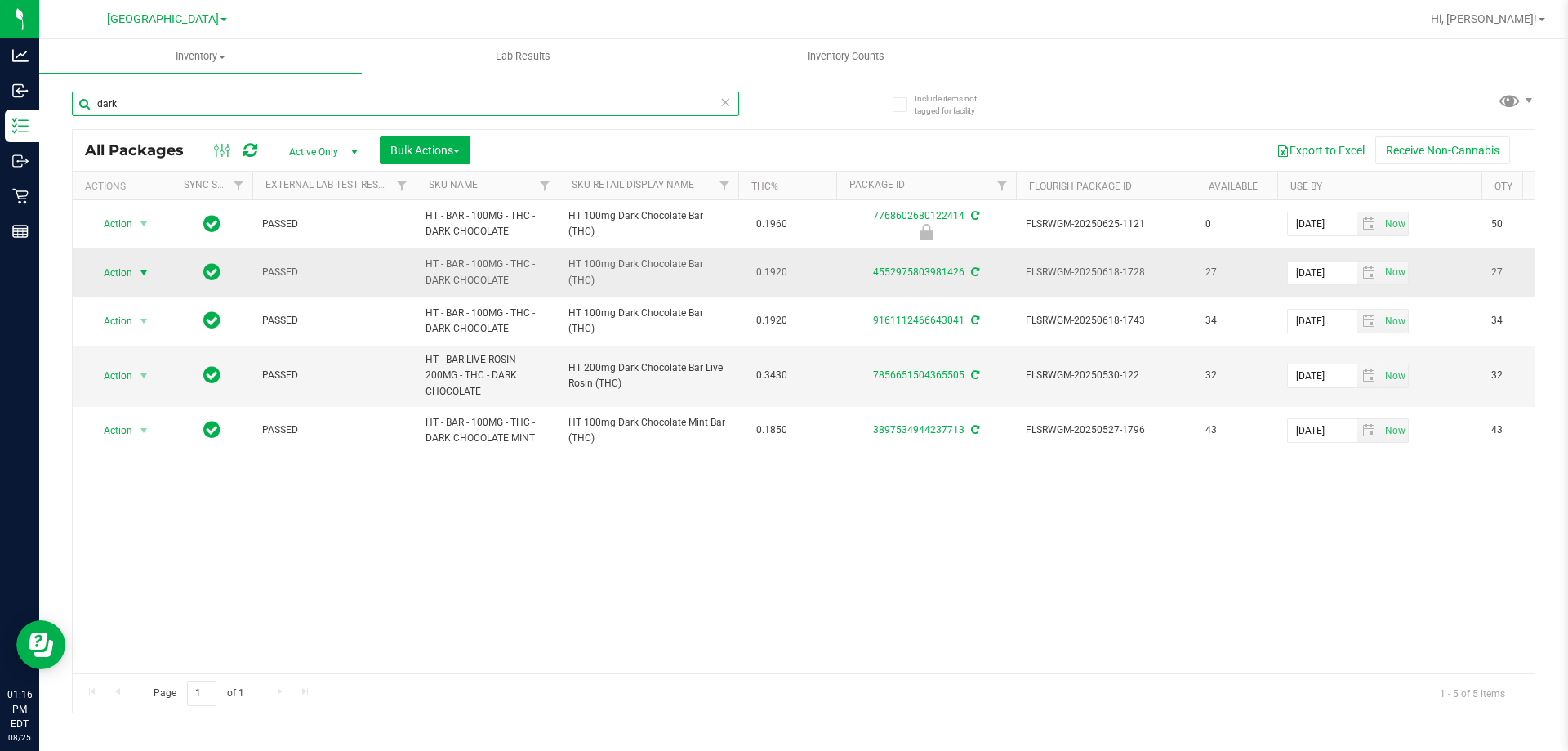
type input "dark"
click at [136, 270] on span "select" at bounding box center [144, 272] width 20 height 23
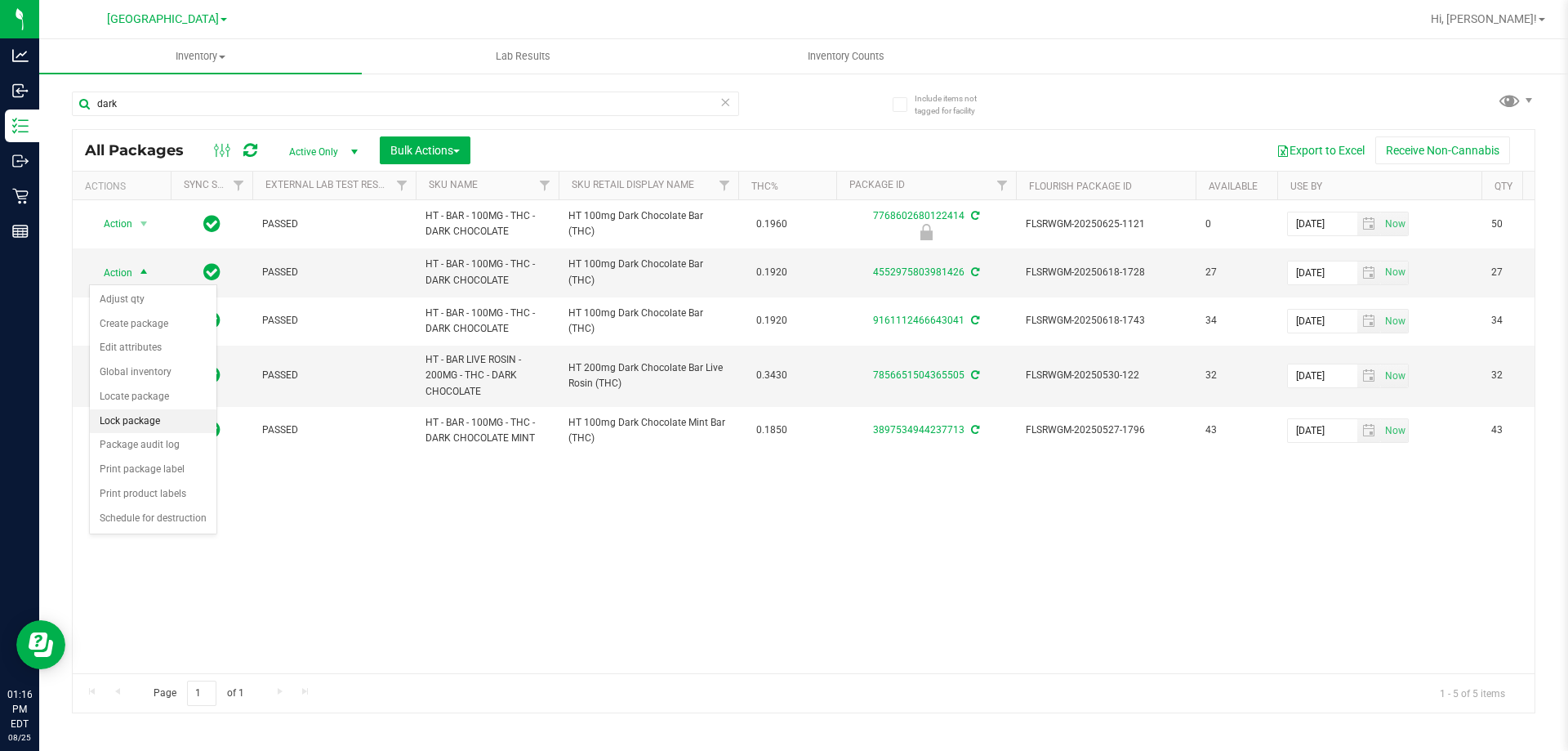
click at [158, 418] on li "Lock package" at bounding box center [153, 421] width 127 height 24
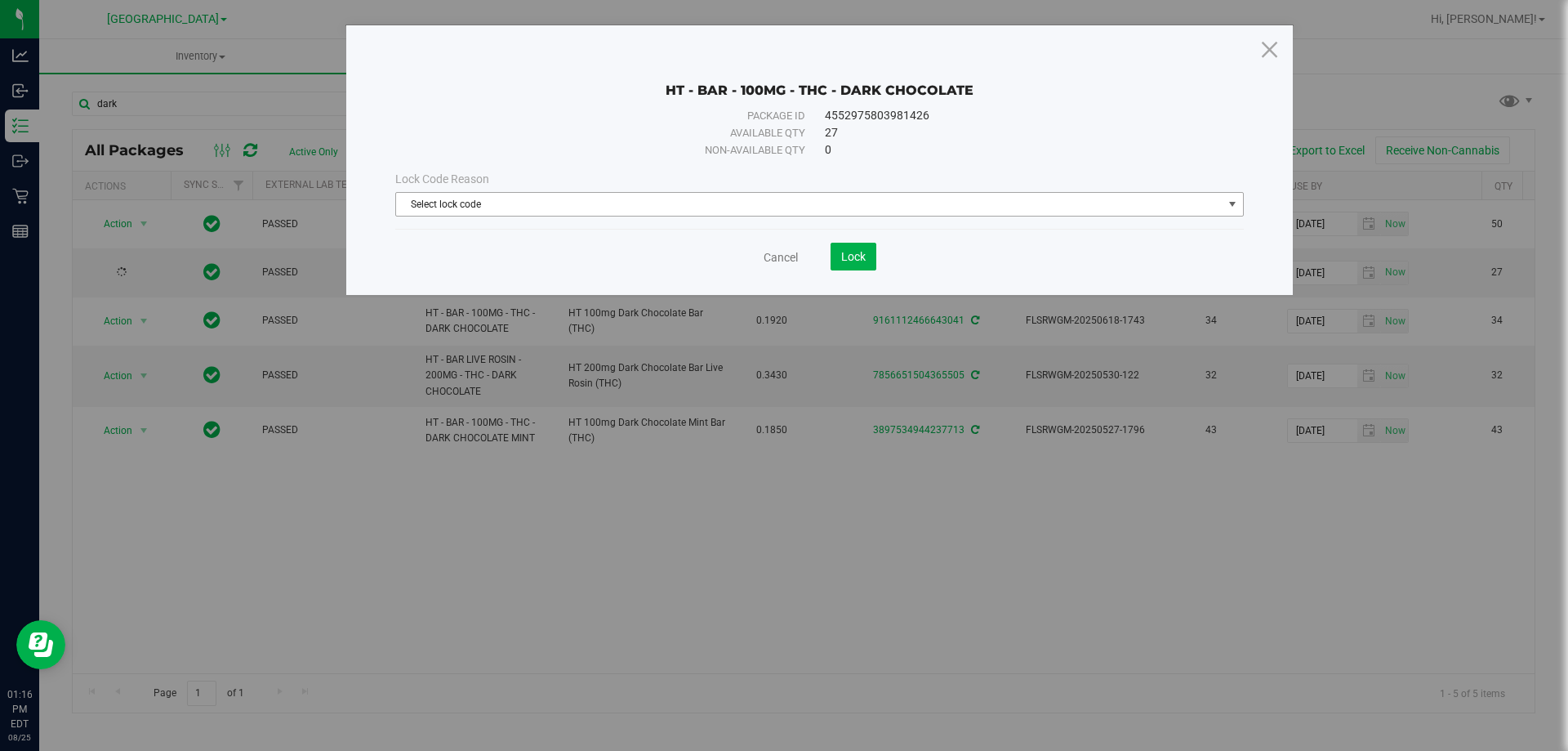
click at [818, 209] on span "Select lock code" at bounding box center [810, 203] width 826 height 23
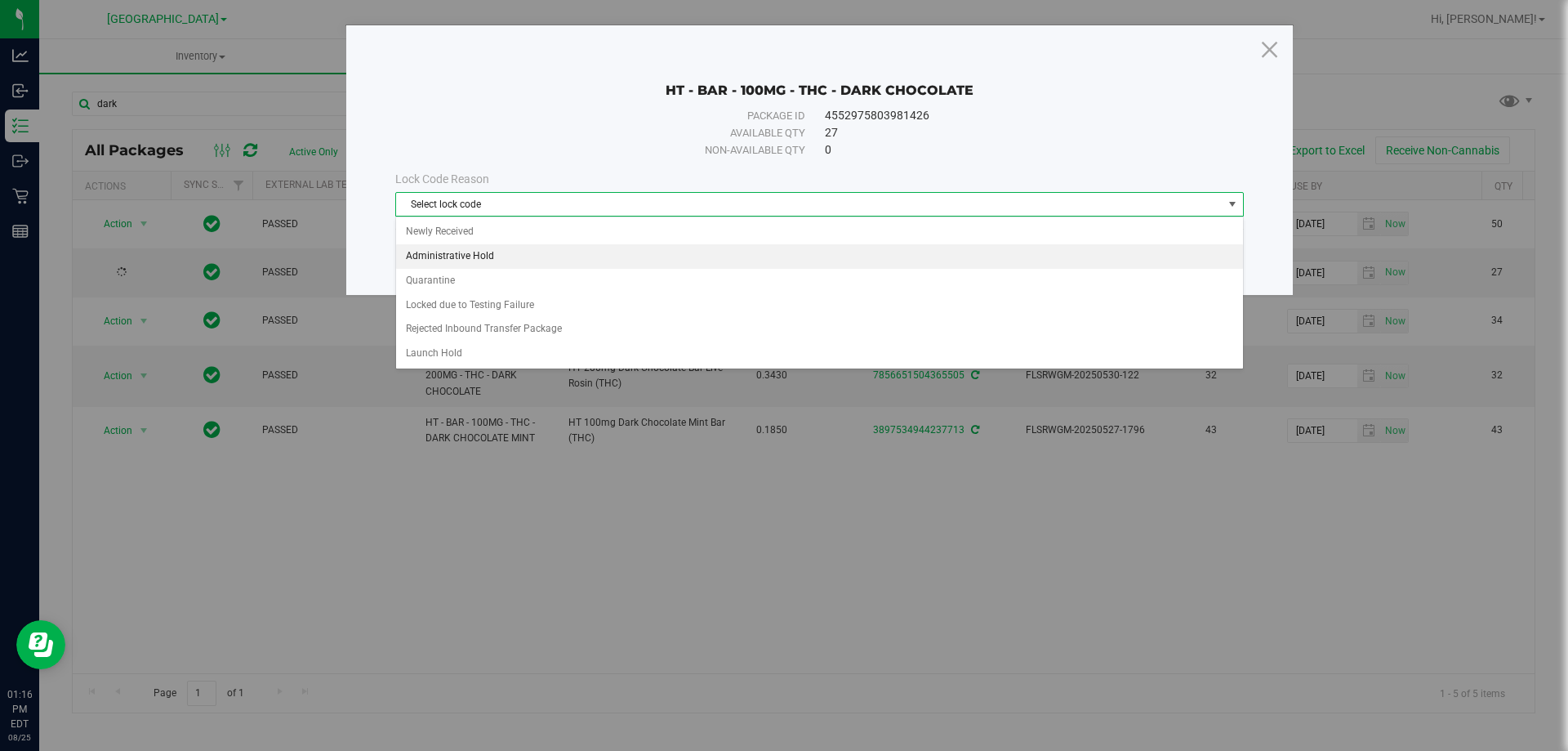
click at [628, 249] on li "Administrative Hold" at bounding box center [820, 256] width 847 height 24
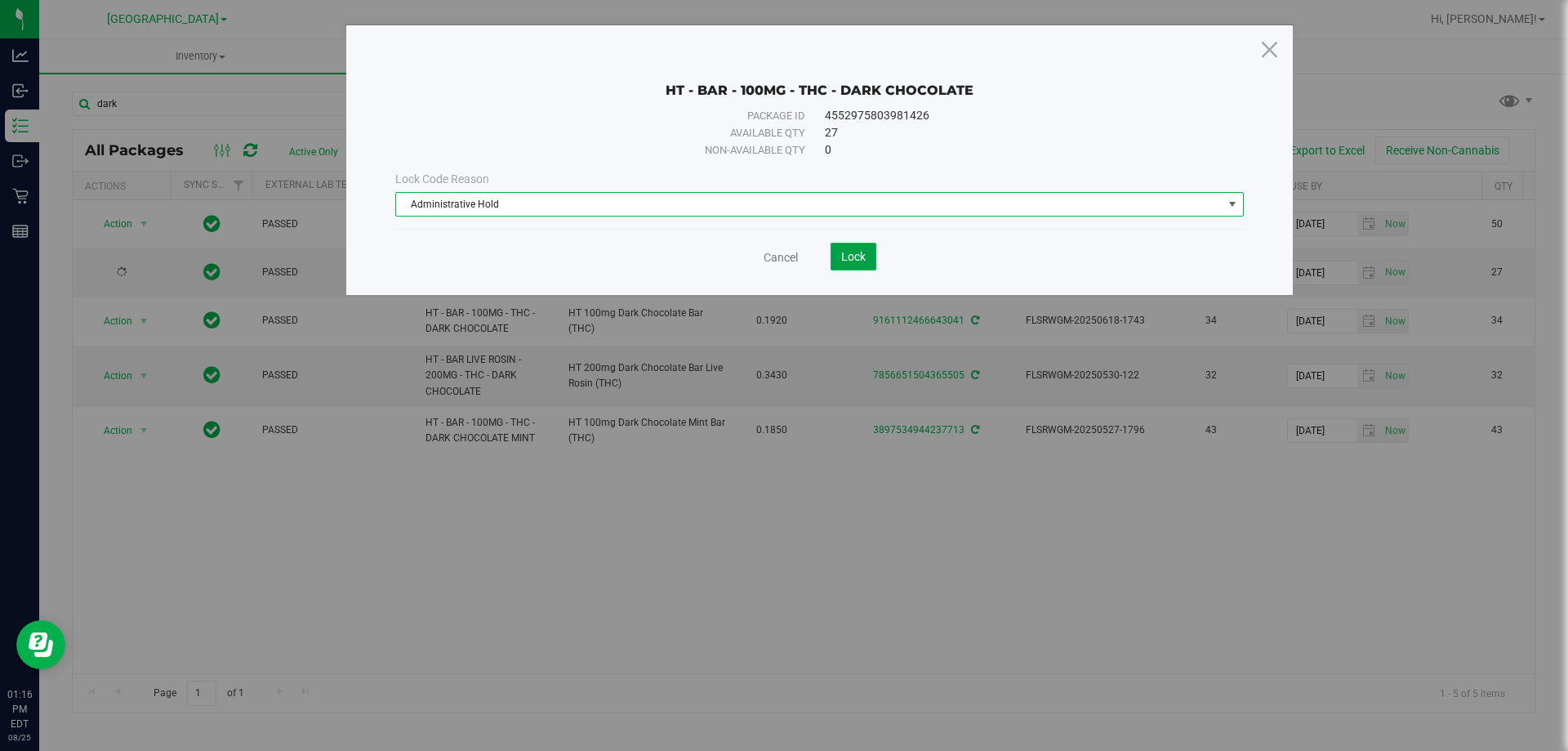
click at [853, 260] on span "Lock" at bounding box center [852, 257] width 24 height 13
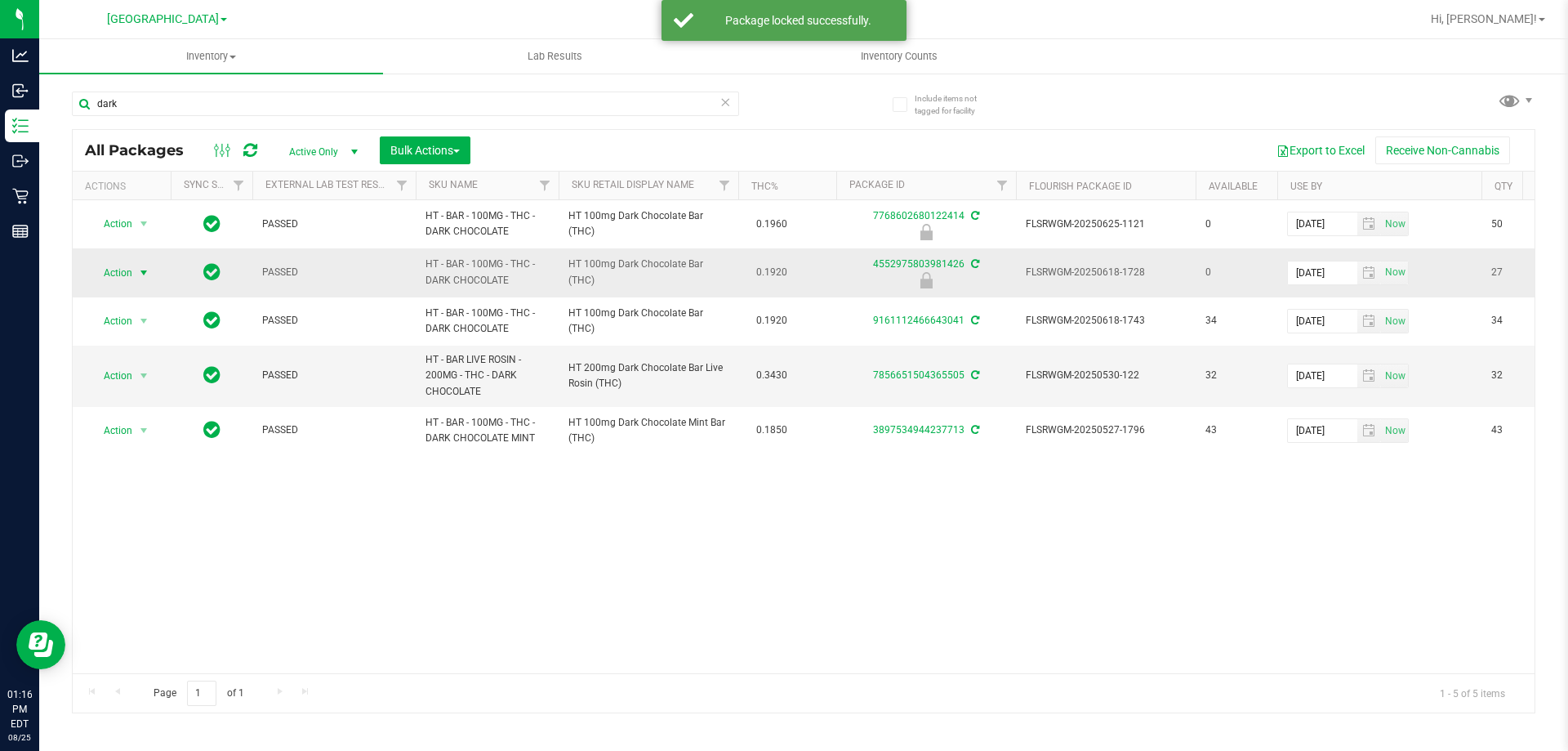
click at [150, 267] on span "select" at bounding box center [144, 273] width 13 height 13
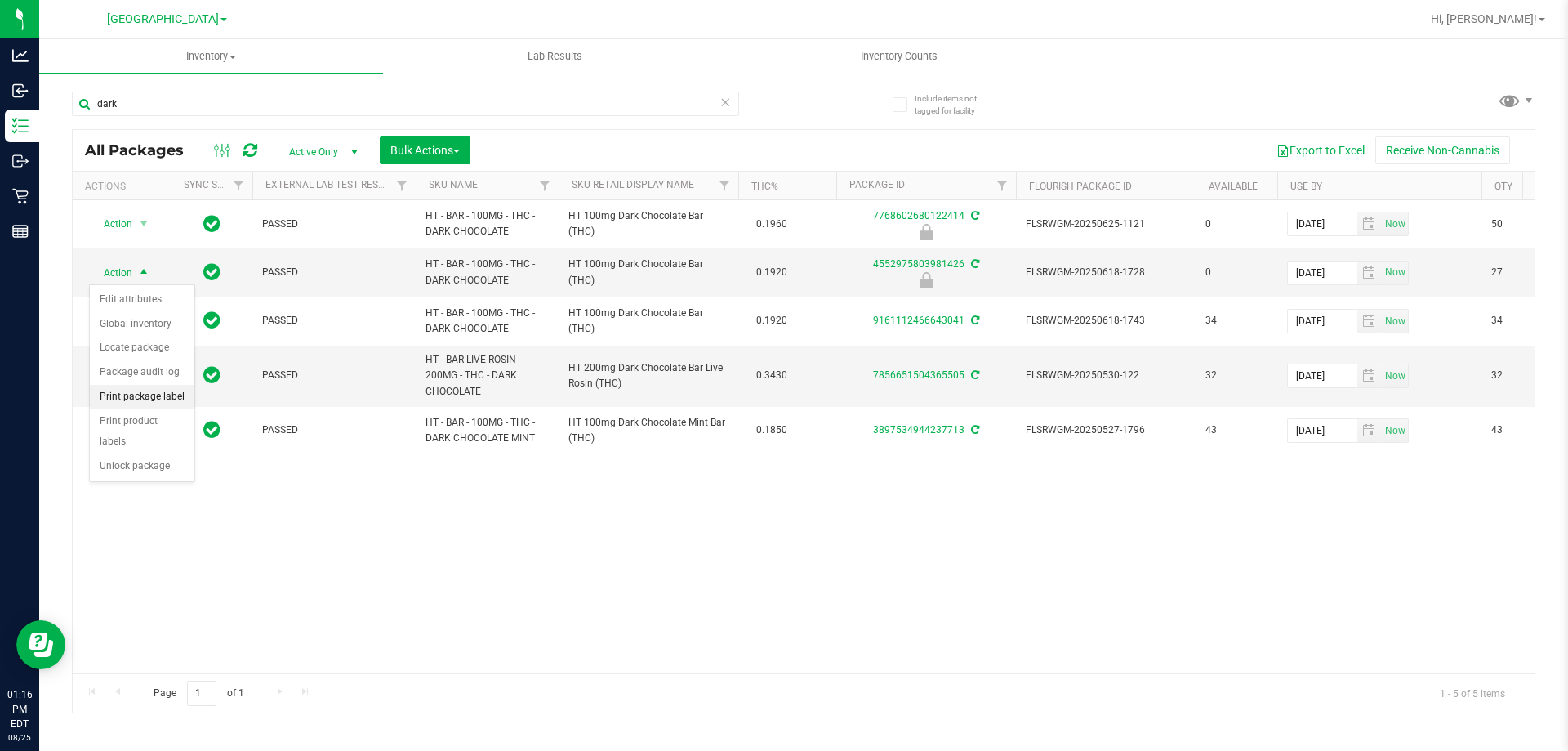
click at [161, 400] on li "Print package label" at bounding box center [142, 397] width 104 height 24
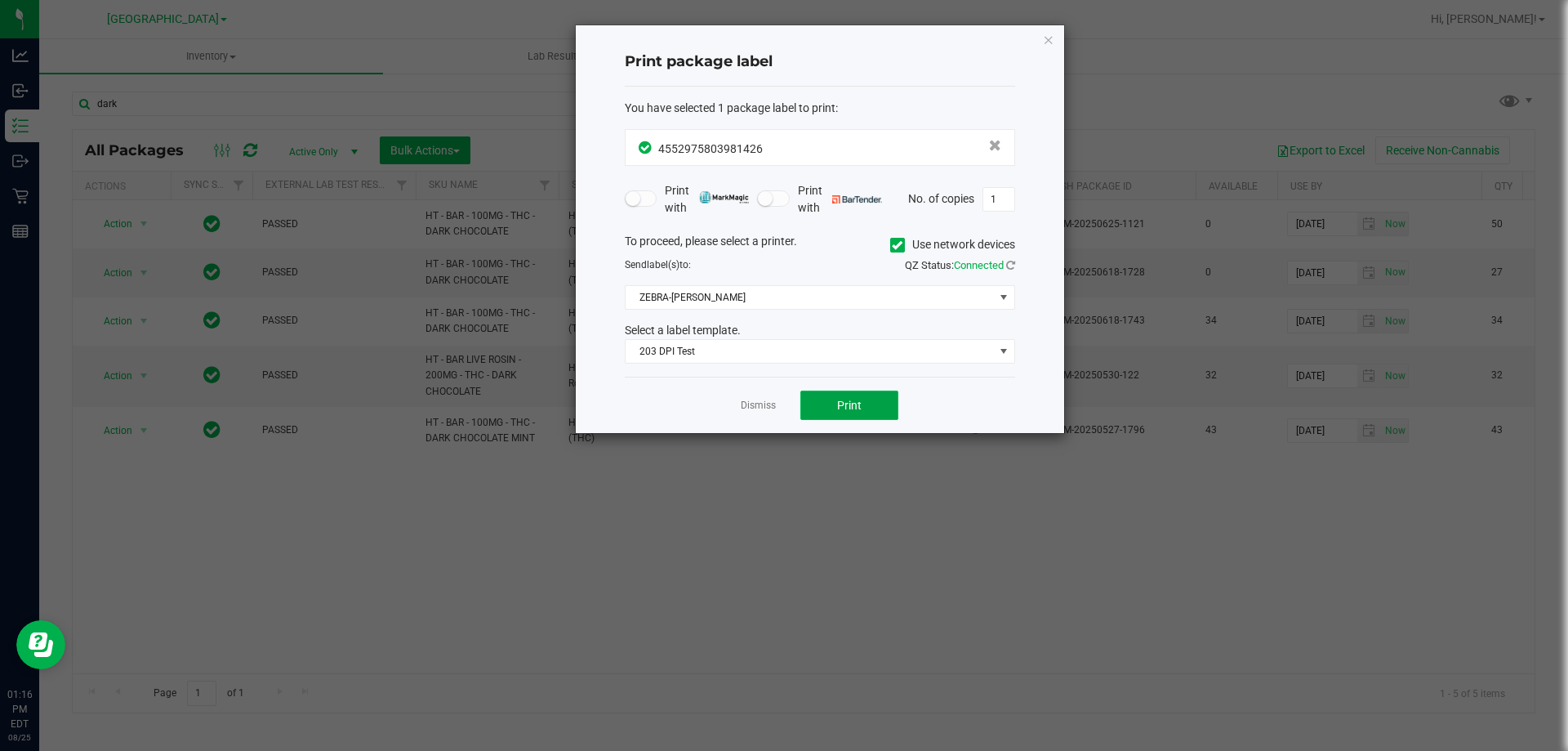
click at [843, 407] on span "Print" at bounding box center [849, 405] width 24 height 13
click at [758, 407] on link "Dismiss" at bounding box center [758, 405] width 35 height 14
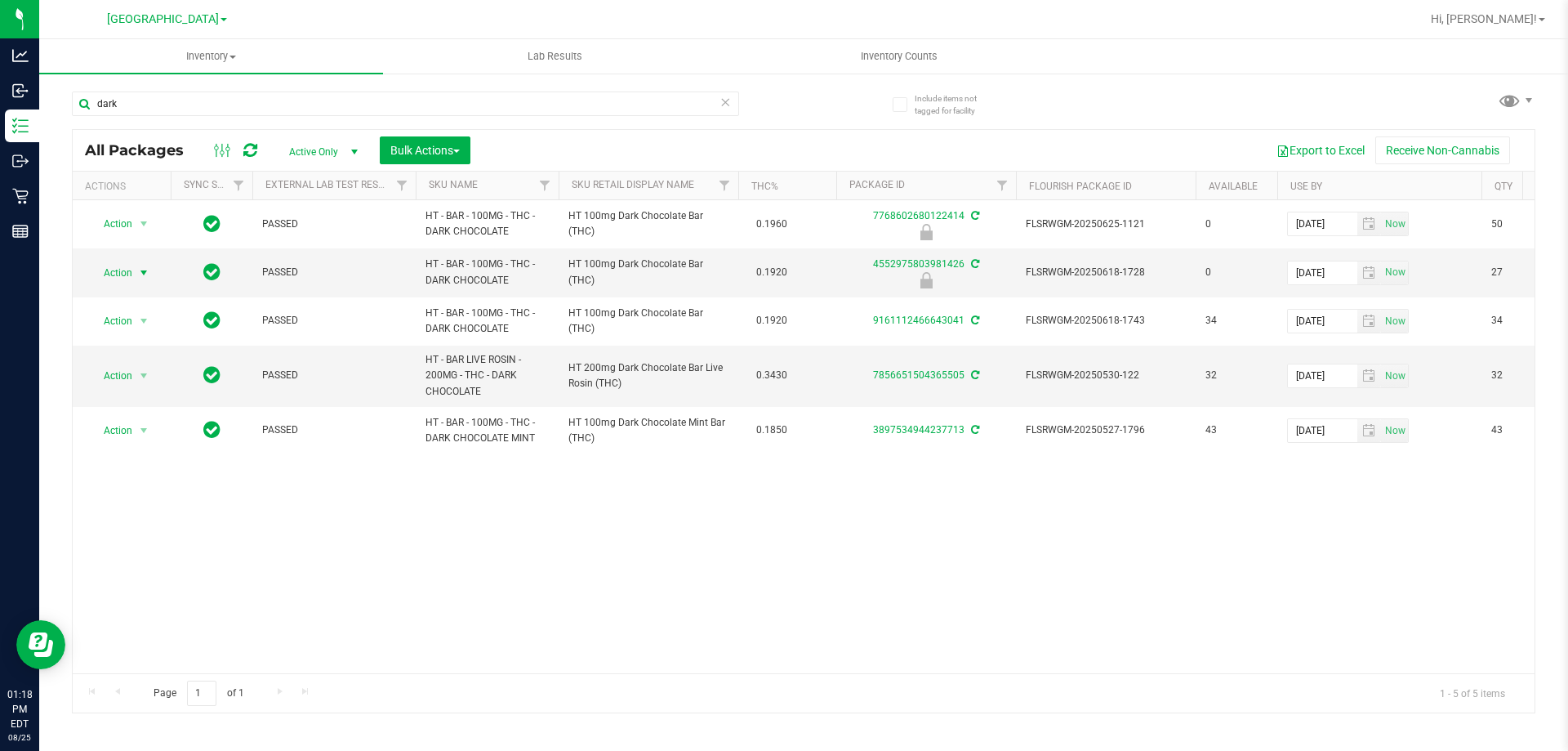
click at [712, 538] on div "Action Action Edit attributes Global inventory Locate package Package audit log…" at bounding box center [804, 436] width 1461 height 473
click at [690, 538] on div "Action Action Edit attributes Global inventory Locate package Package audit log…" at bounding box center [804, 436] width 1461 height 473
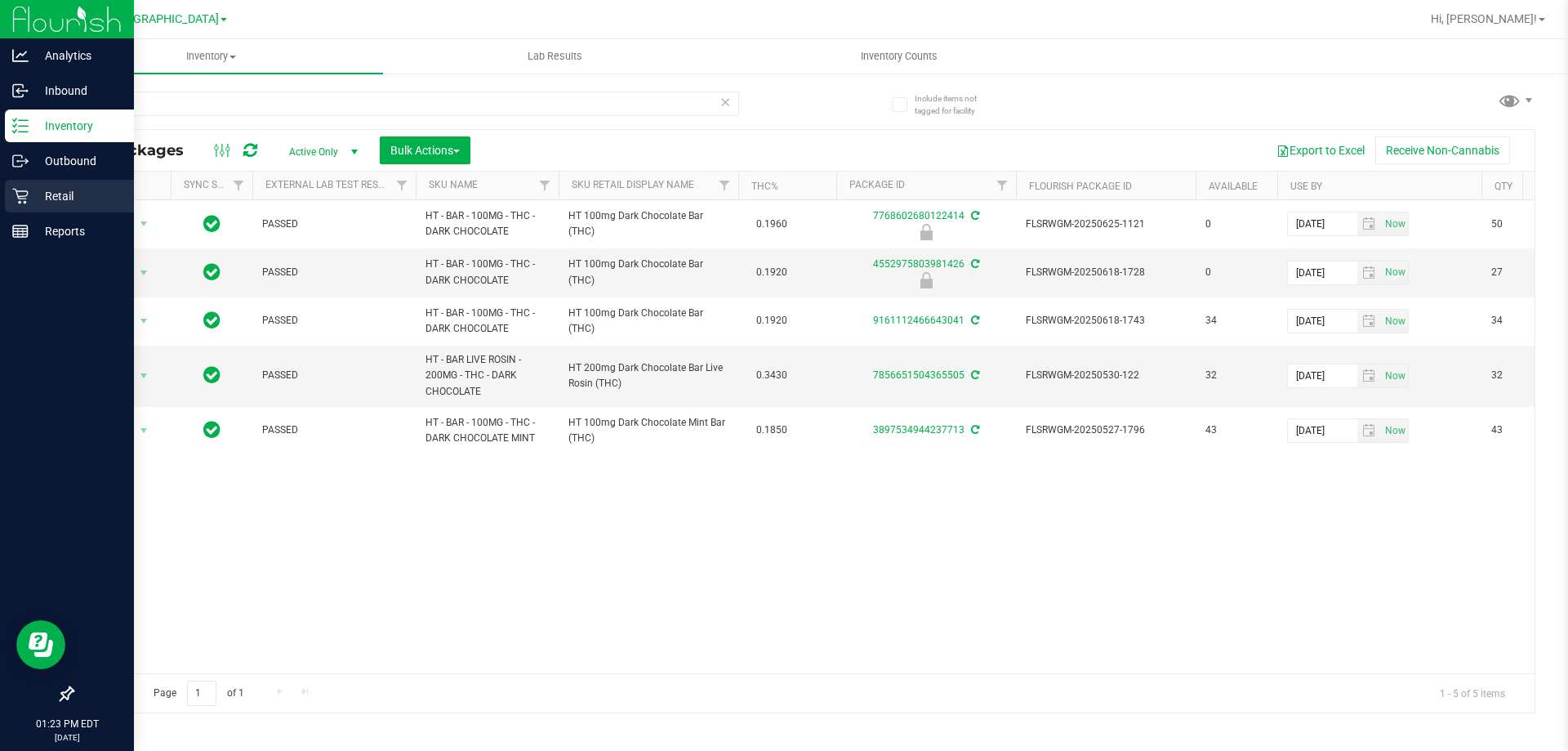
click at [27, 202] on icon at bounding box center [20, 196] width 16 height 16
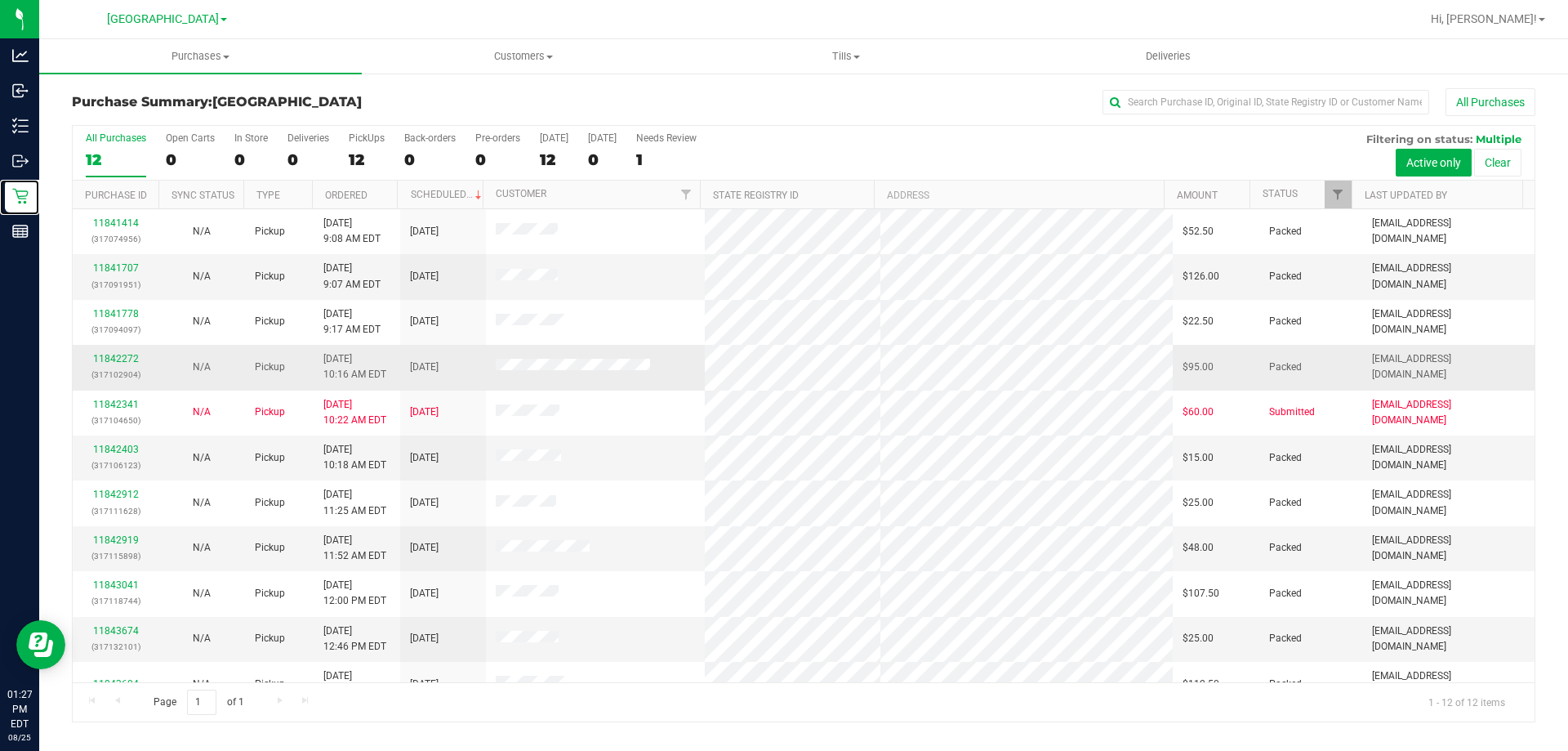
scroll to position [70, 0]
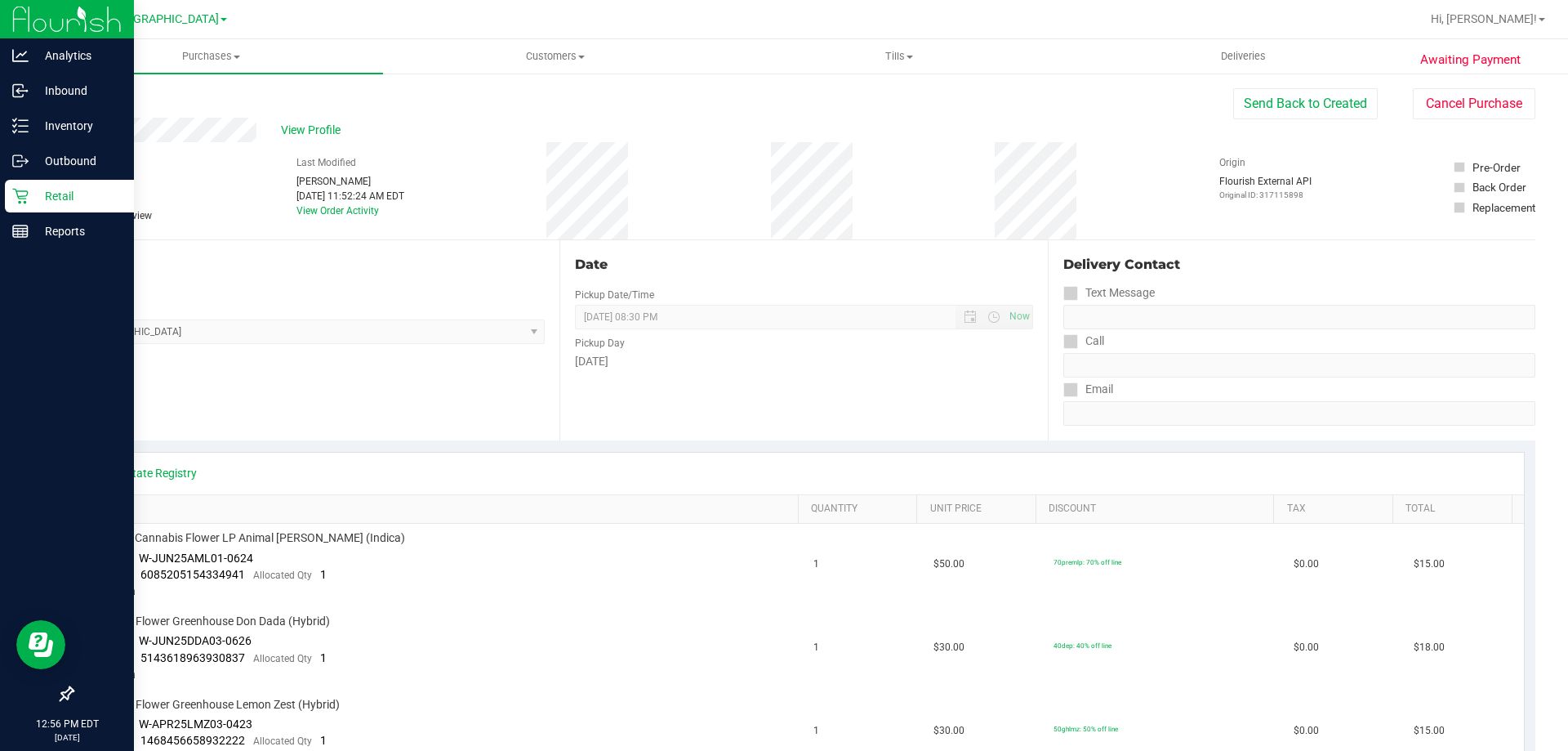
click at [20, 197] on icon at bounding box center [20, 197] width 15 height 15
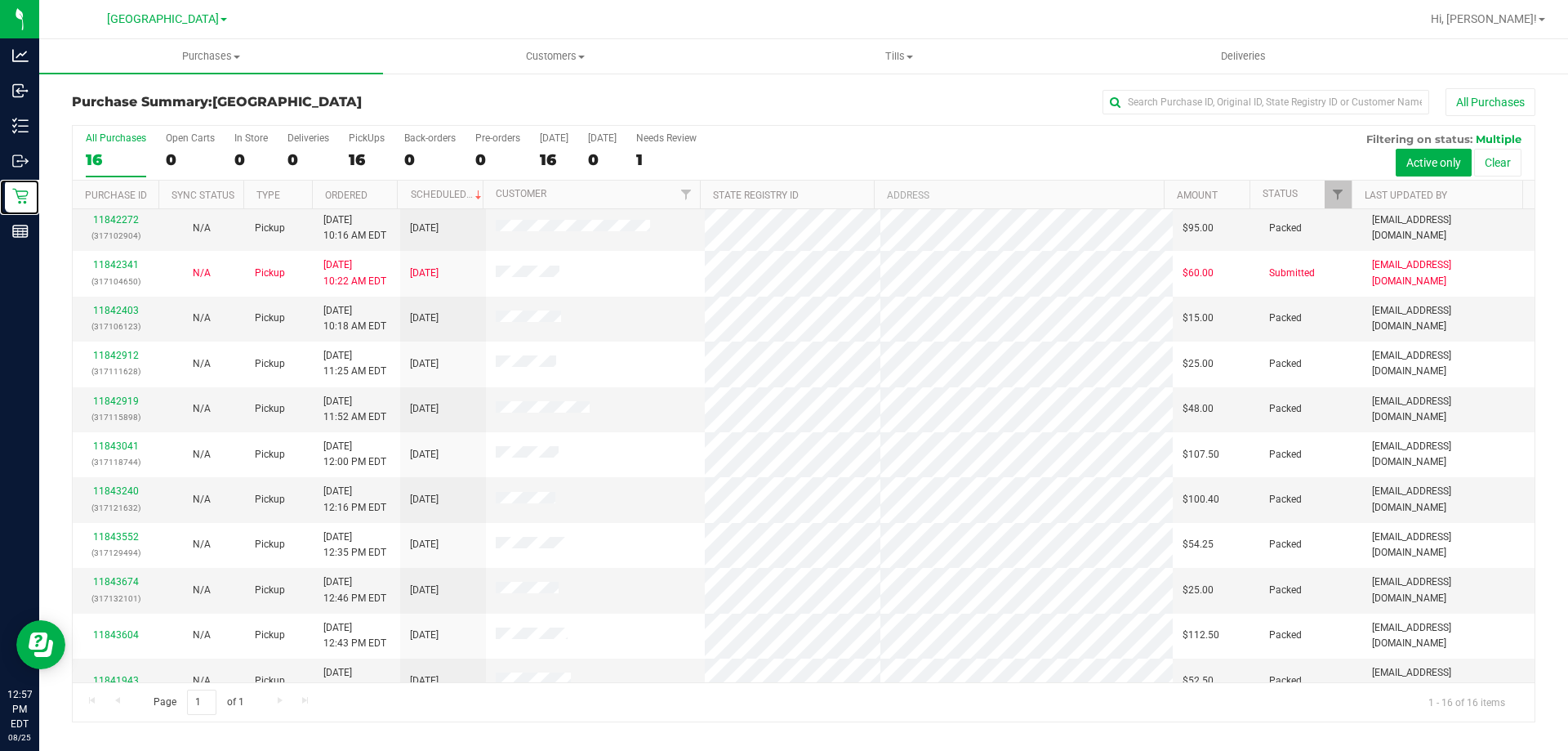
scroll to position [250, 0]
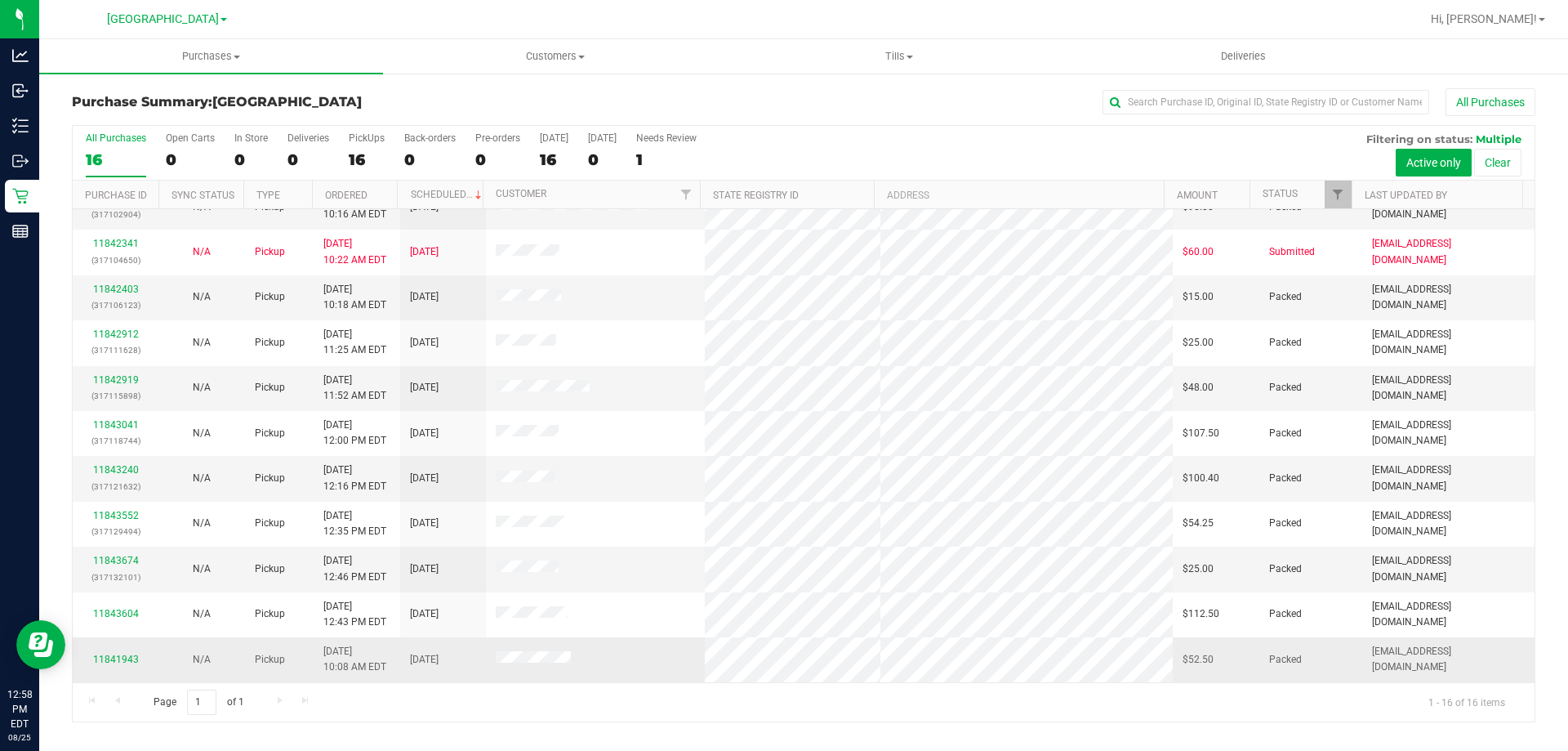
drag, startPoint x: 1184, startPoint y: 659, endPoint x: 1209, endPoint y: 660, distance: 25.0
click at [1209, 660] on td "$52.50" at bounding box center [1215, 659] width 86 height 45
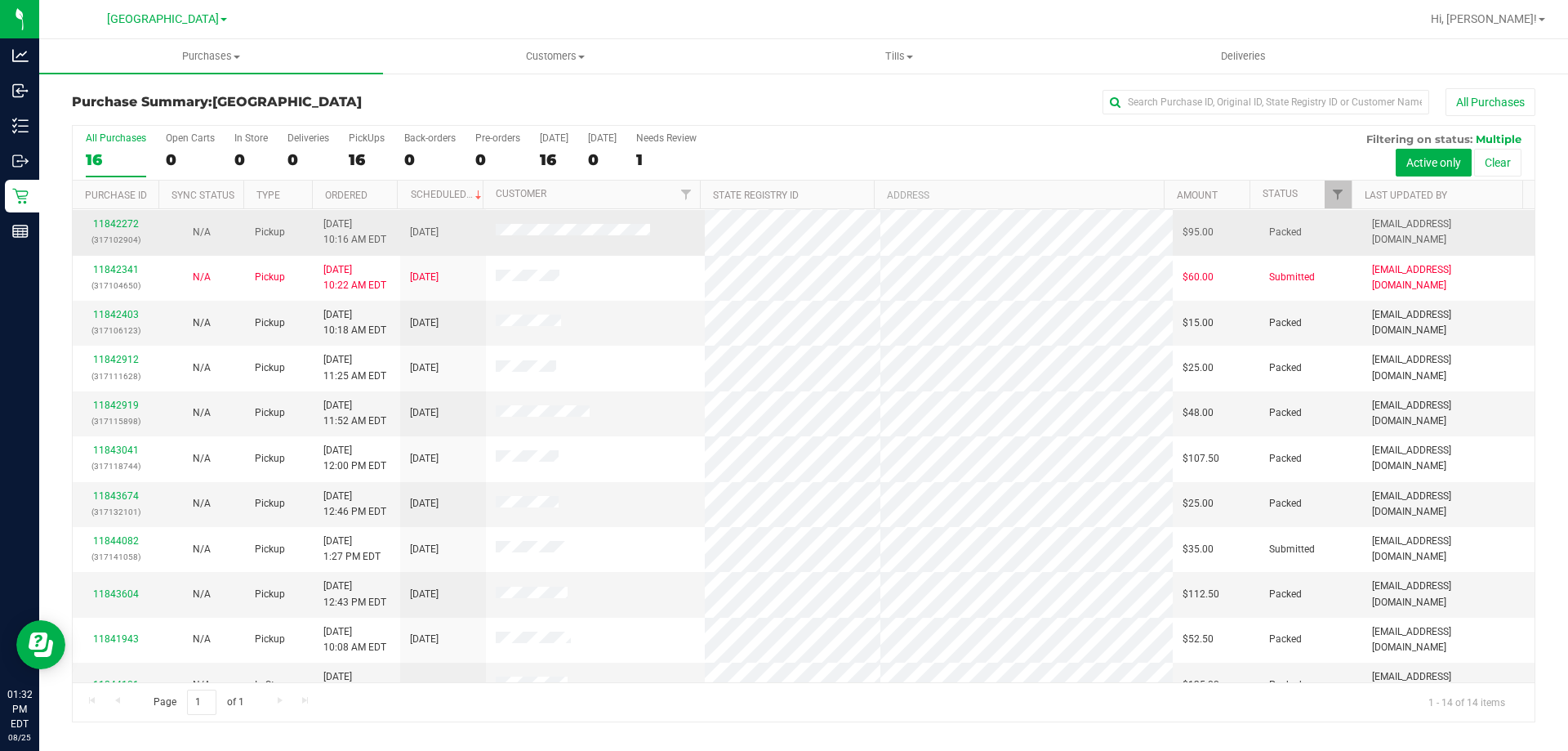
scroll to position [160, 0]
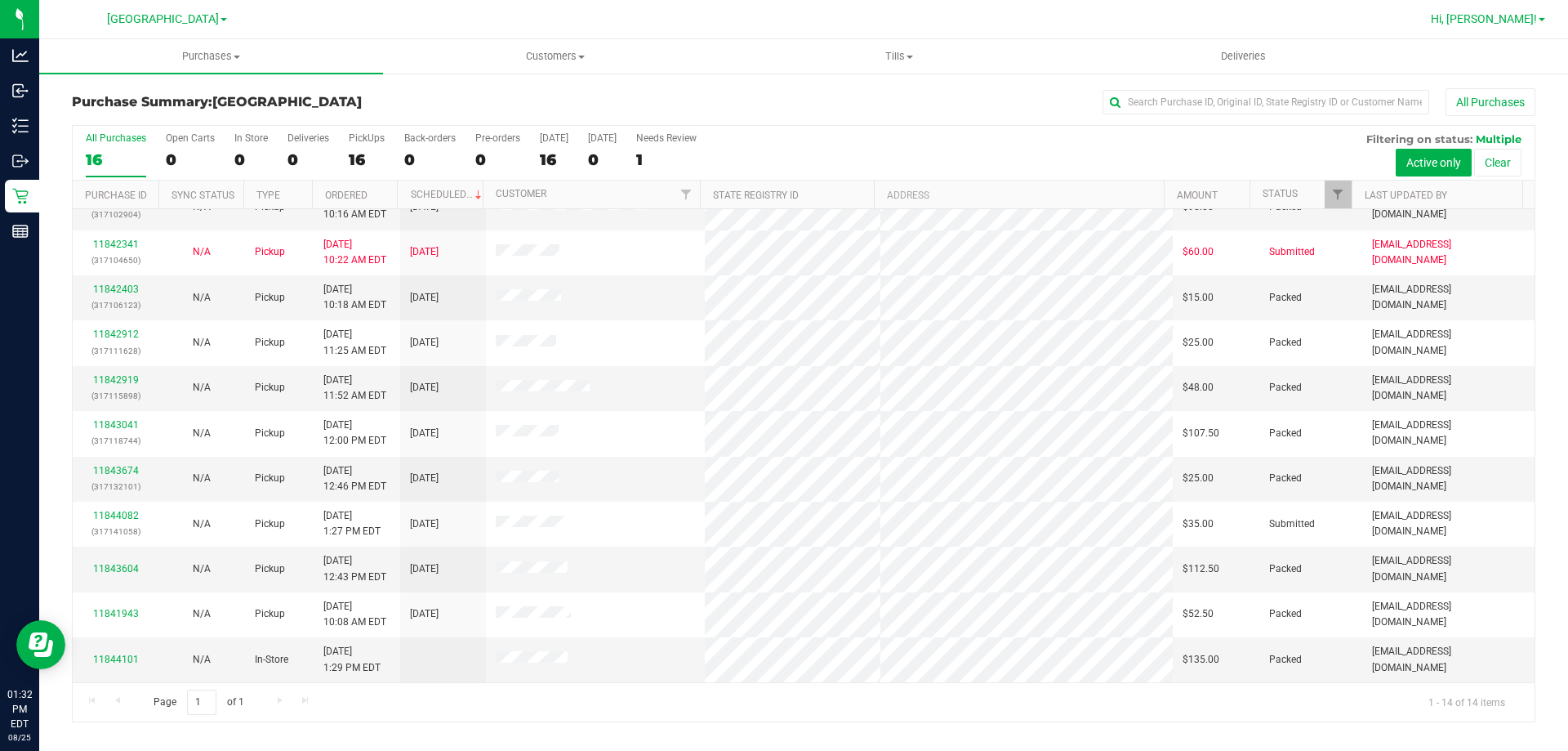
click at [1519, 21] on span "Hi, [PERSON_NAME]!" at bounding box center [1483, 19] width 106 height 13
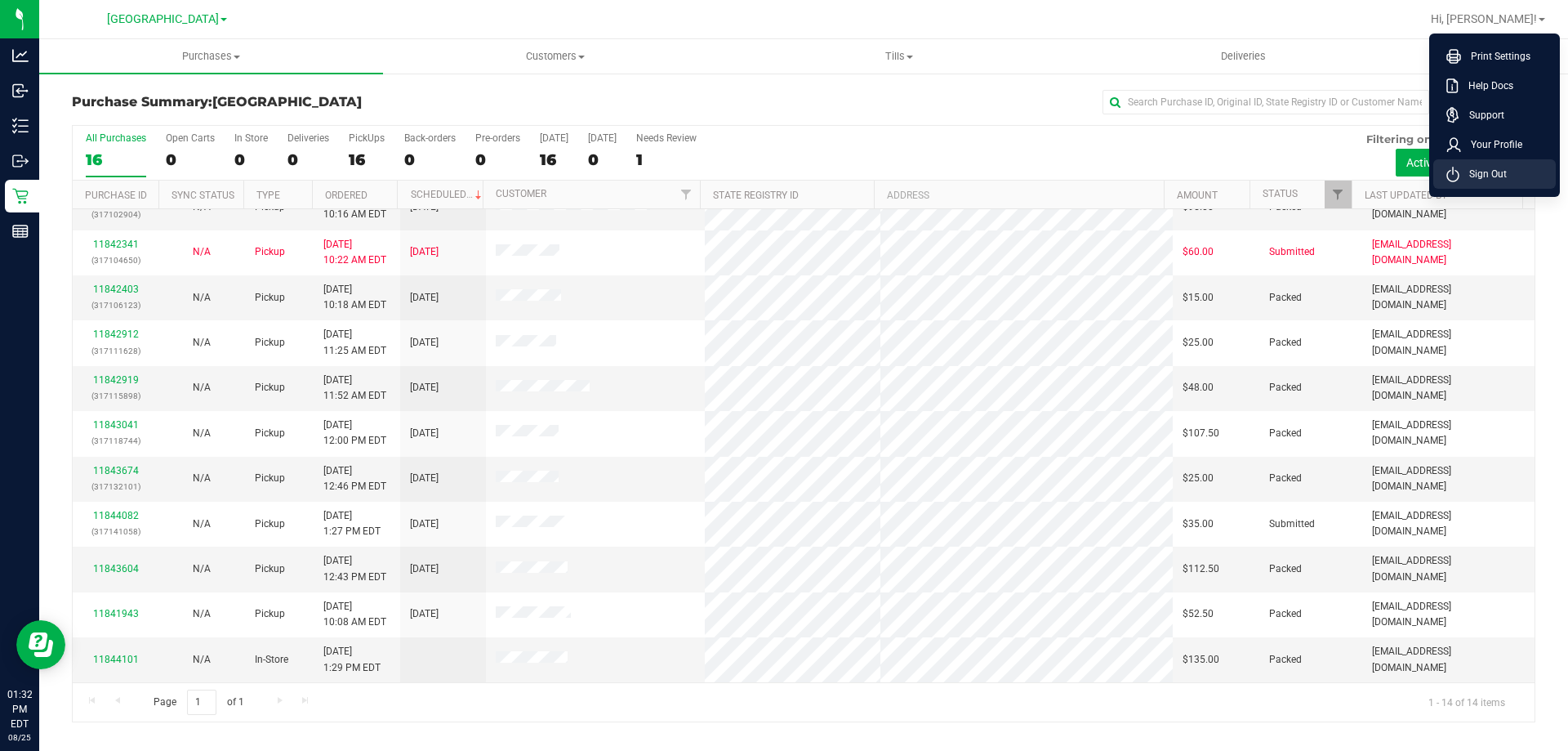
click at [1466, 166] on span "Sign Out" at bounding box center [1482, 173] width 47 height 16
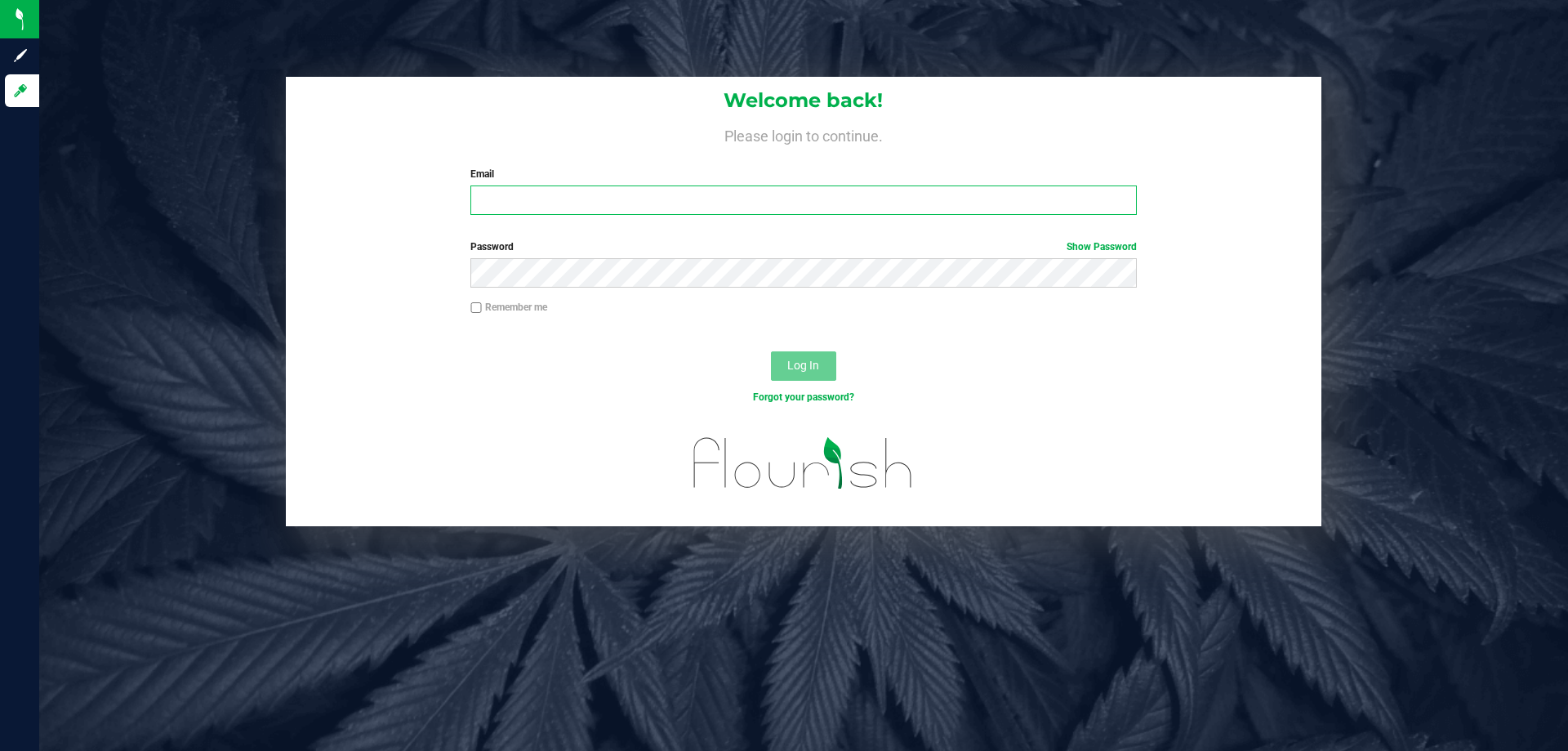
click at [718, 196] on input "Email" at bounding box center [803, 200] width 665 height 29
type input "rcrews@liveparallel.com"
click at [771, 351] on button "Log In" at bounding box center [804, 365] width 66 height 29
